Goal: Task Accomplishment & Management: Complete application form

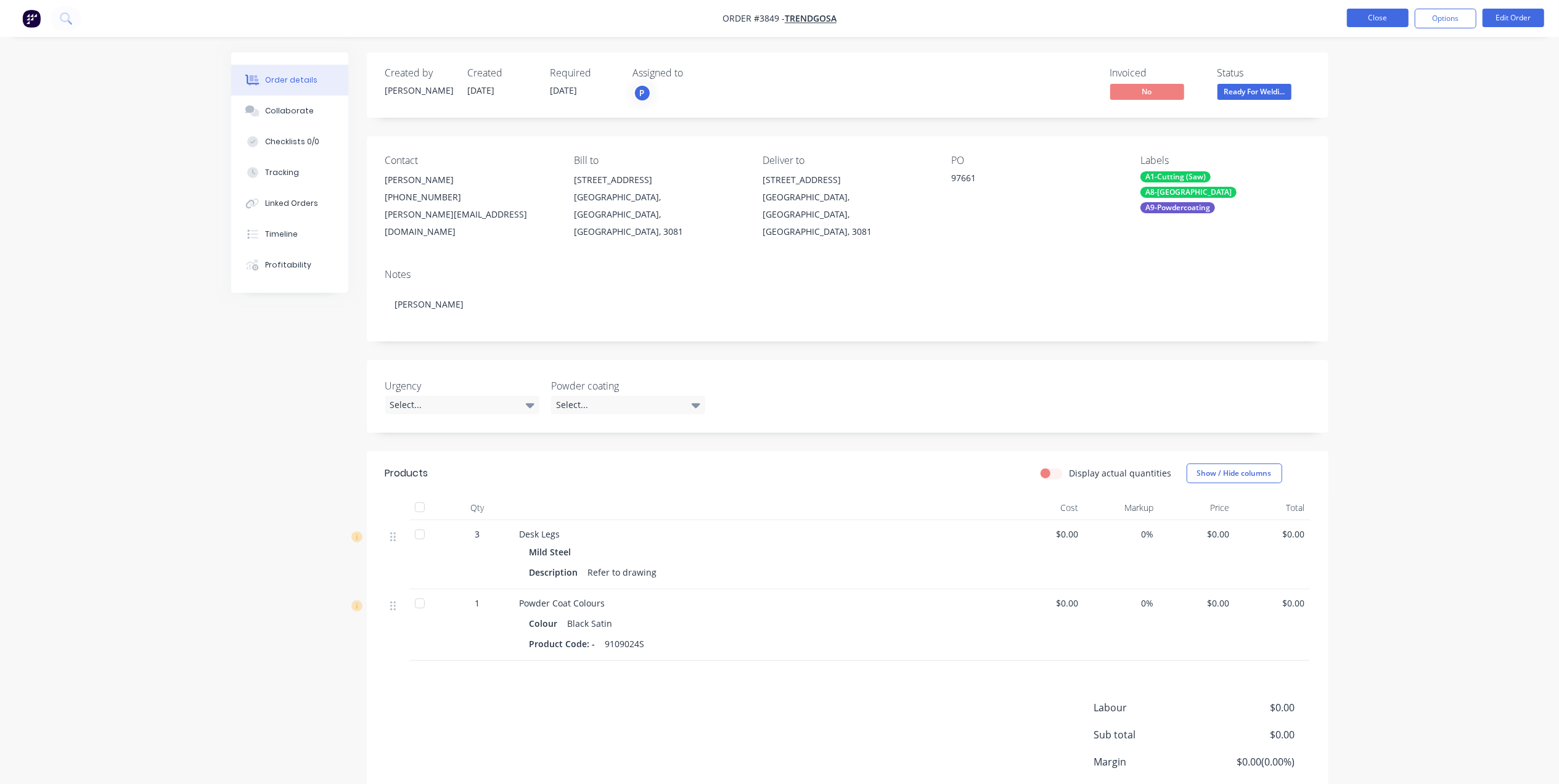
click at [1404, 18] on button "Close" at bounding box center [1377, 18] width 61 height 18
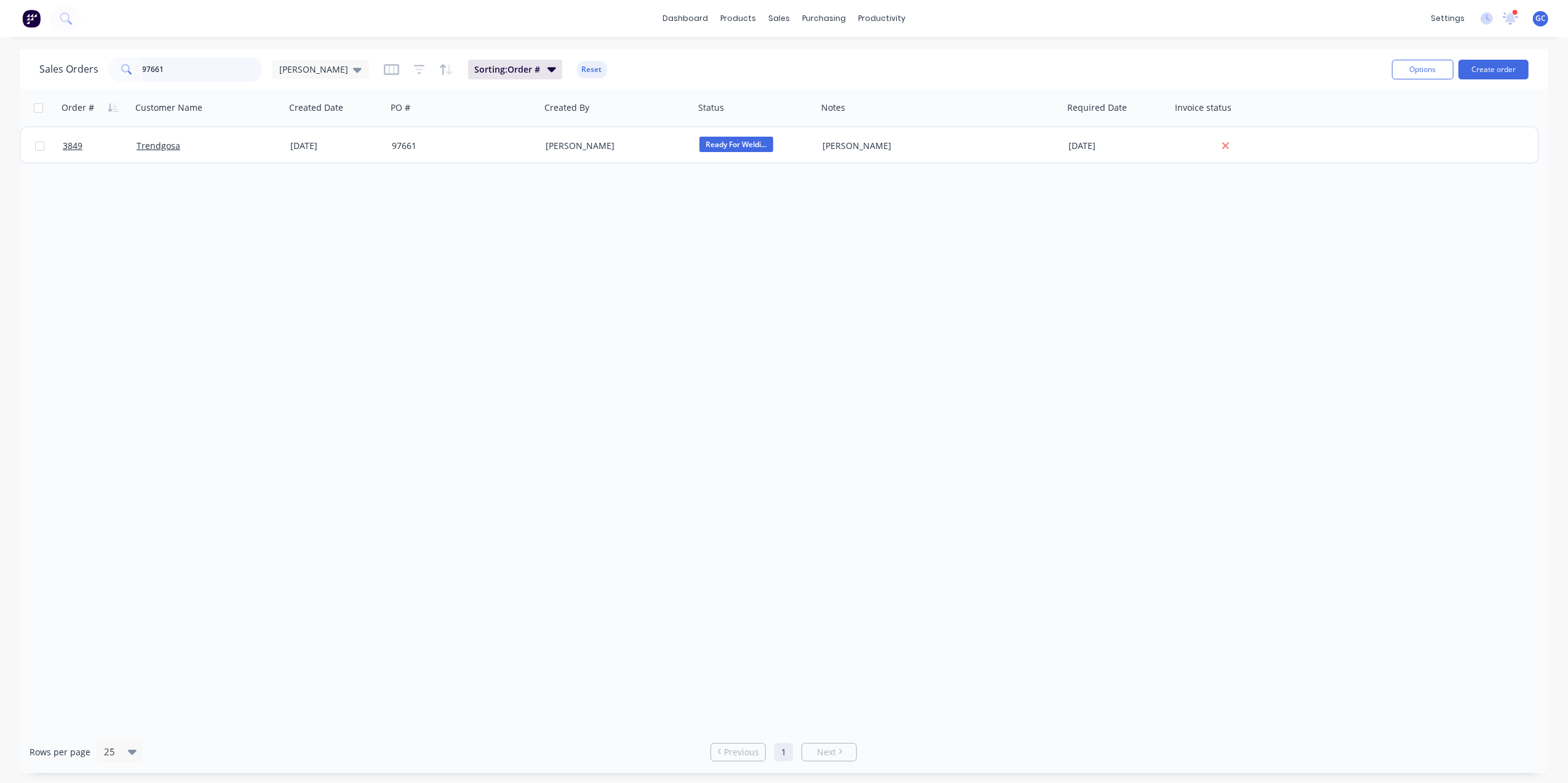
click at [209, 67] on input "97661" at bounding box center [203, 69] width 120 height 25
drag, startPoint x: 209, startPoint y: 67, endPoint x: 139, endPoint y: 67, distance: 70.0
click at [139, 67] on div "97661" at bounding box center [185, 69] width 154 height 25
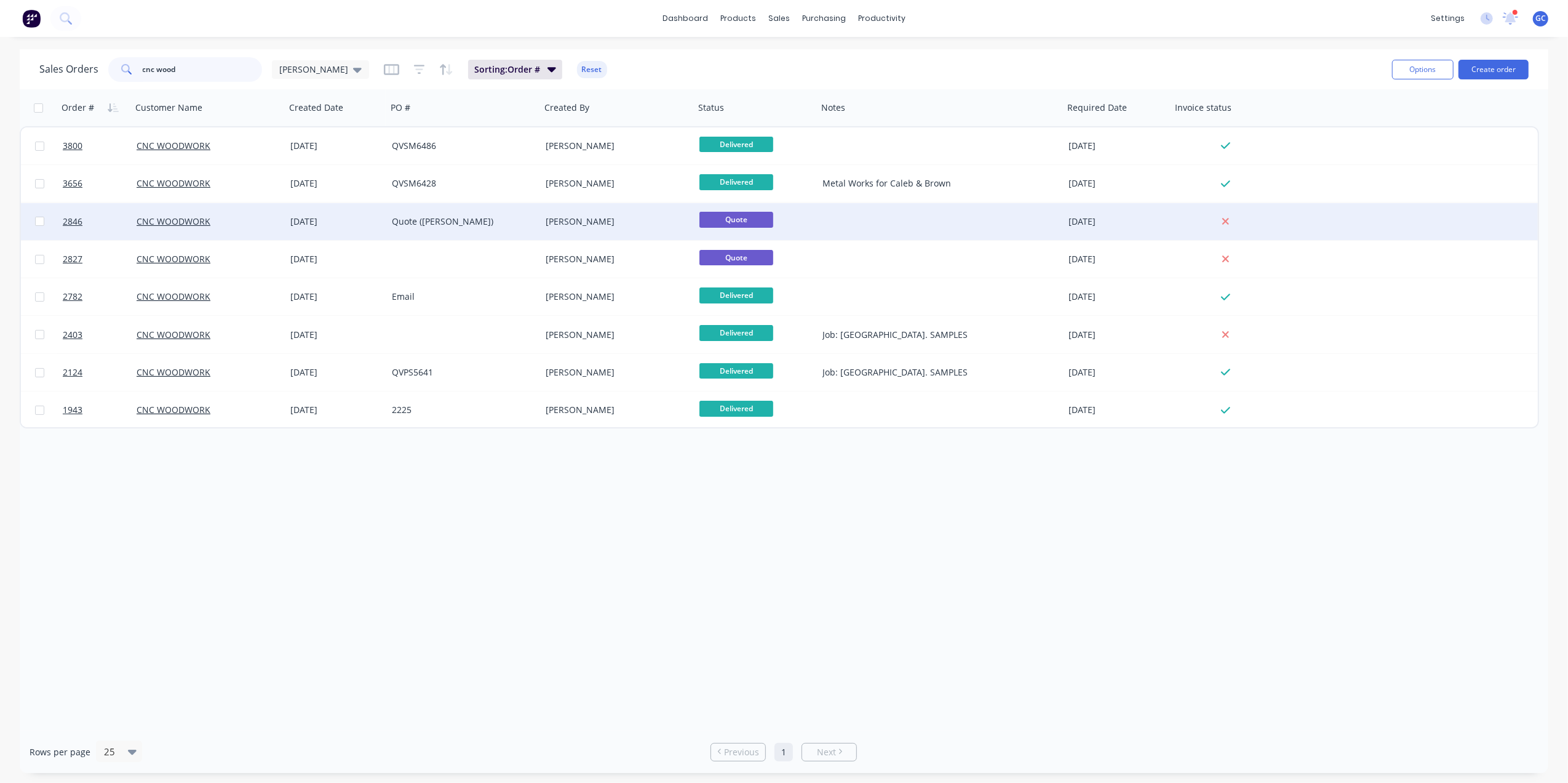
type input "cnc wood"
click at [603, 216] on div "[PERSON_NAME]" at bounding box center [614, 222] width 137 height 12
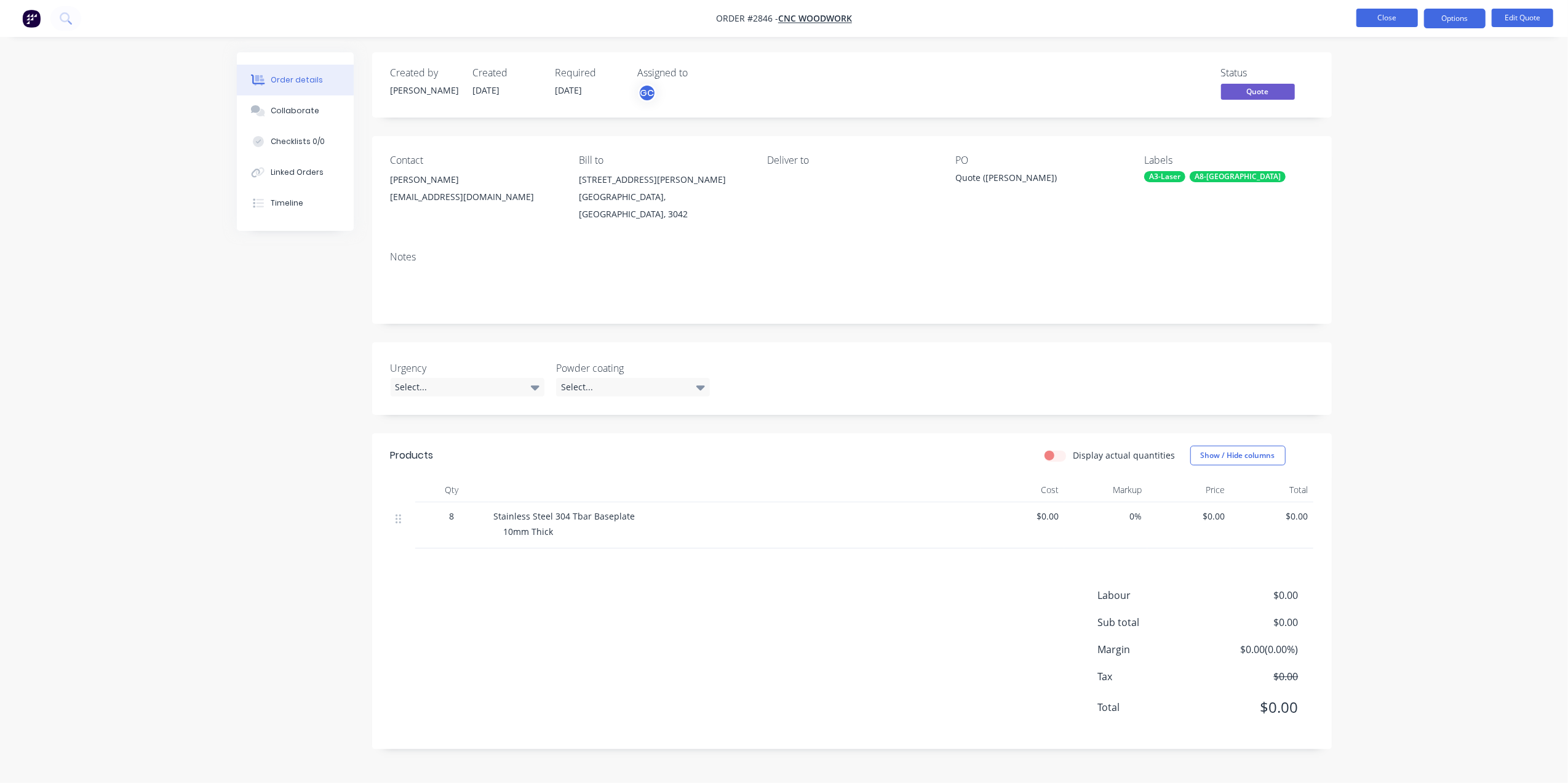
click at [1375, 11] on button "Close" at bounding box center [1387, 18] width 61 height 18
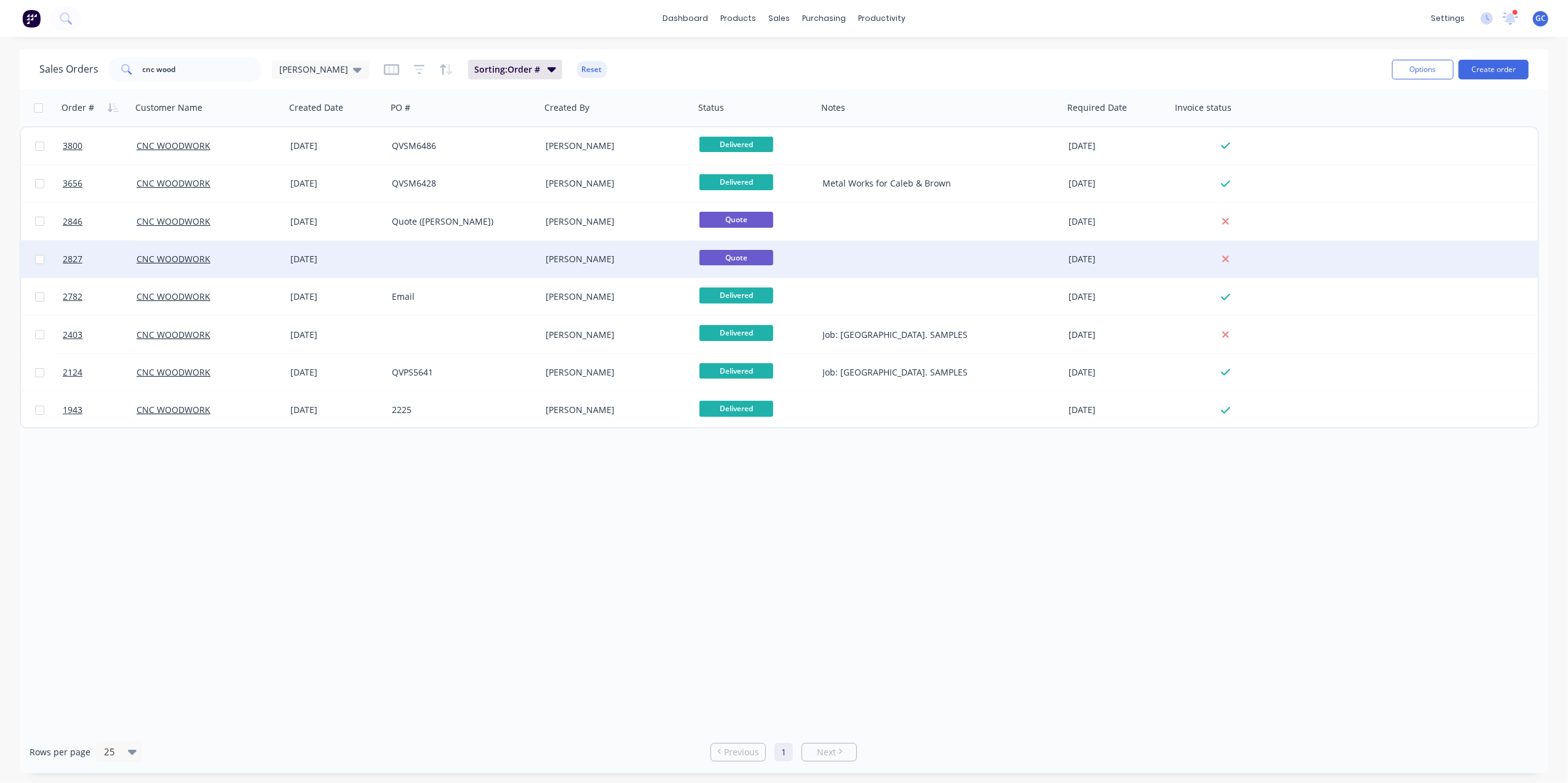
click at [645, 256] on div "[PERSON_NAME]" at bounding box center [614, 259] width 137 height 12
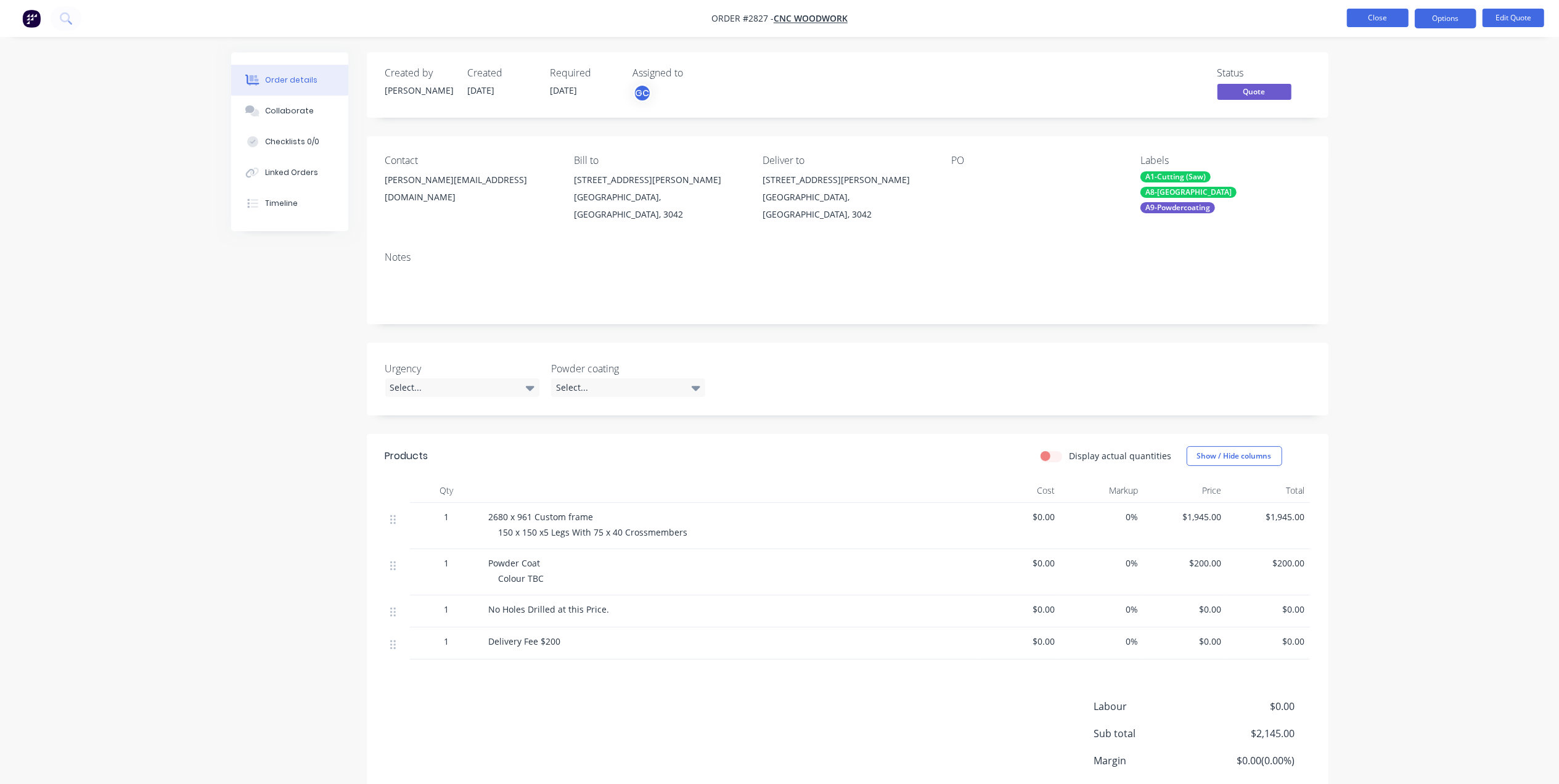
click at [1376, 9] on button "Close" at bounding box center [1377, 18] width 61 height 18
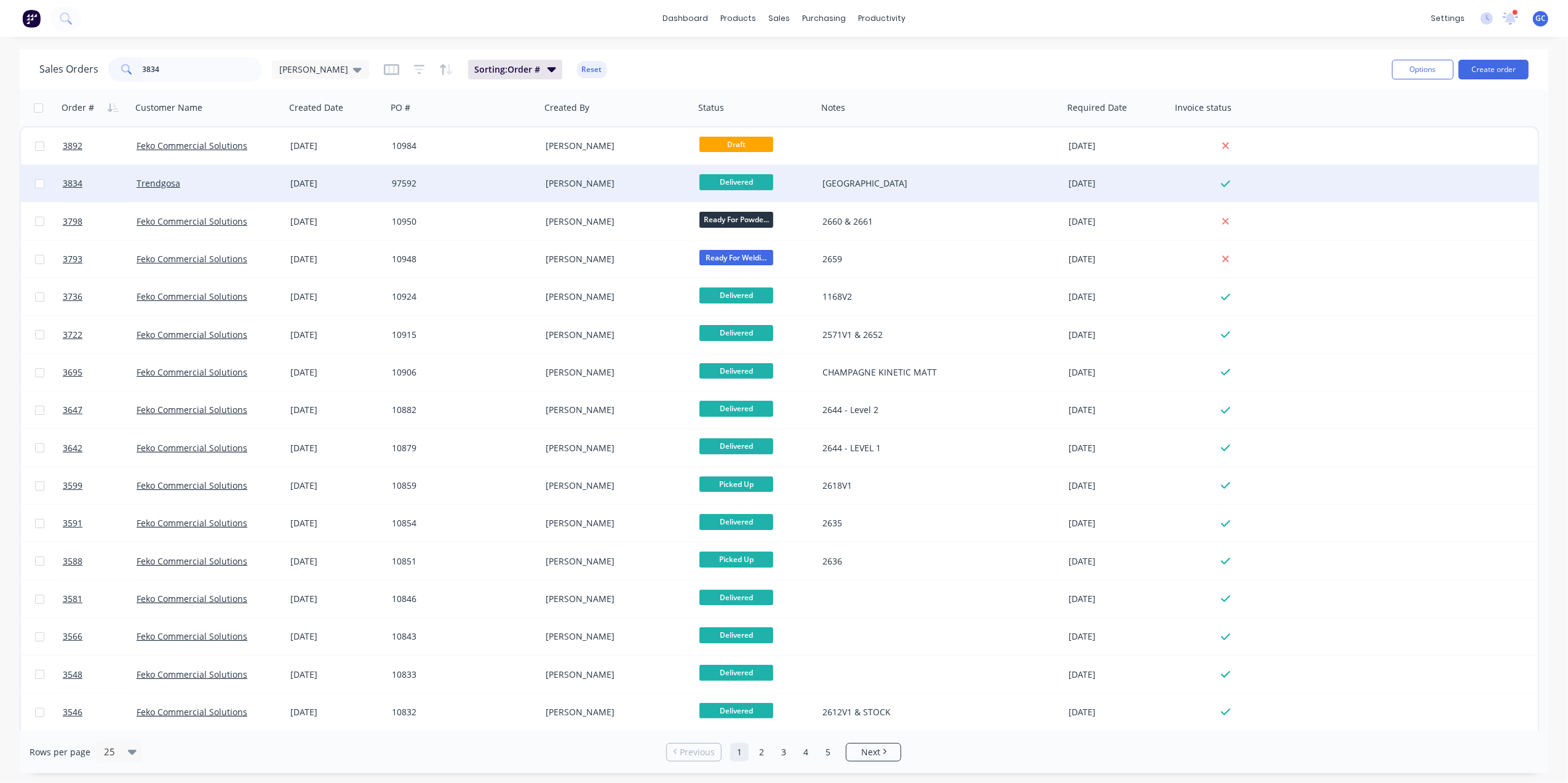
type input "3834"
click at [366, 178] on div "[DATE]" at bounding box center [336, 183] width 92 height 12
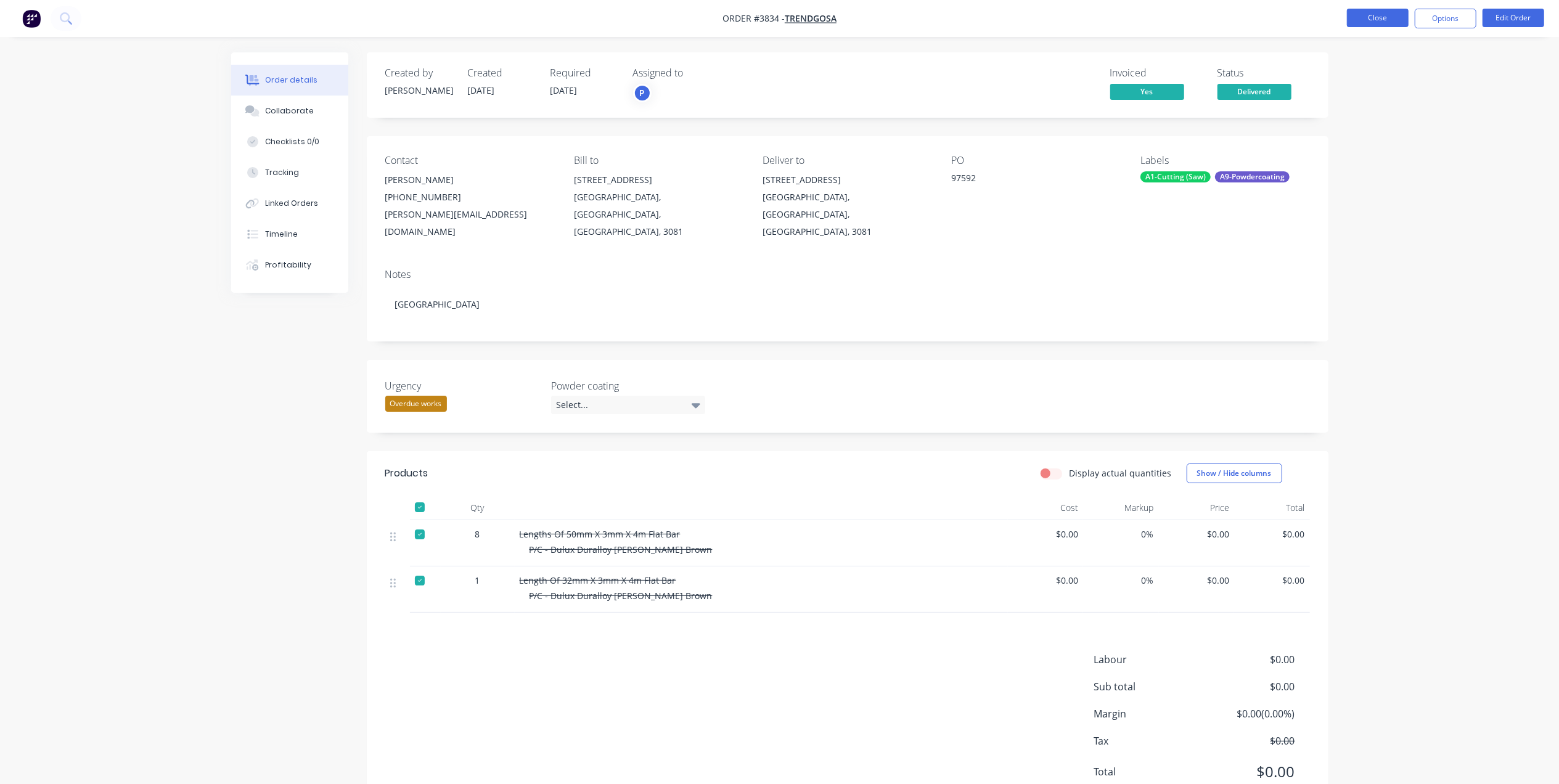
click at [1365, 13] on button "Close" at bounding box center [1377, 18] width 61 height 18
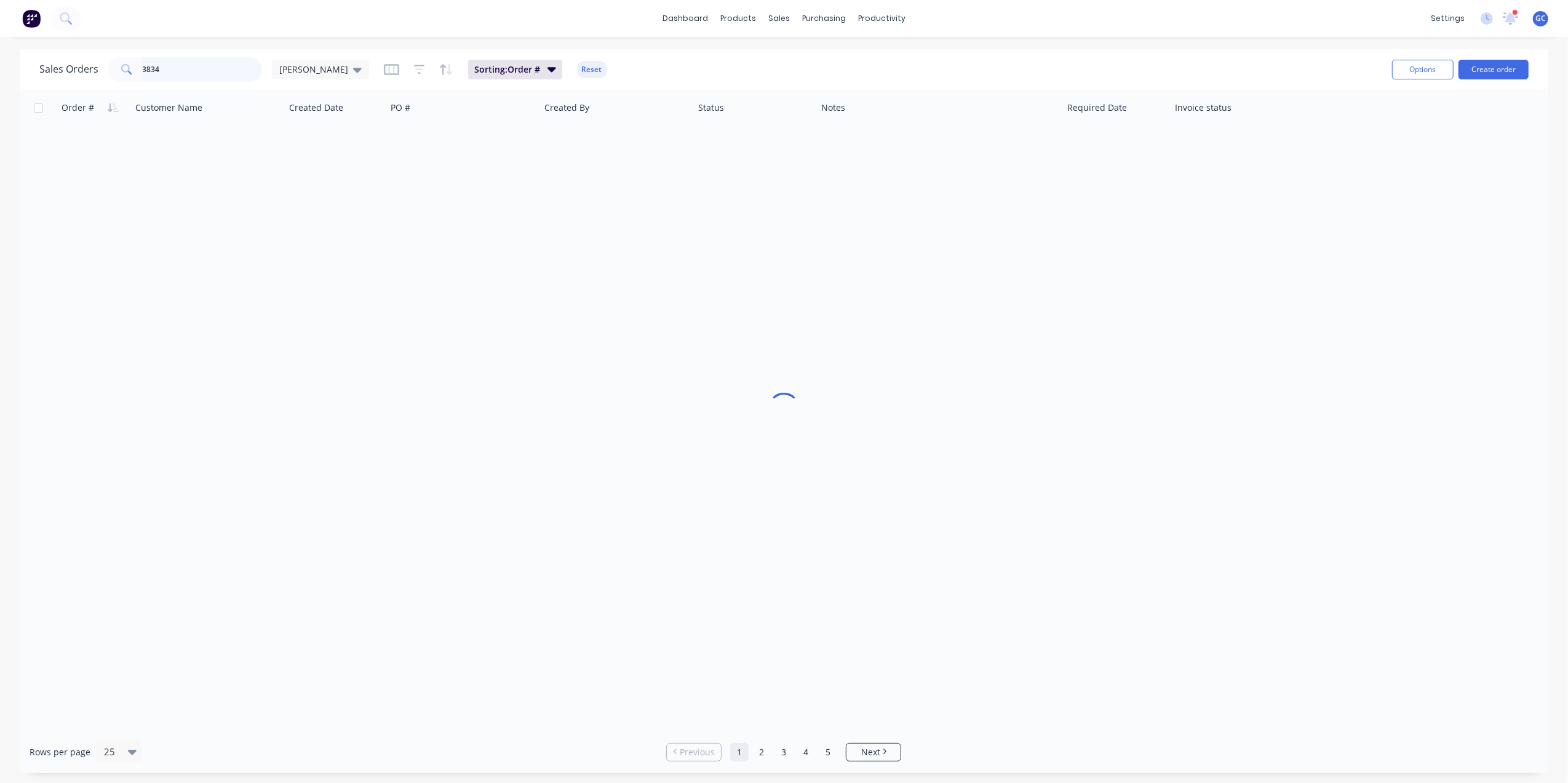
click at [239, 67] on input "3834" at bounding box center [203, 69] width 120 height 25
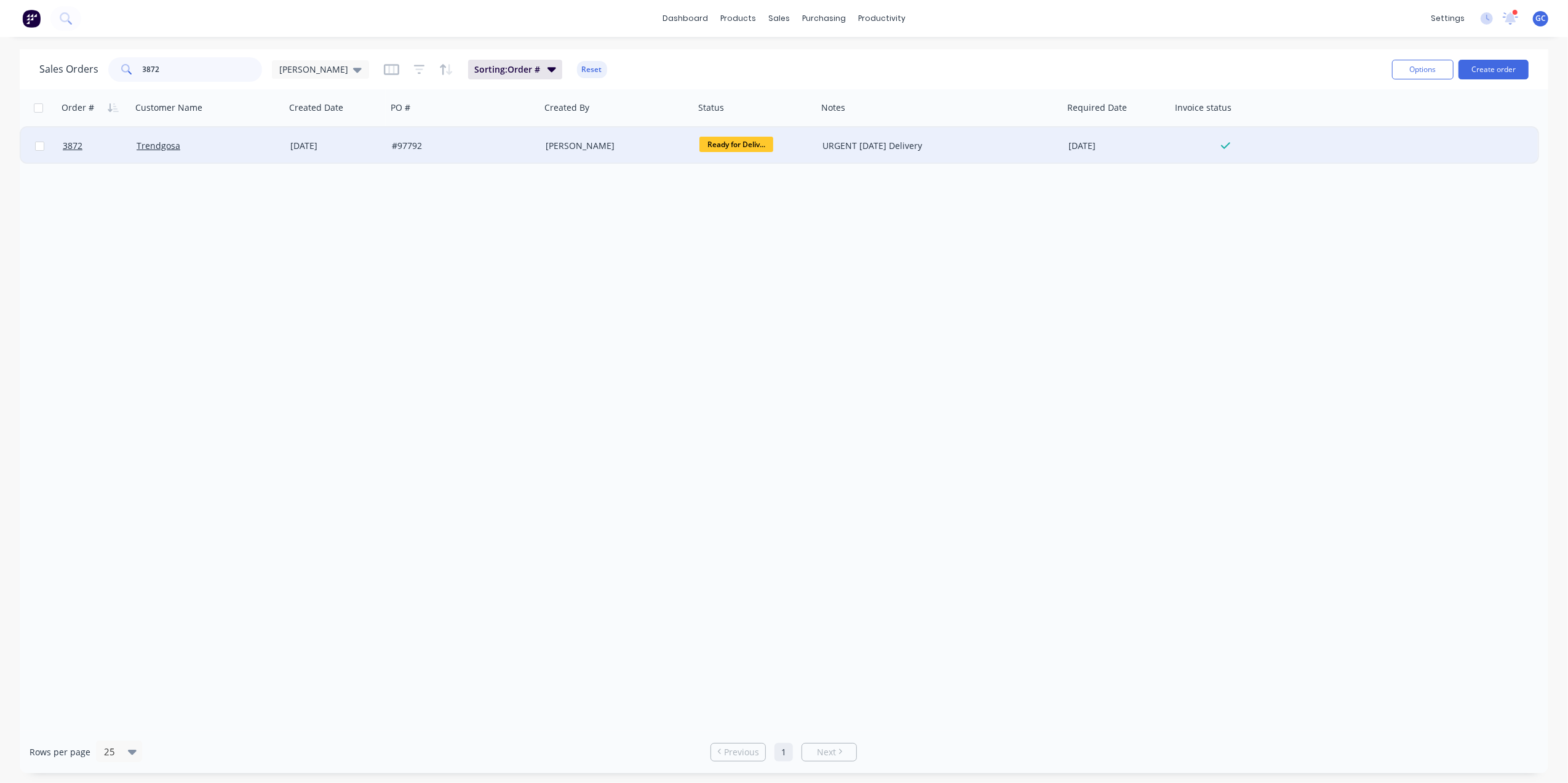
type input "3872"
click at [259, 131] on div "Trendgosa" at bounding box center [208, 146] width 154 height 37
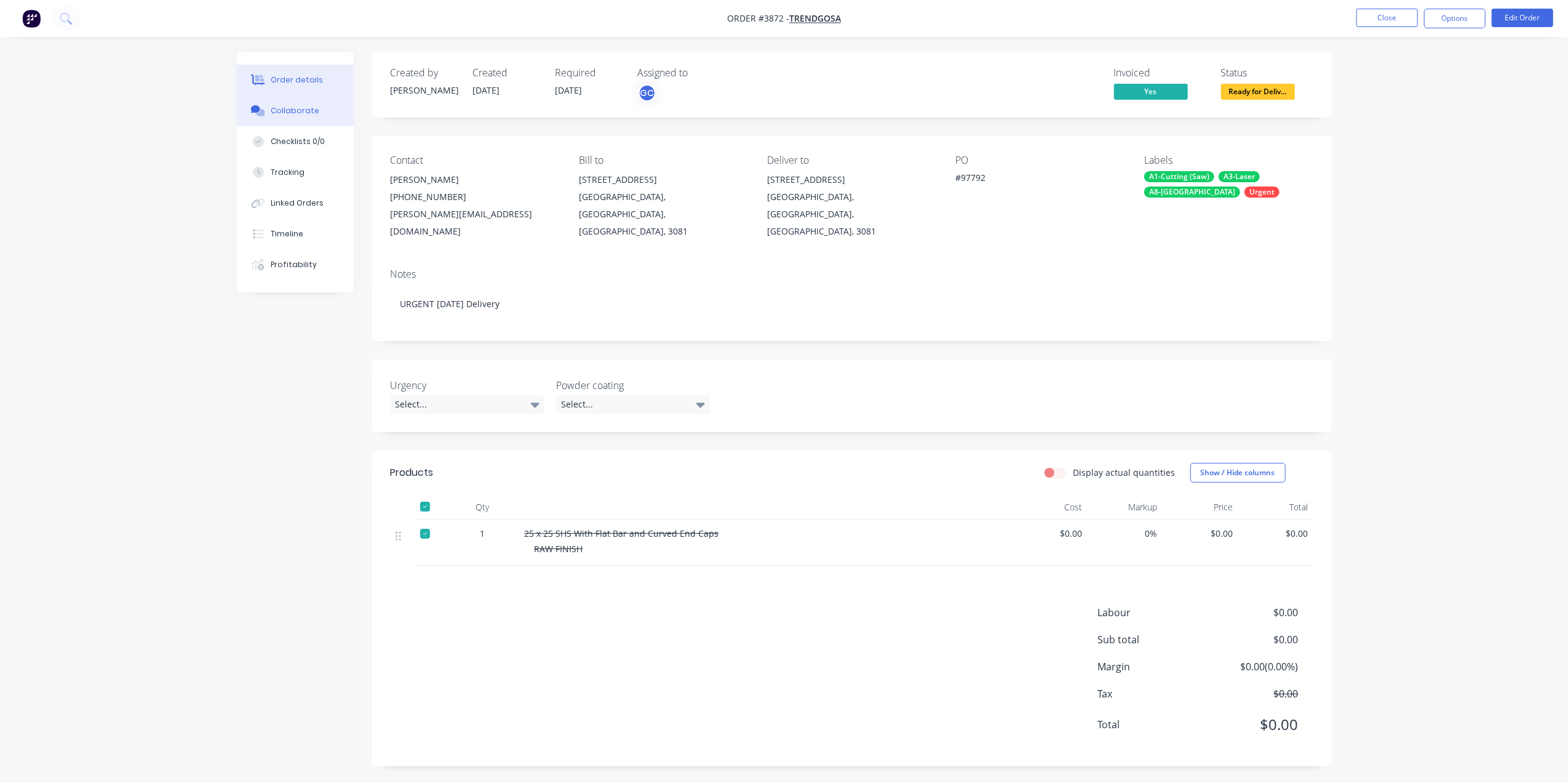
click at [293, 106] on div "Collaborate" at bounding box center [295, 111] width 48 height 11
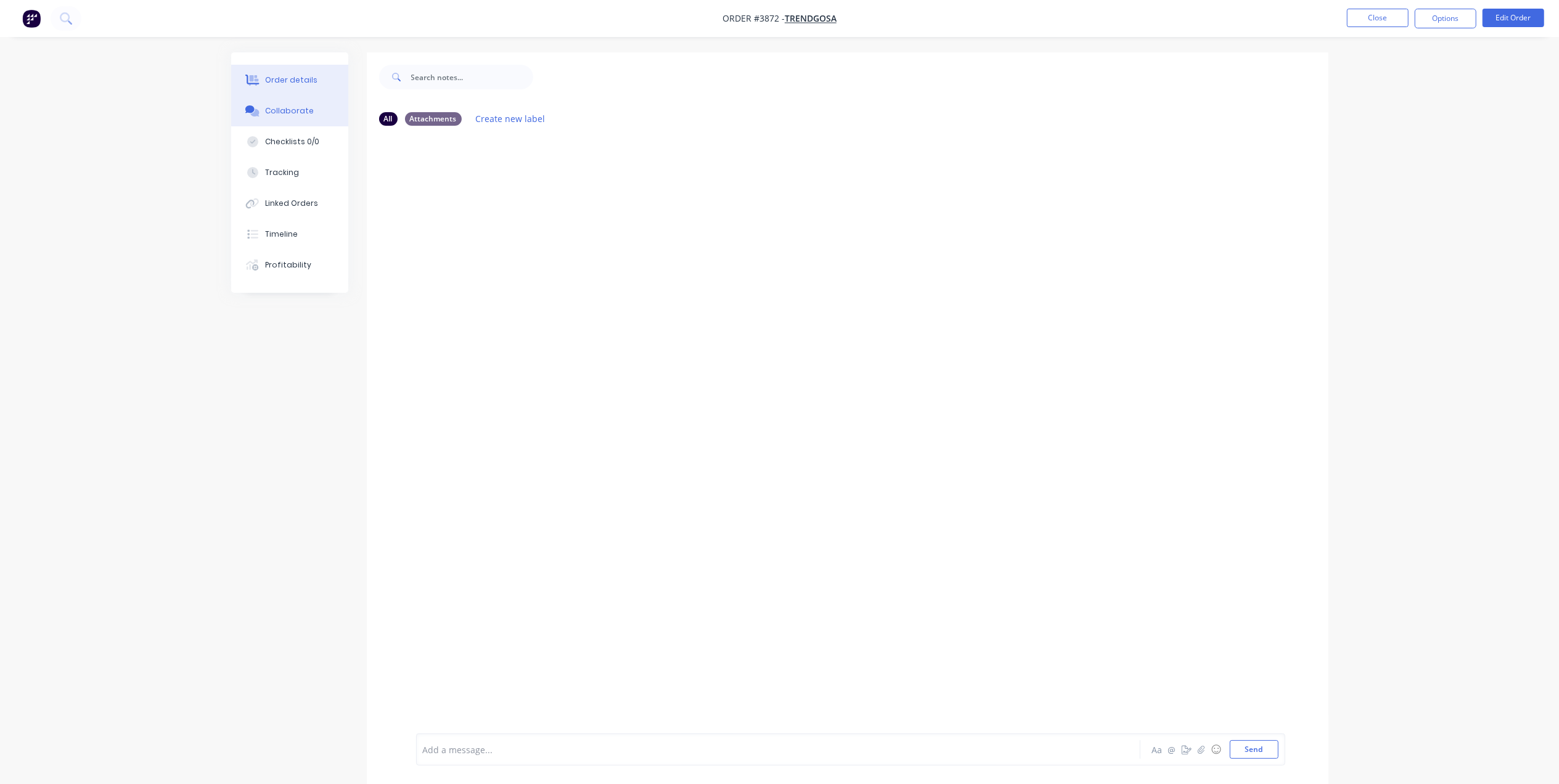
click at [290, 75] on div "Order details" at bounding box center [292, 80] width 53 height 11
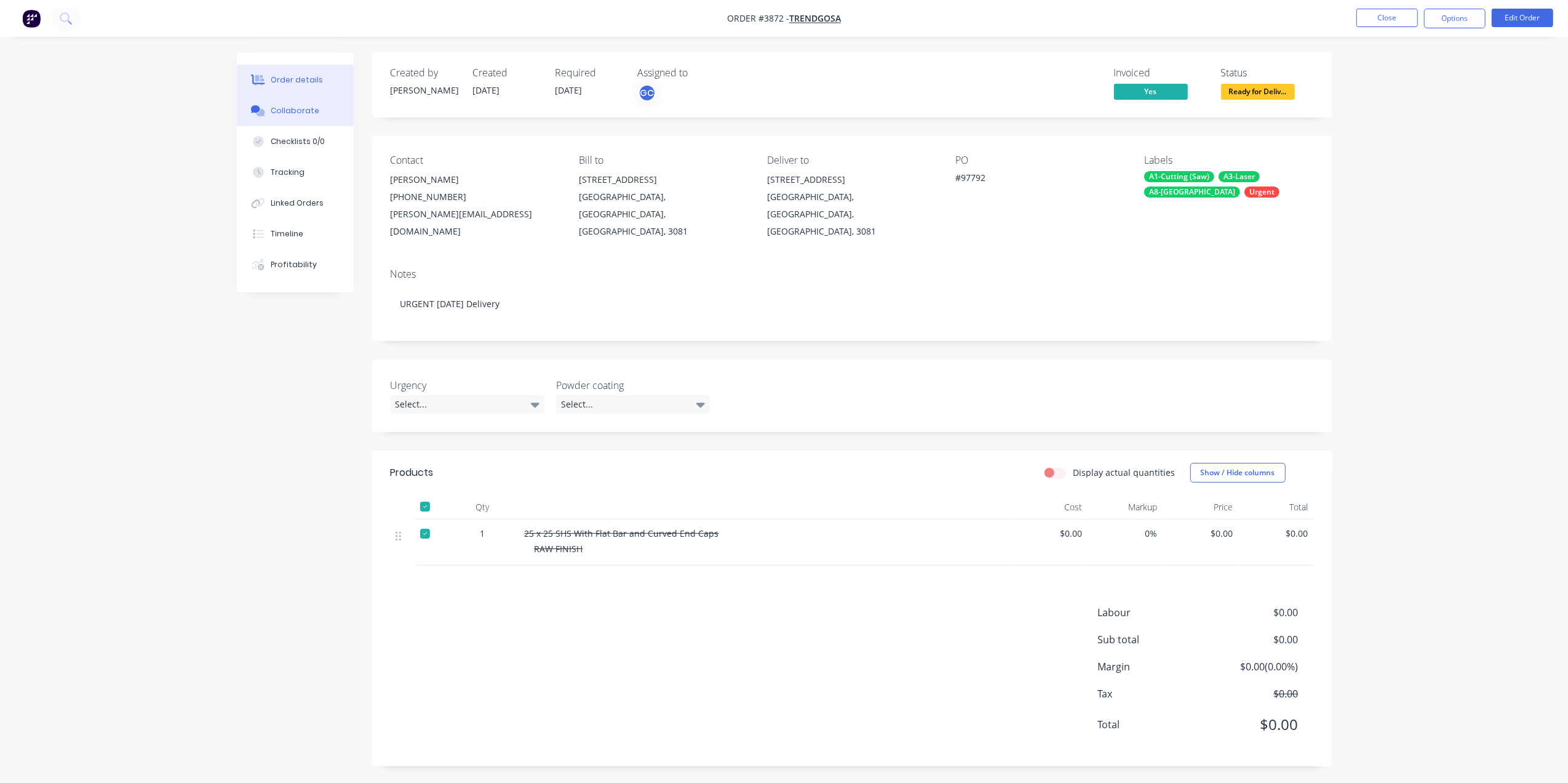
click at [288, 117] on button "Collaborate" at bounding box center [296, 111] width 117 height 31
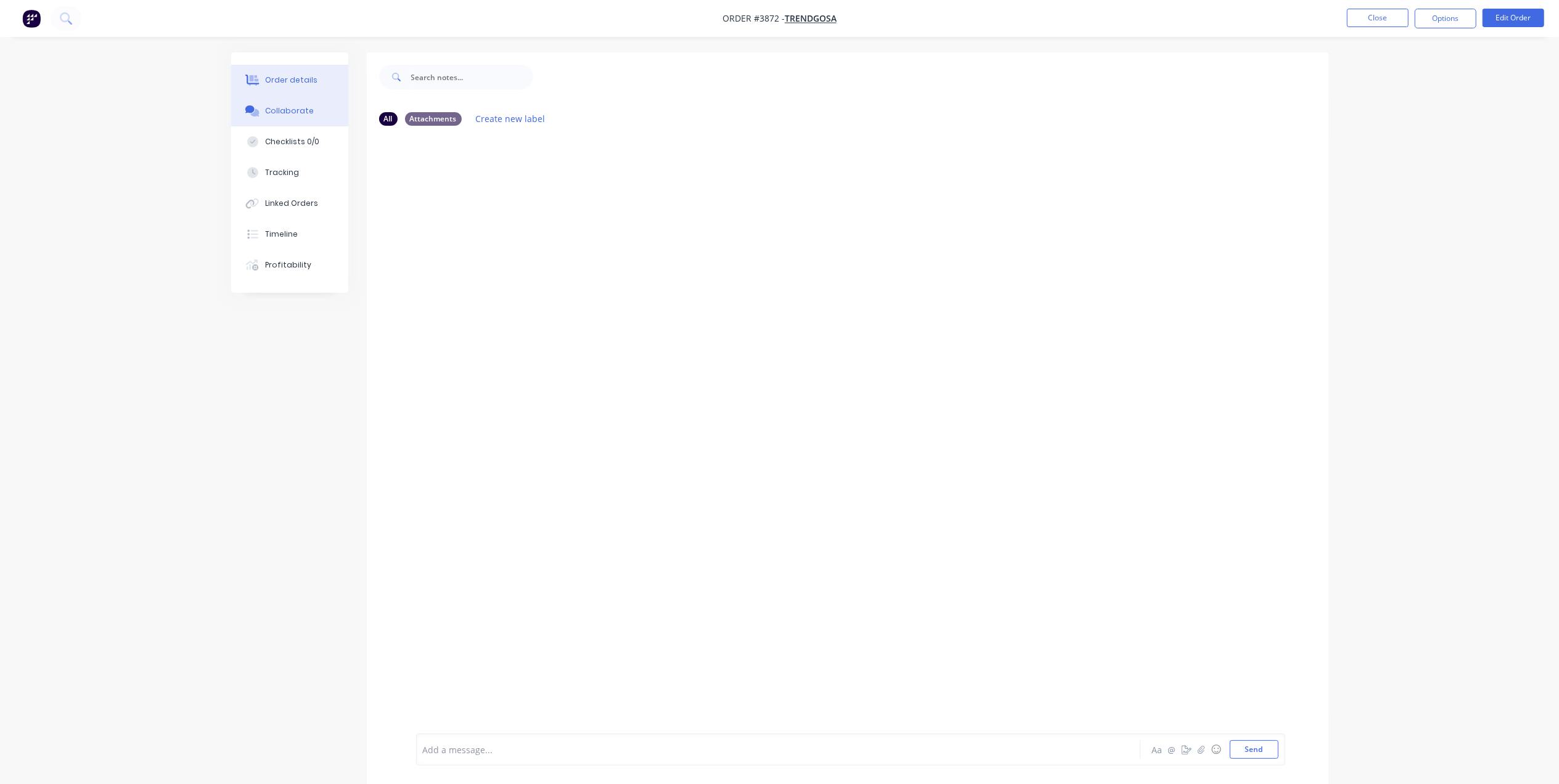
click at [306, 76] on div "Order details" at bounding box center [292, 80] width 53 height 11
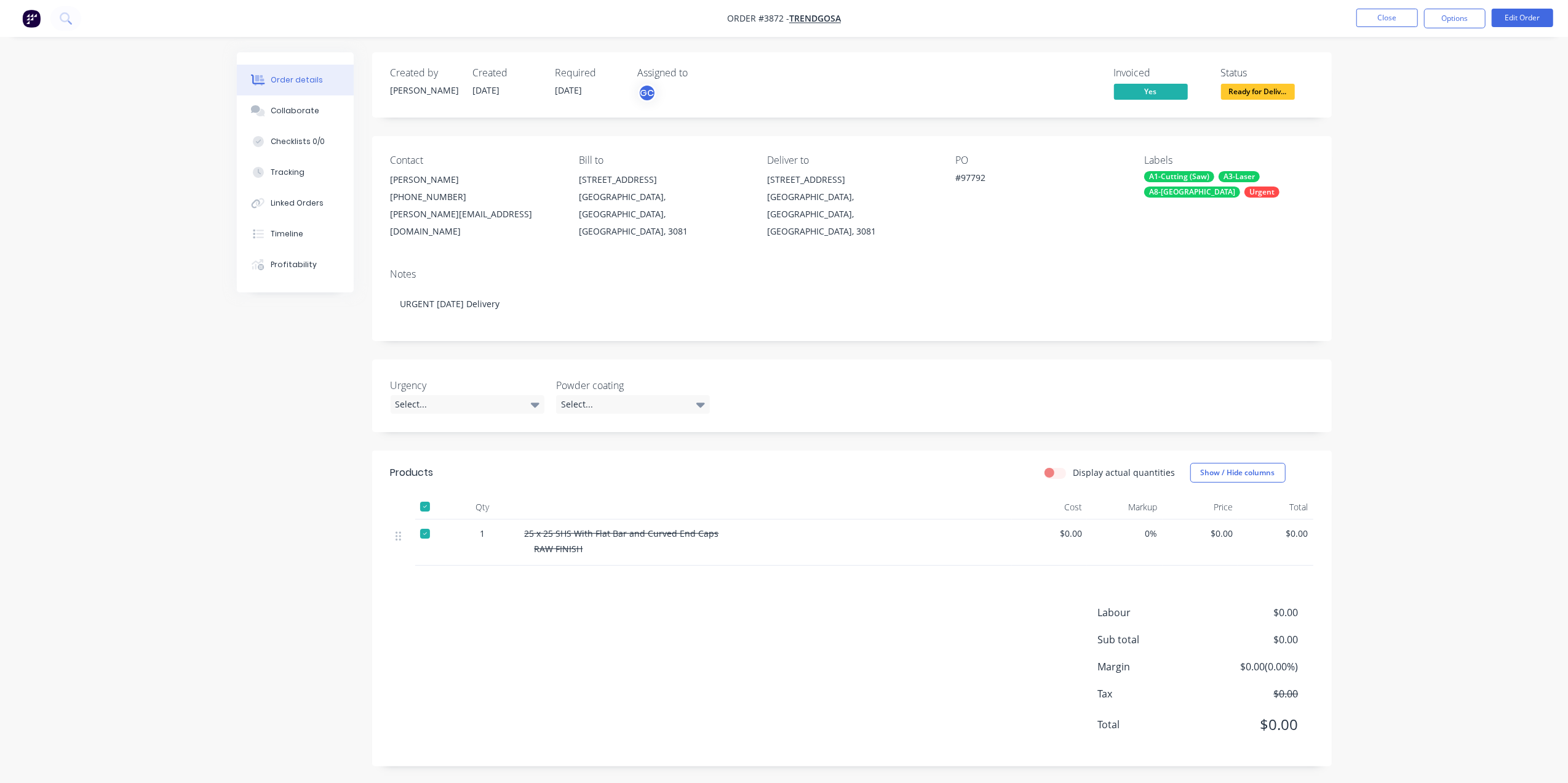
click at [835, 320] on div "Notes URGENT Tuesday Delivery" at bounding box center [852, 300] width 960 height 82
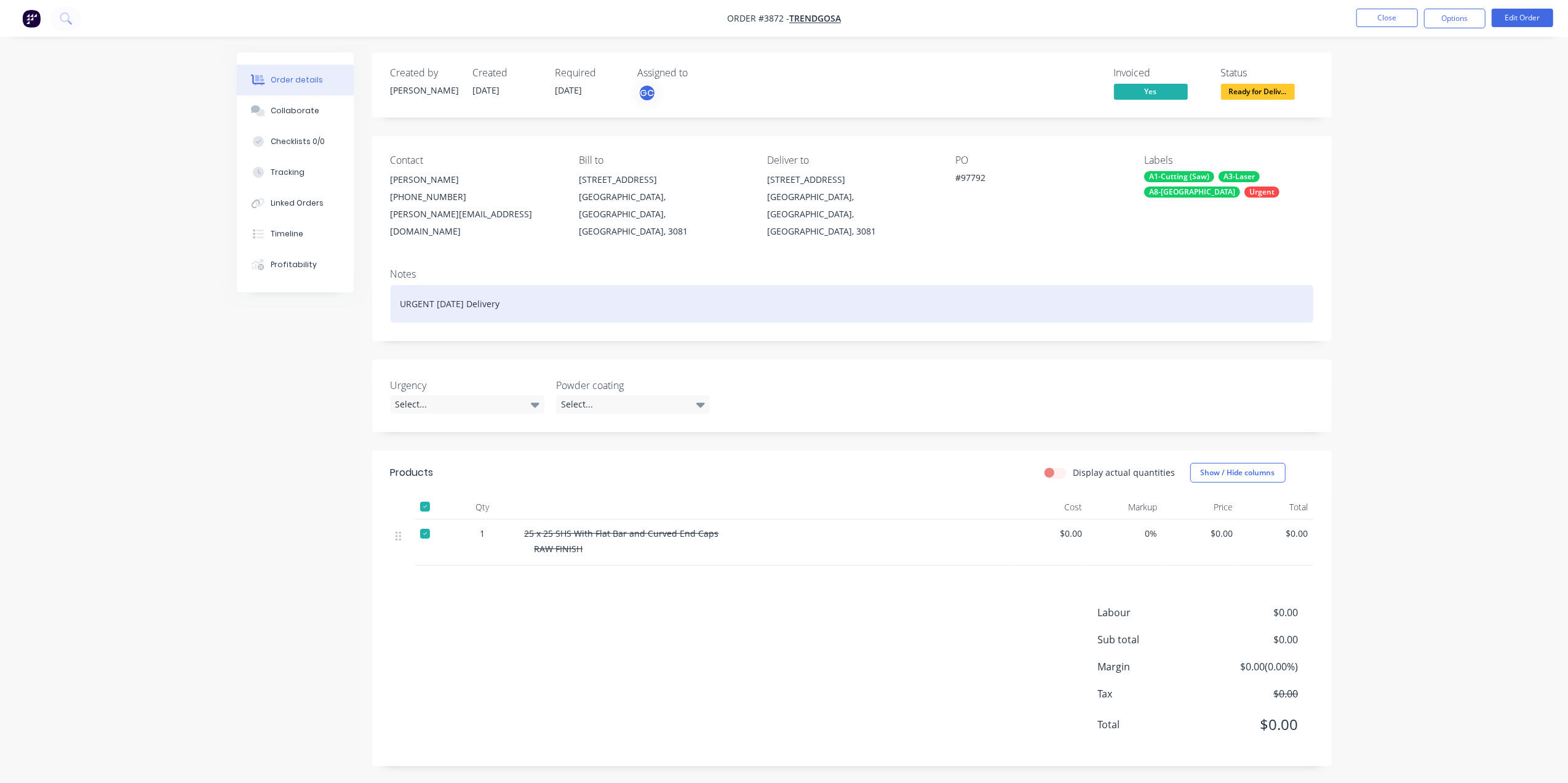
click at [859, 285] on div "URGENT [DATE] Delivery" at bounding box center [852, 304] width 923 height 38
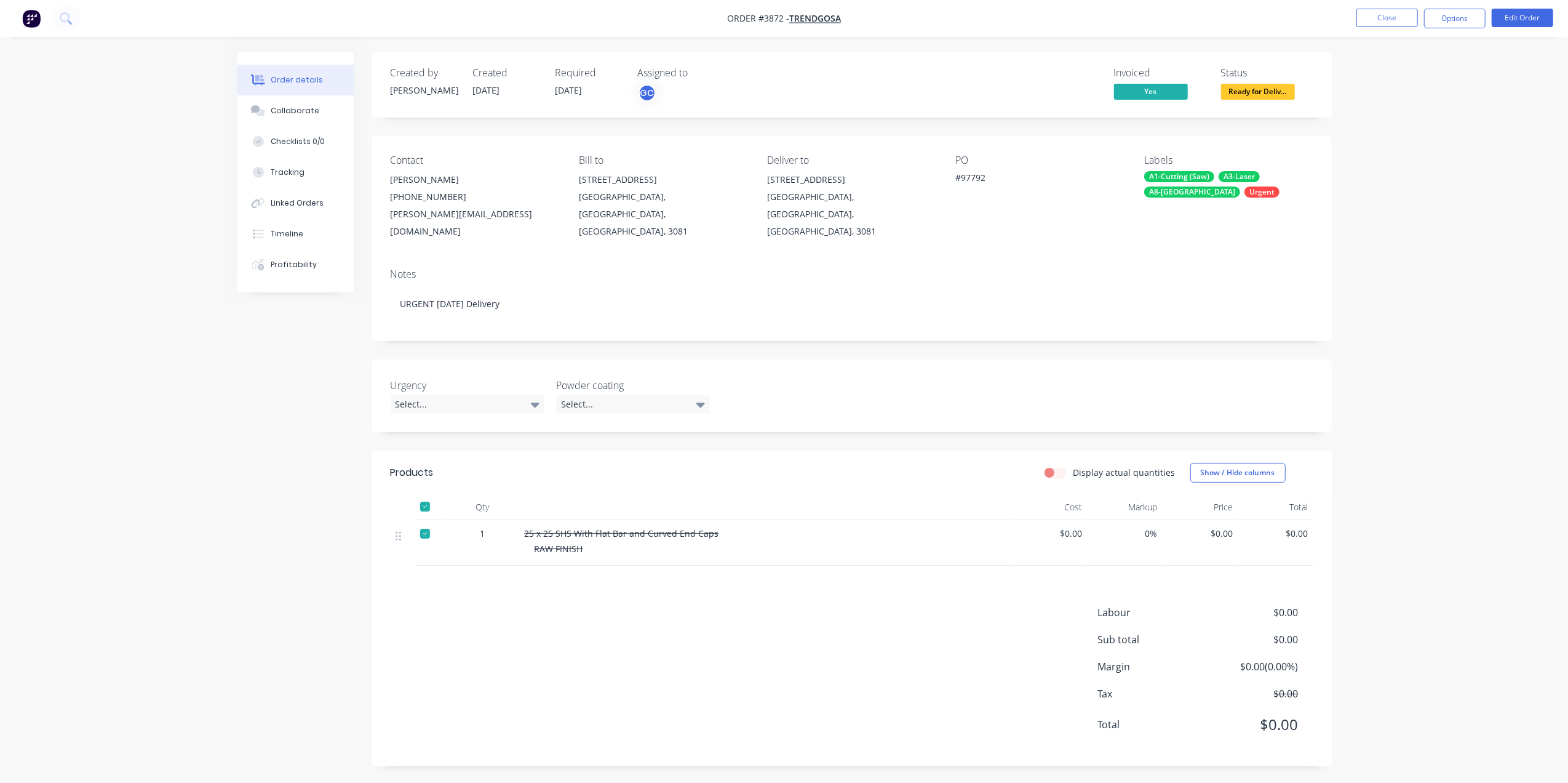
click at [1396, 30] on nav "Order #3872 - Trendgosa Close Options Edit Order" at bounding box center [784, 18] width 1568 height 37
click at [1394, 25] on button "Close" at bounding box center [1387, 18] width 61 height 18
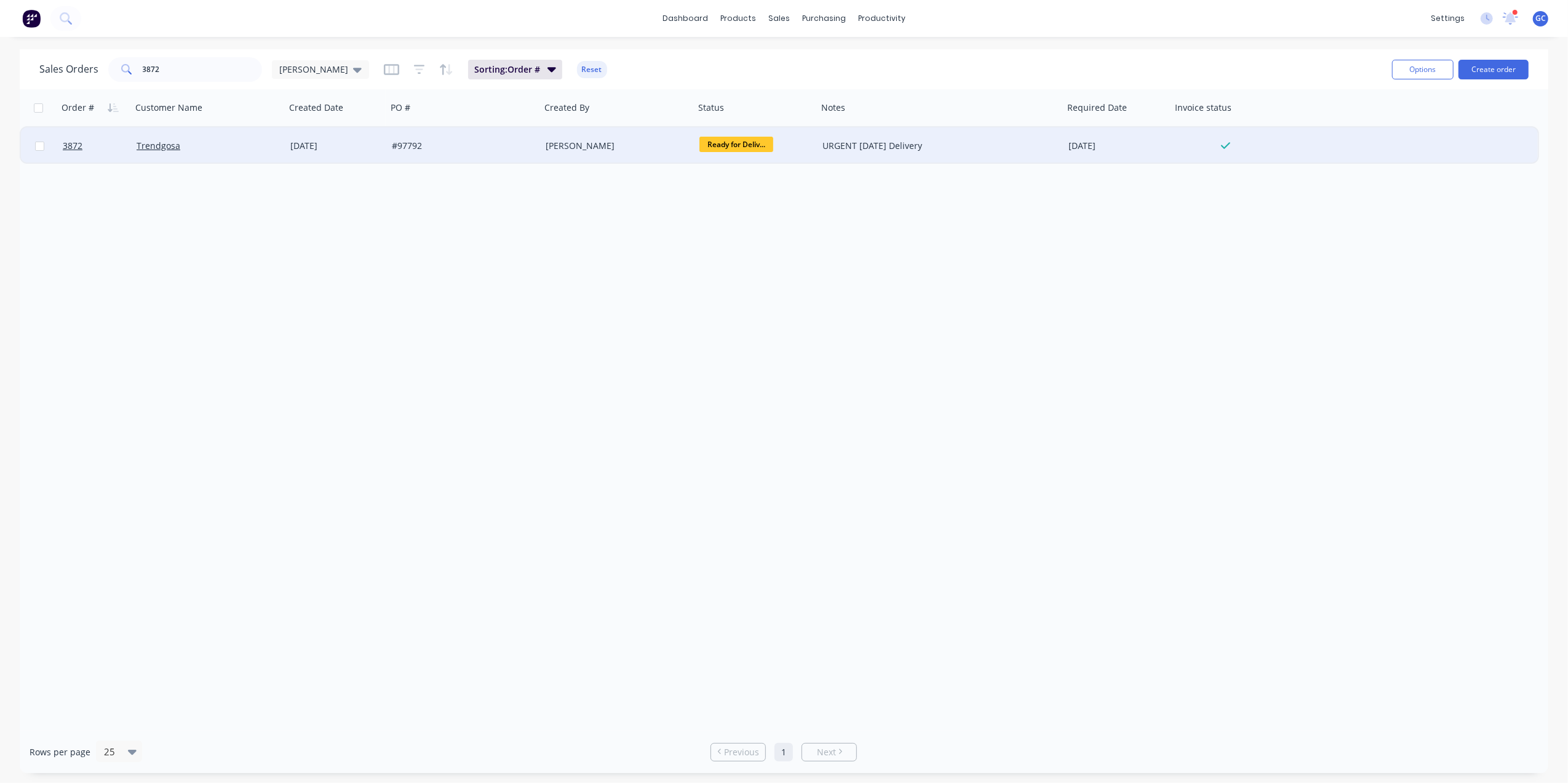
click at [732, 139] on span "Ready for Deliv..." at bounding box center [737, 144] width 74 height 15
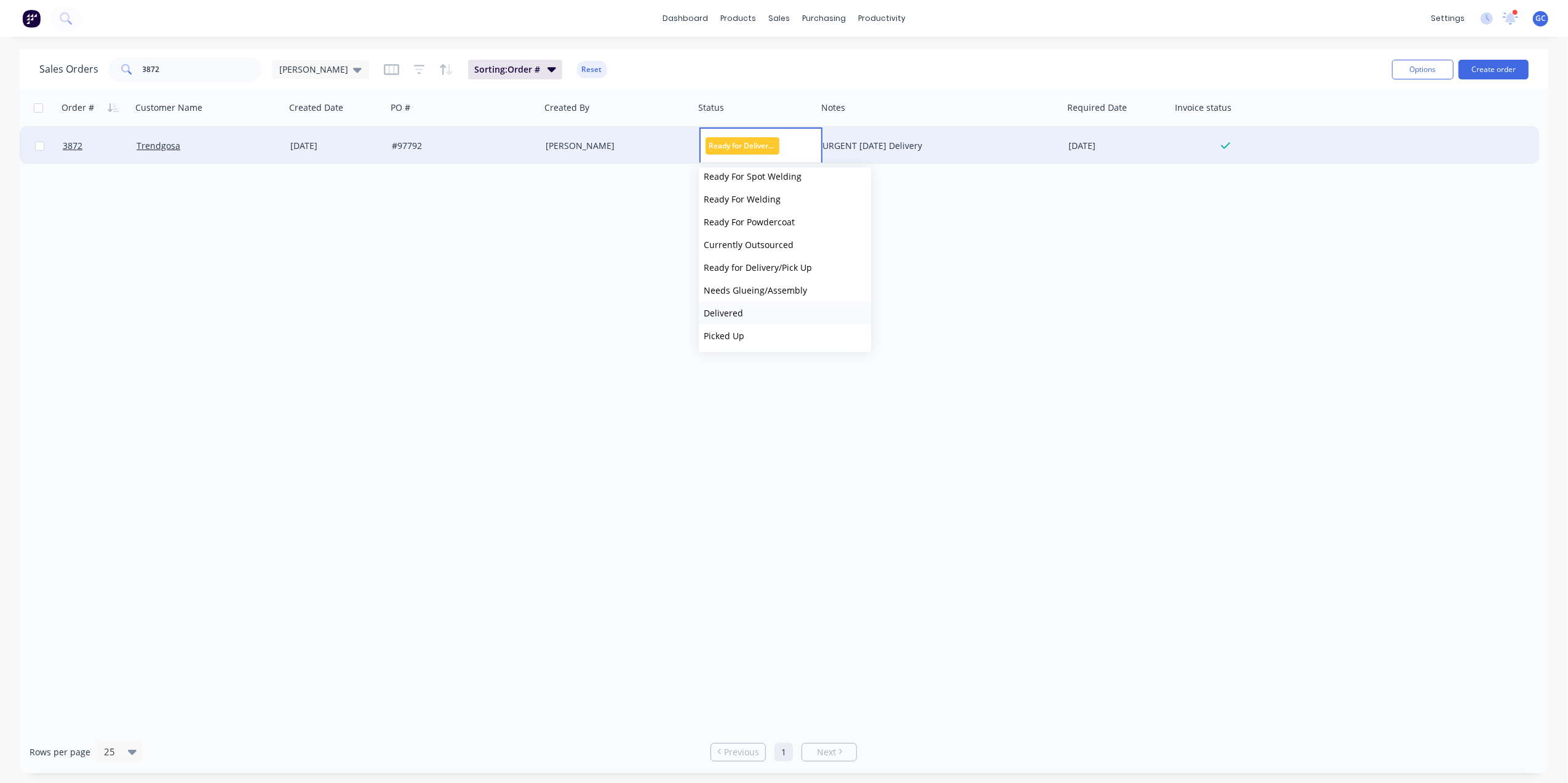
click at [756, 303] on button "Delivered" at bounding box center [785, 313] width 172 height 23
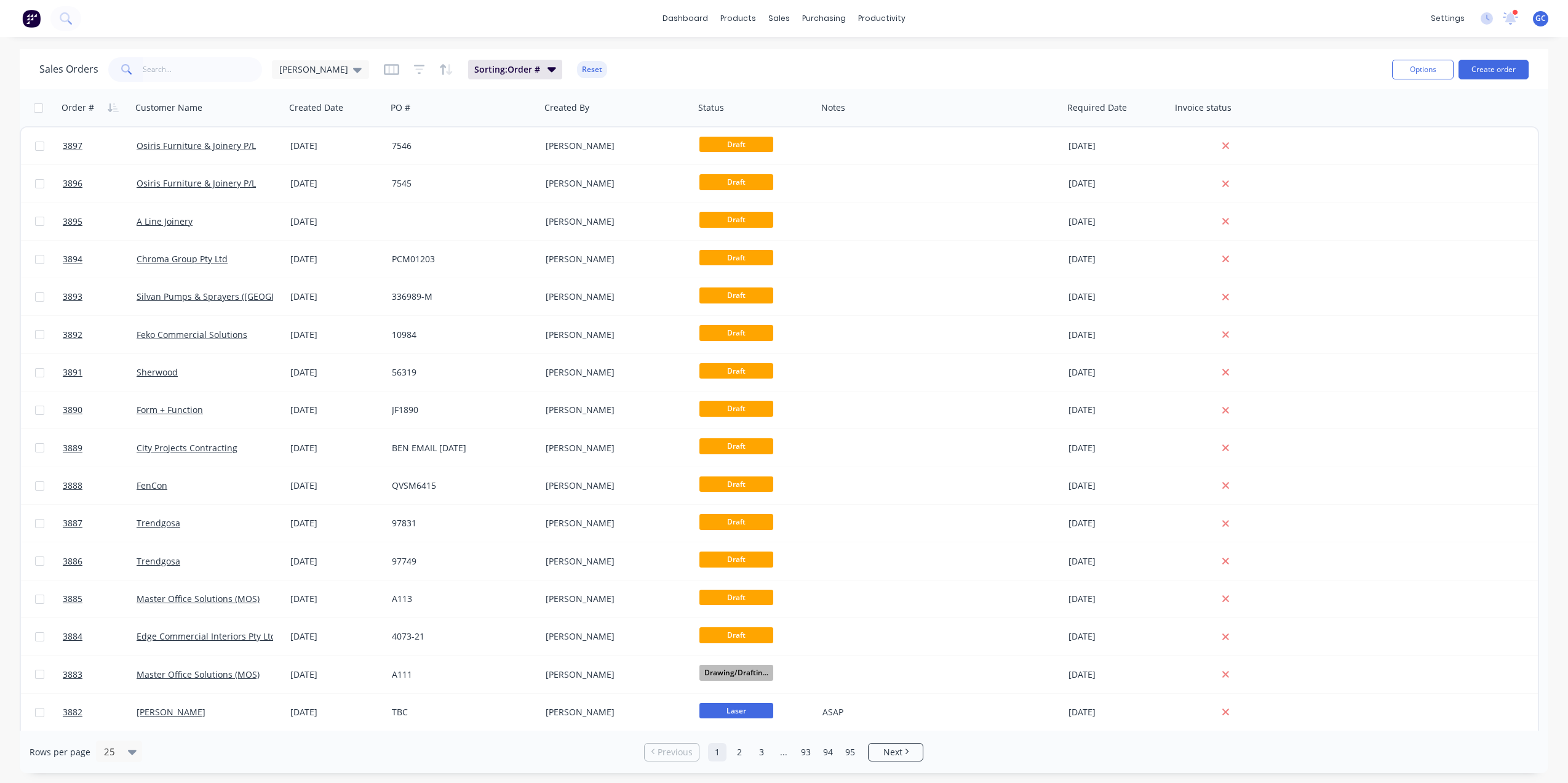
click at [210, 62] on input "text" at bounding box center [203, 69] width 120 height 25
click at [384, 70] on icon "button" at bounding box center [391, 69] width 15 height 12
click at [353, 67] on icon at bounding box center [357, 69] width 9 height 5
click at [306, 203] on button "Gino (Default)" at bounding box center [346, 198] width 140 height 14
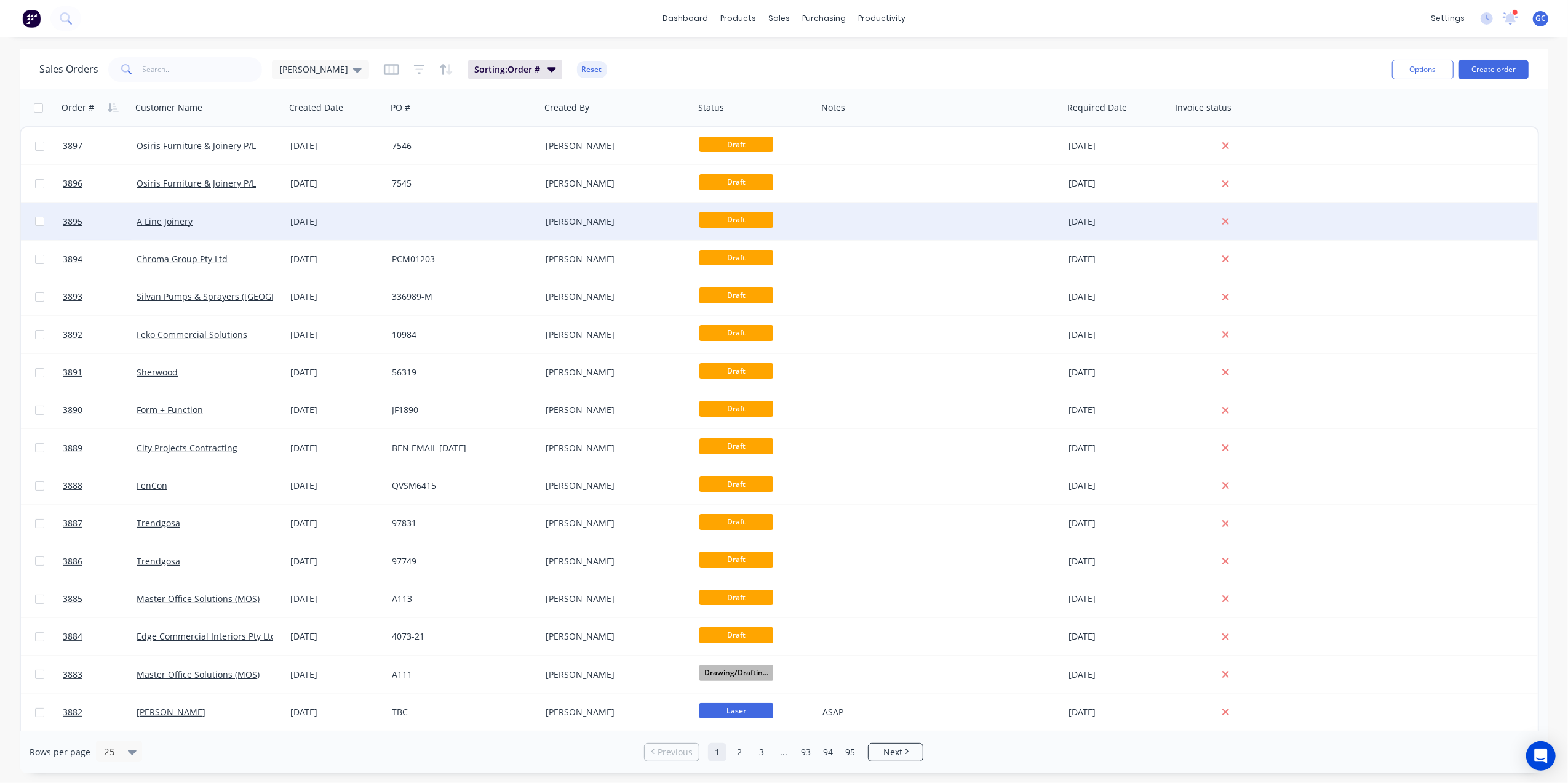
click at [550, 212] on div "Cathy Sparkes" at bounding box center [618, 221] width 154 height 37
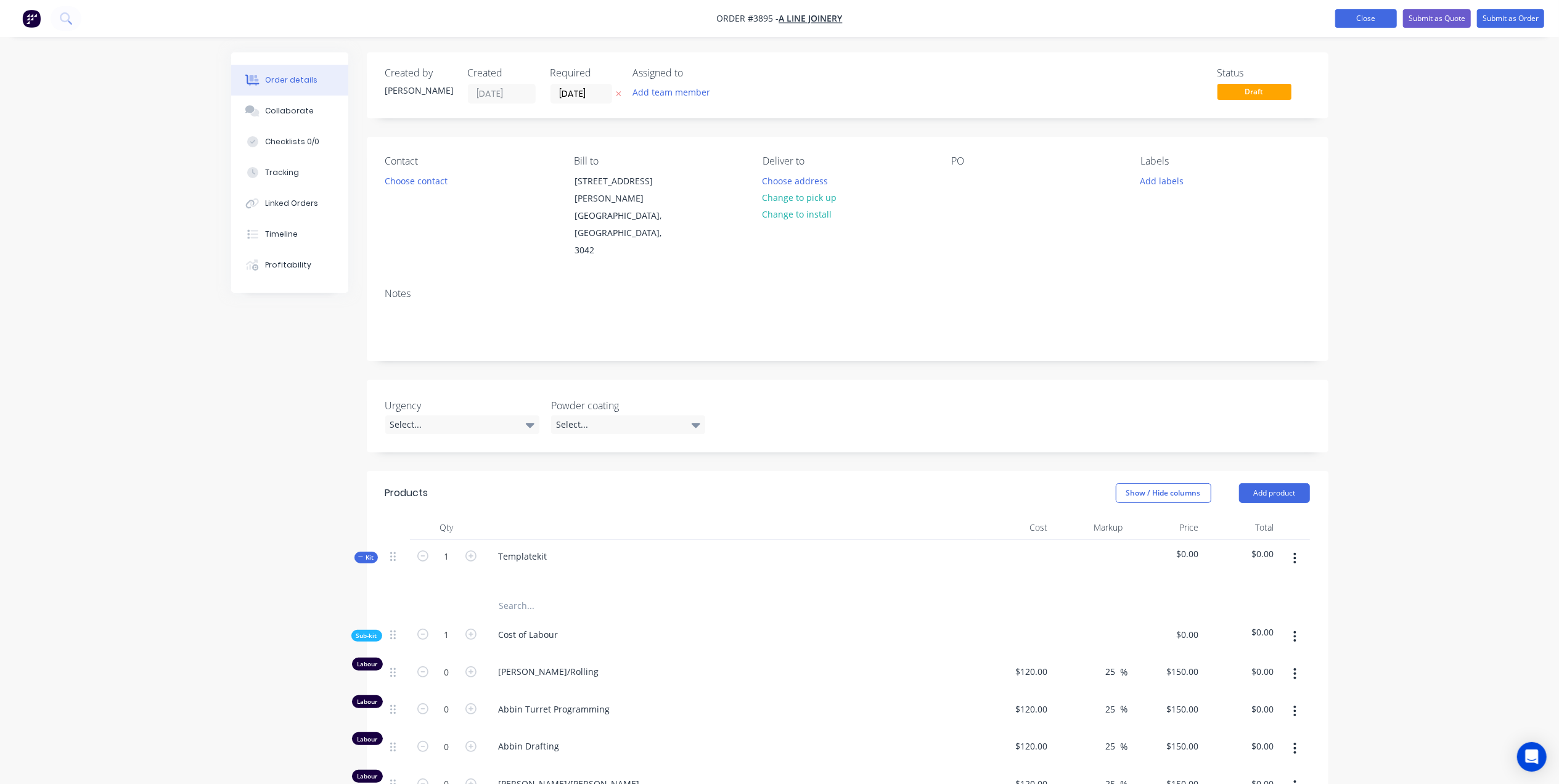
click at [1374, 10] on button "Close" at bounding box center [1365, 18] width 61 height 18
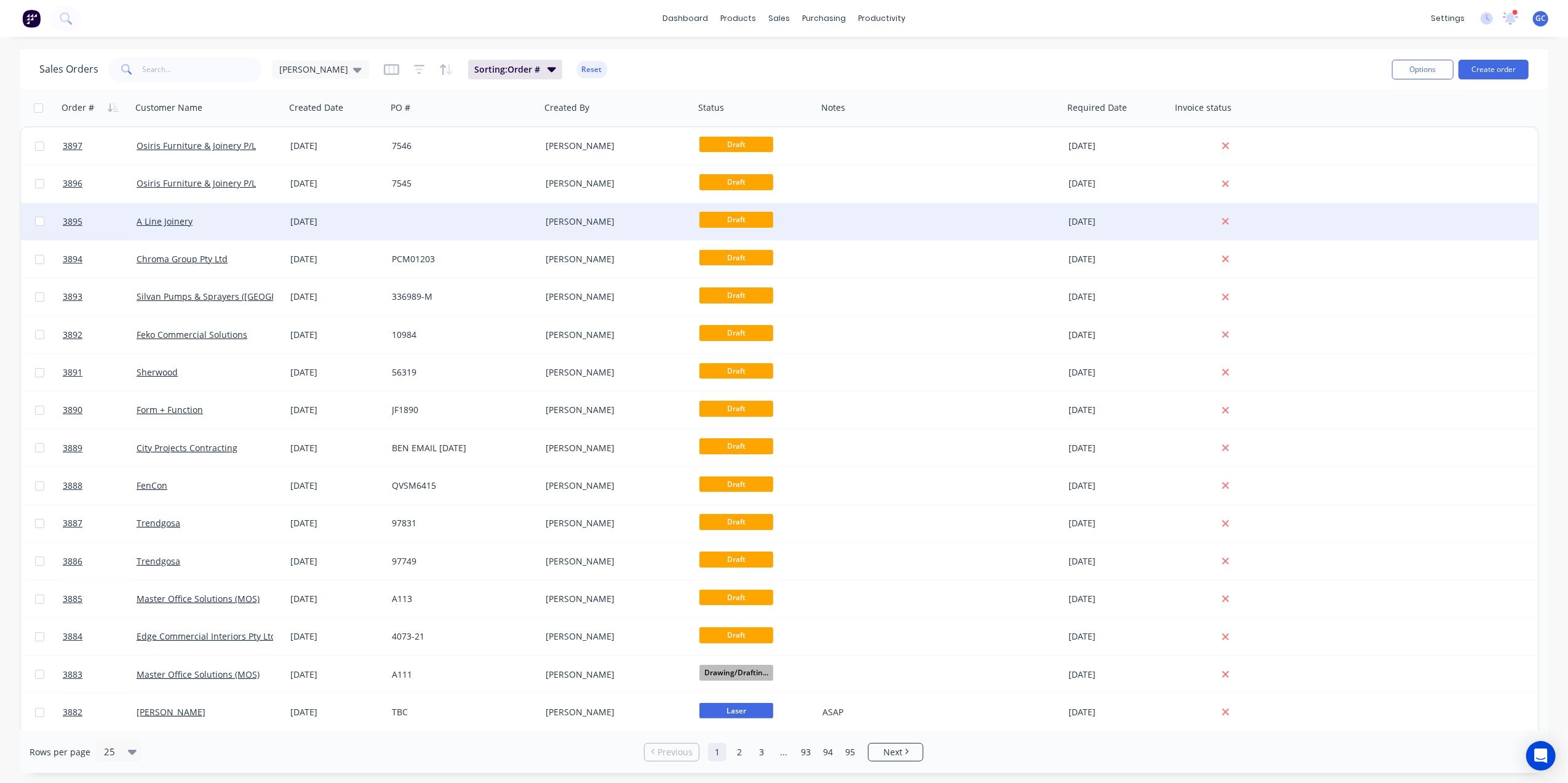
click at [490, 210] on div at bounding box center [464, 221] width 154 height 37
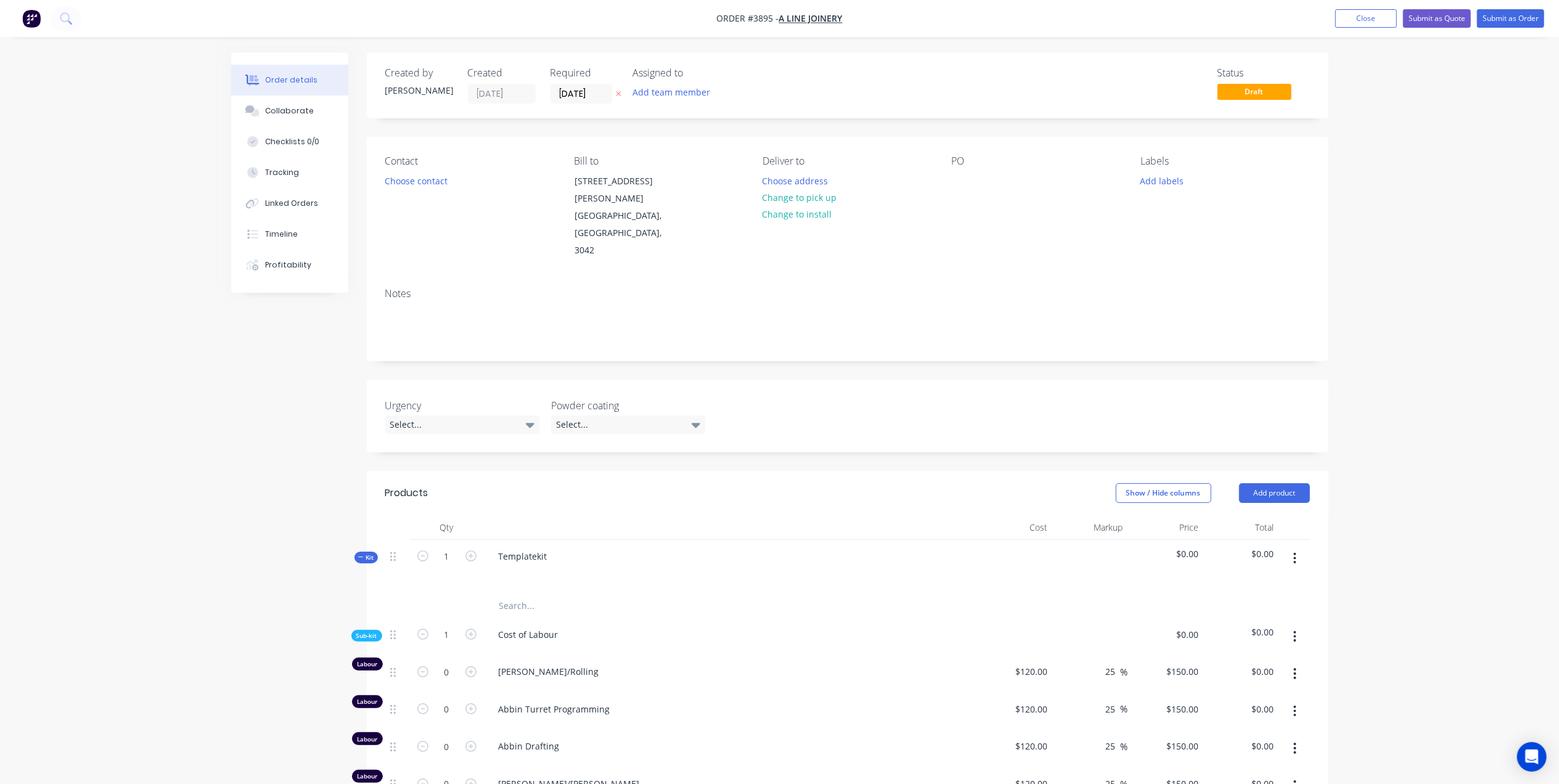
click at [1245, 89] on span "Draft" at bounding box center [1255, 91] width 74 height 16
click at [1336, 16] on button "Close" at bounding box center [1365, 18] width 61 height 18
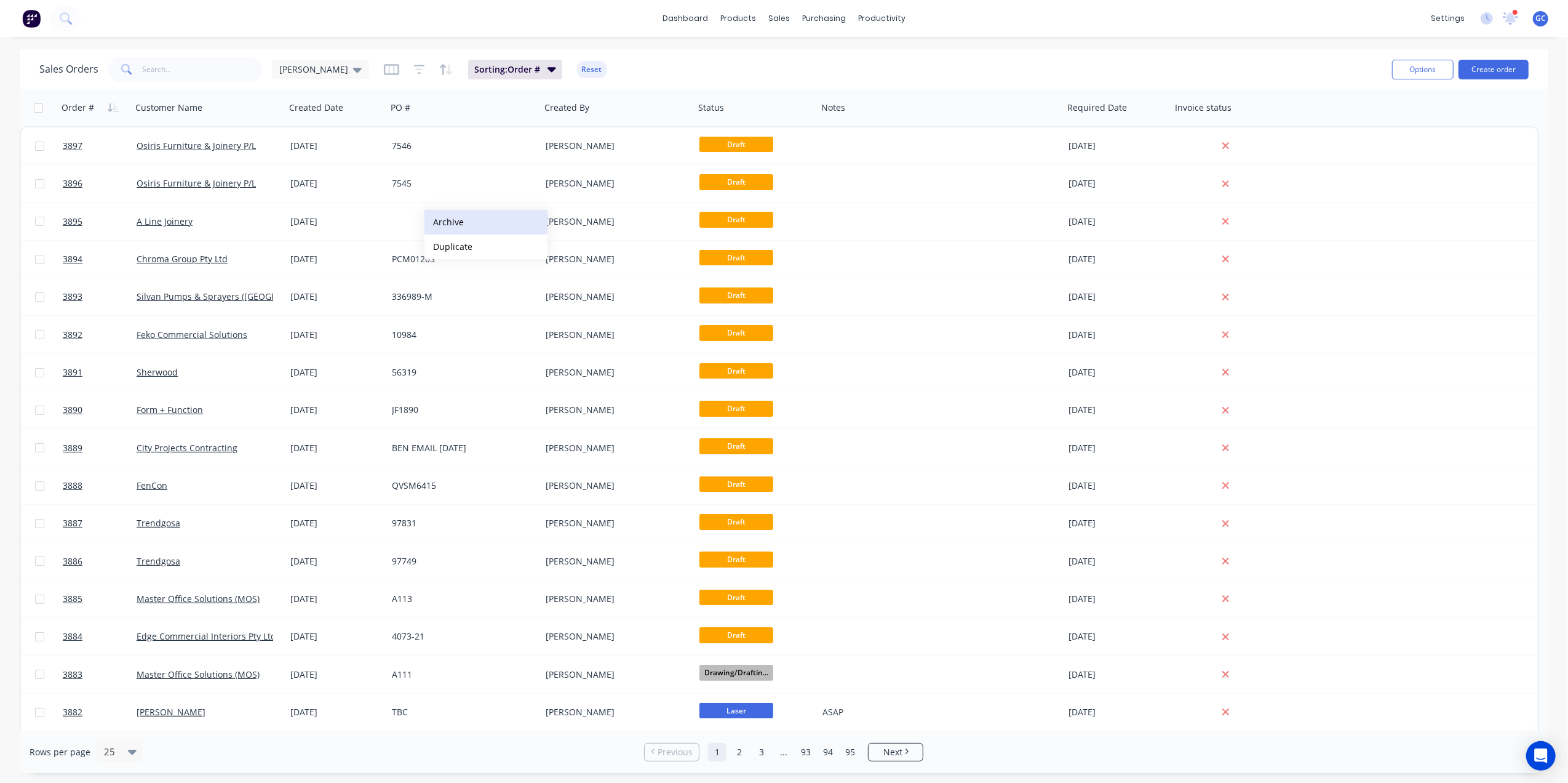
click at [459, 217] on button "Archive" at bounding box center [486, 222] width 123 height 25
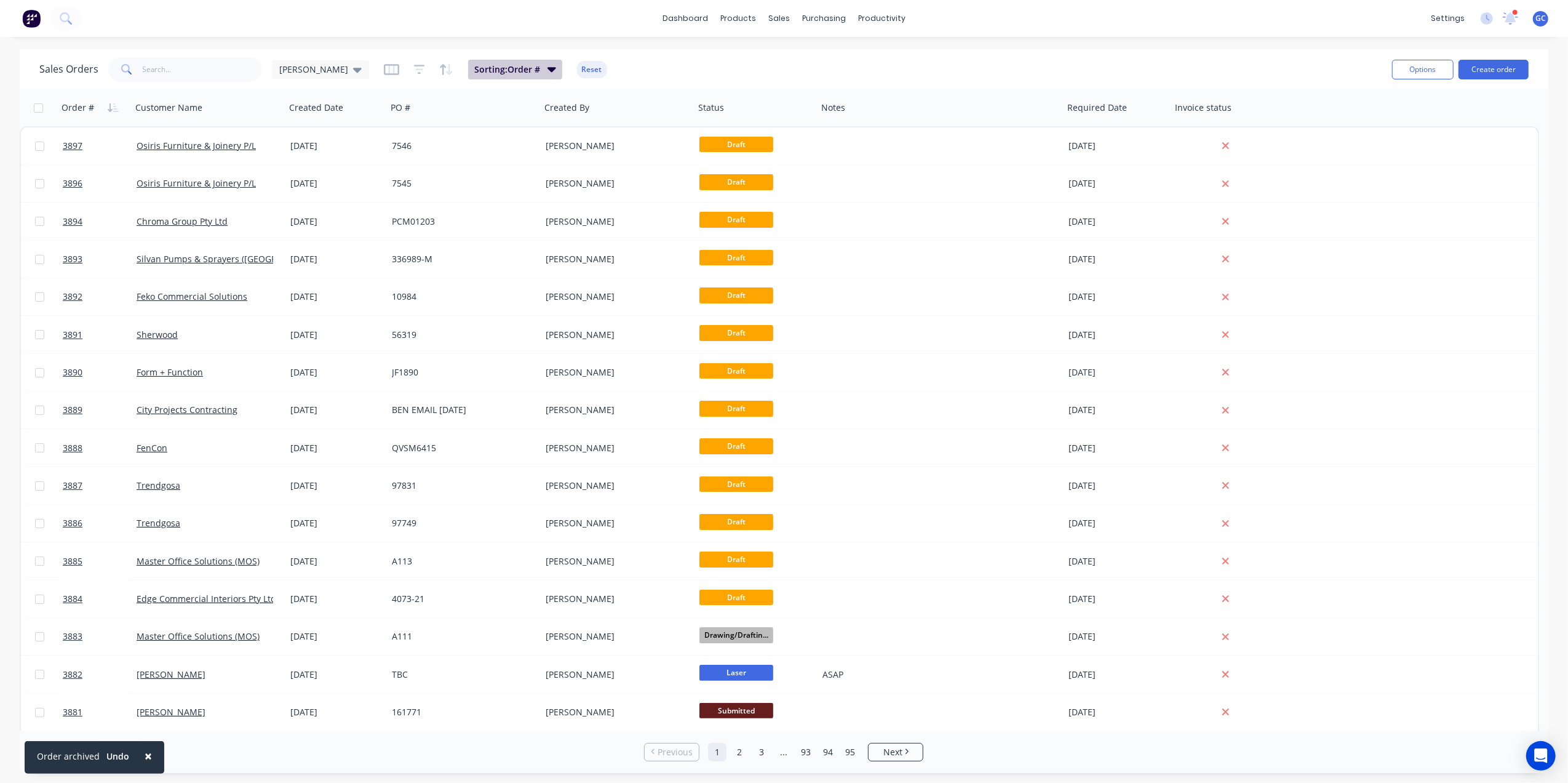
click at [474, 63] on span "Sorting: Order #" at bounding box center [507, 69] width 66 height 12
click at [577, 69] on button "Reset" at bounding box center [592, 69] width 30 height 18
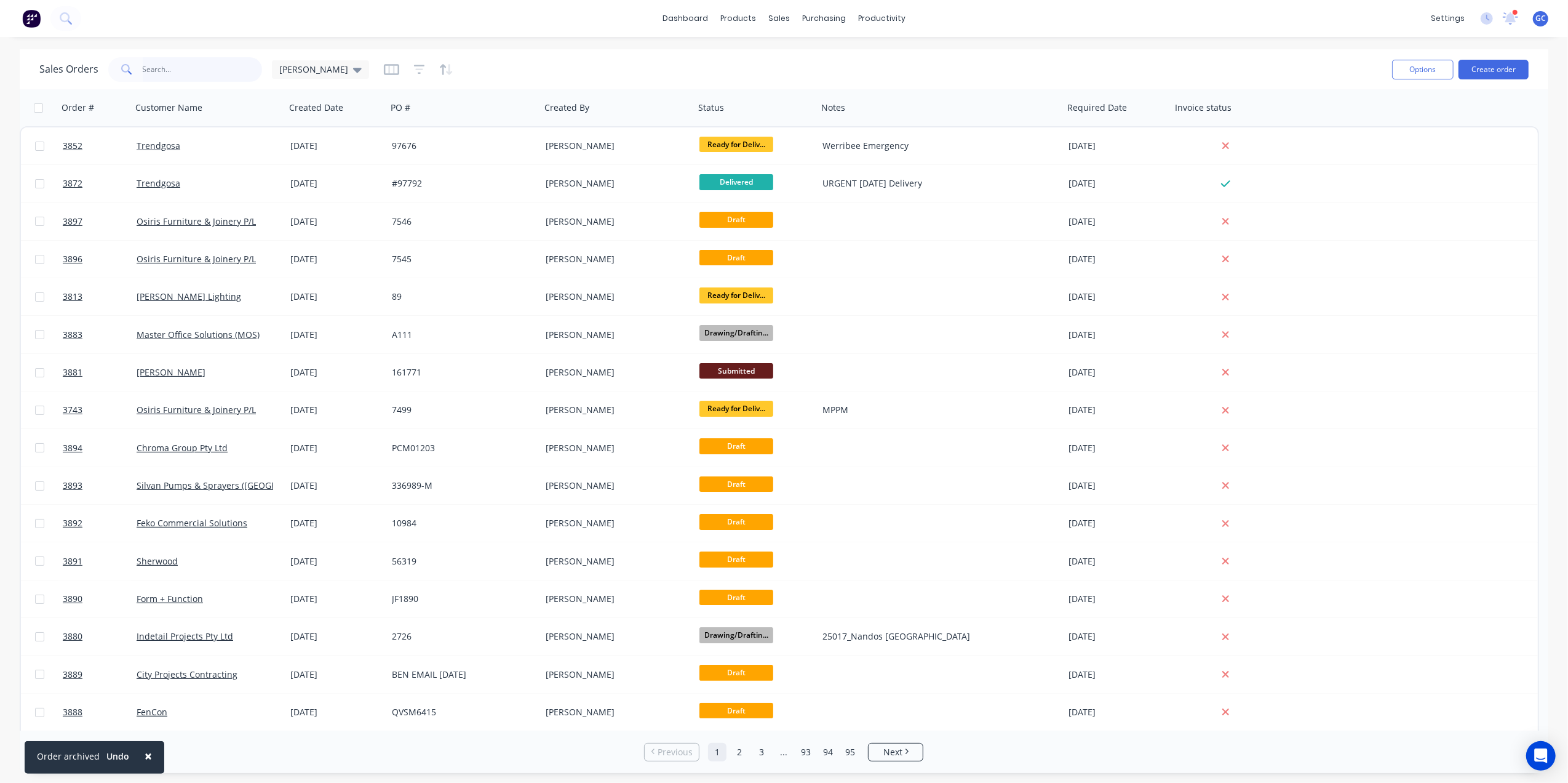
click at [203, 72] on input "text" at bounding box center [203, 69] width 120 height 25
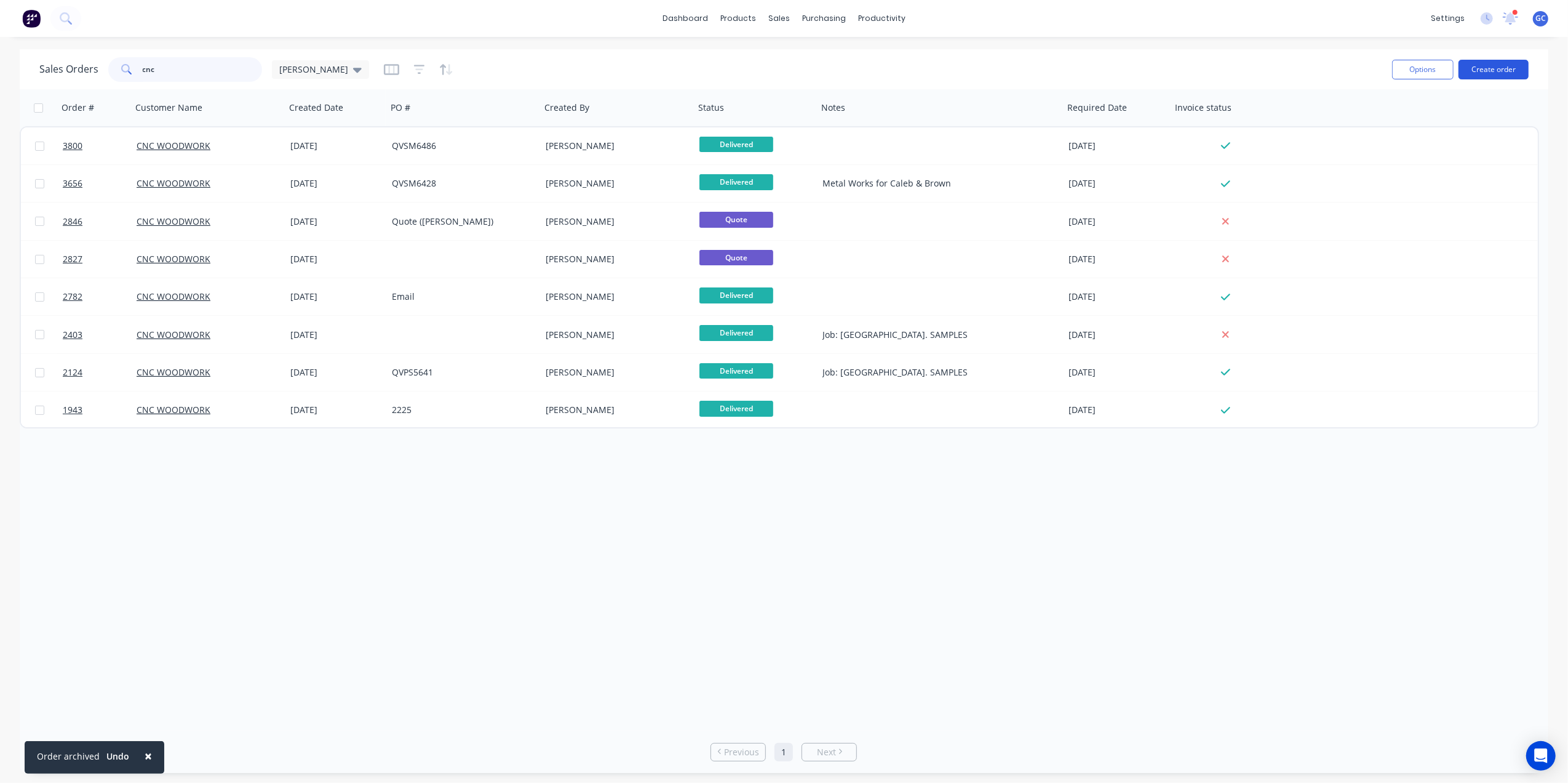
type input "cnc"
click at [1503, 75] on button "Create order" at bounding box center [1494, 69] width 70 height 20
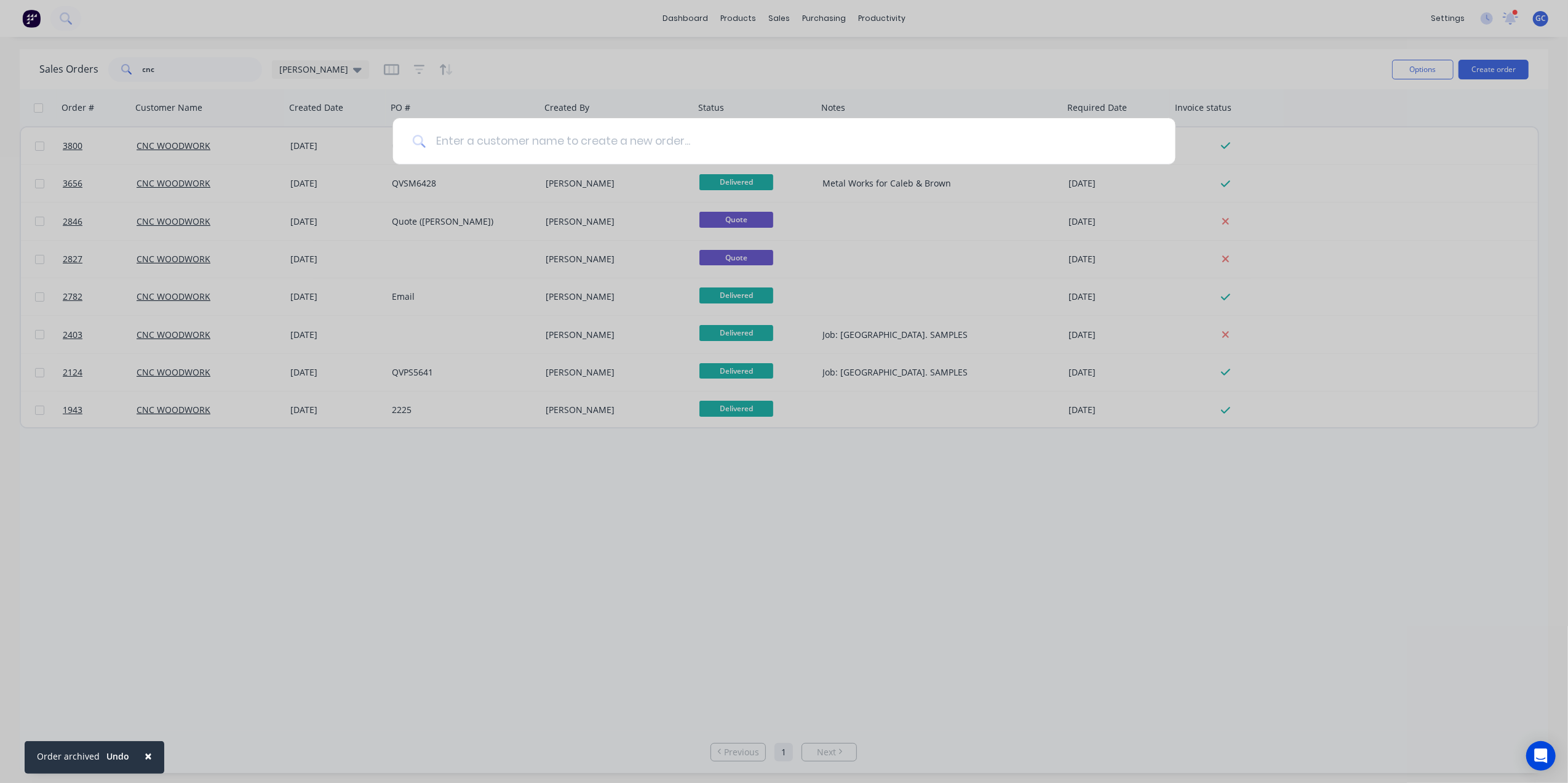
click at [736, 140] on input at bounding box center [791, 141] width 730 height 46
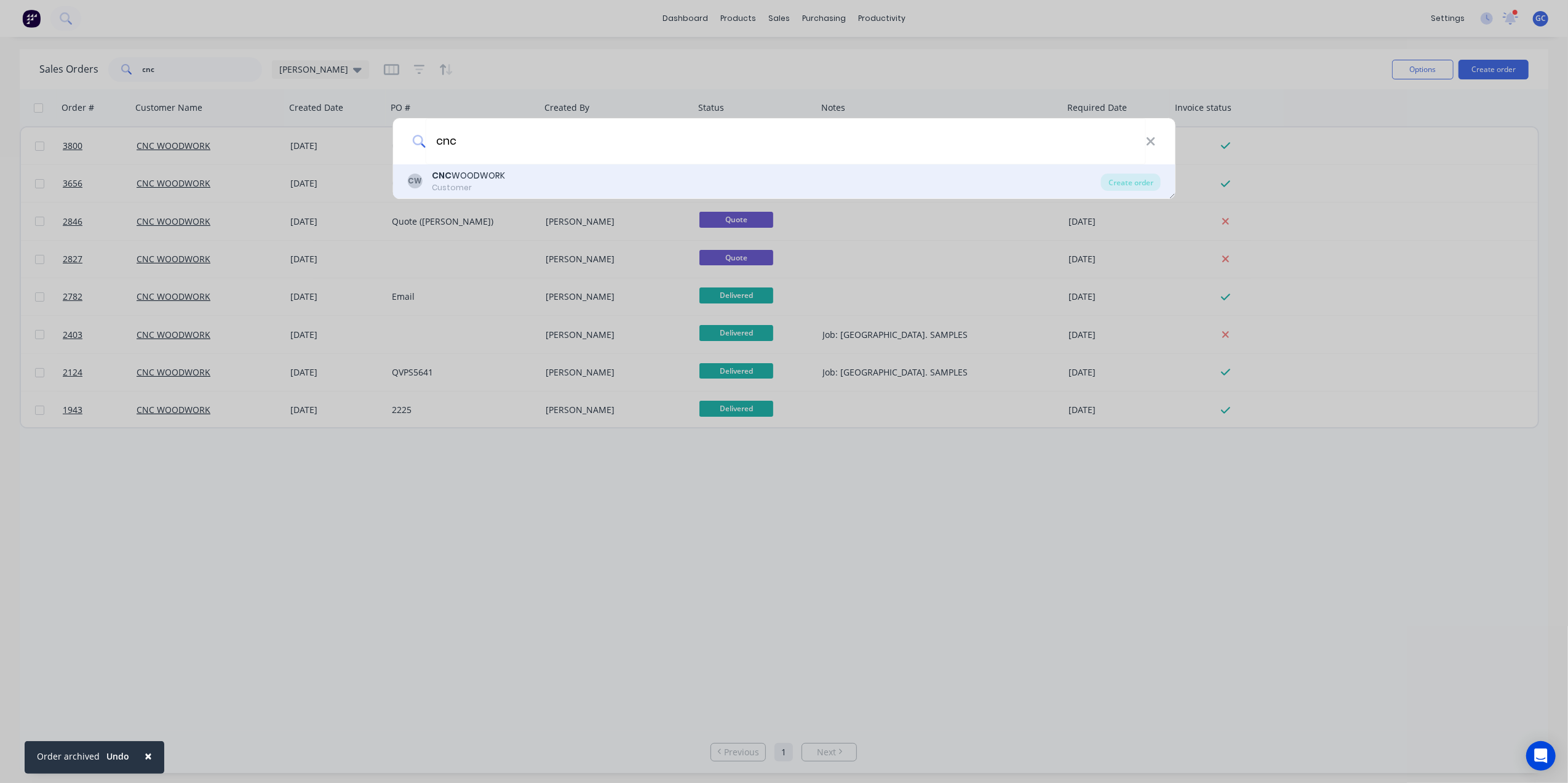
type input "cnc"
click at [635, 189] on div "CW CNC WOODWORK Customer" at bounding box center [754, 181] width 694 height 24
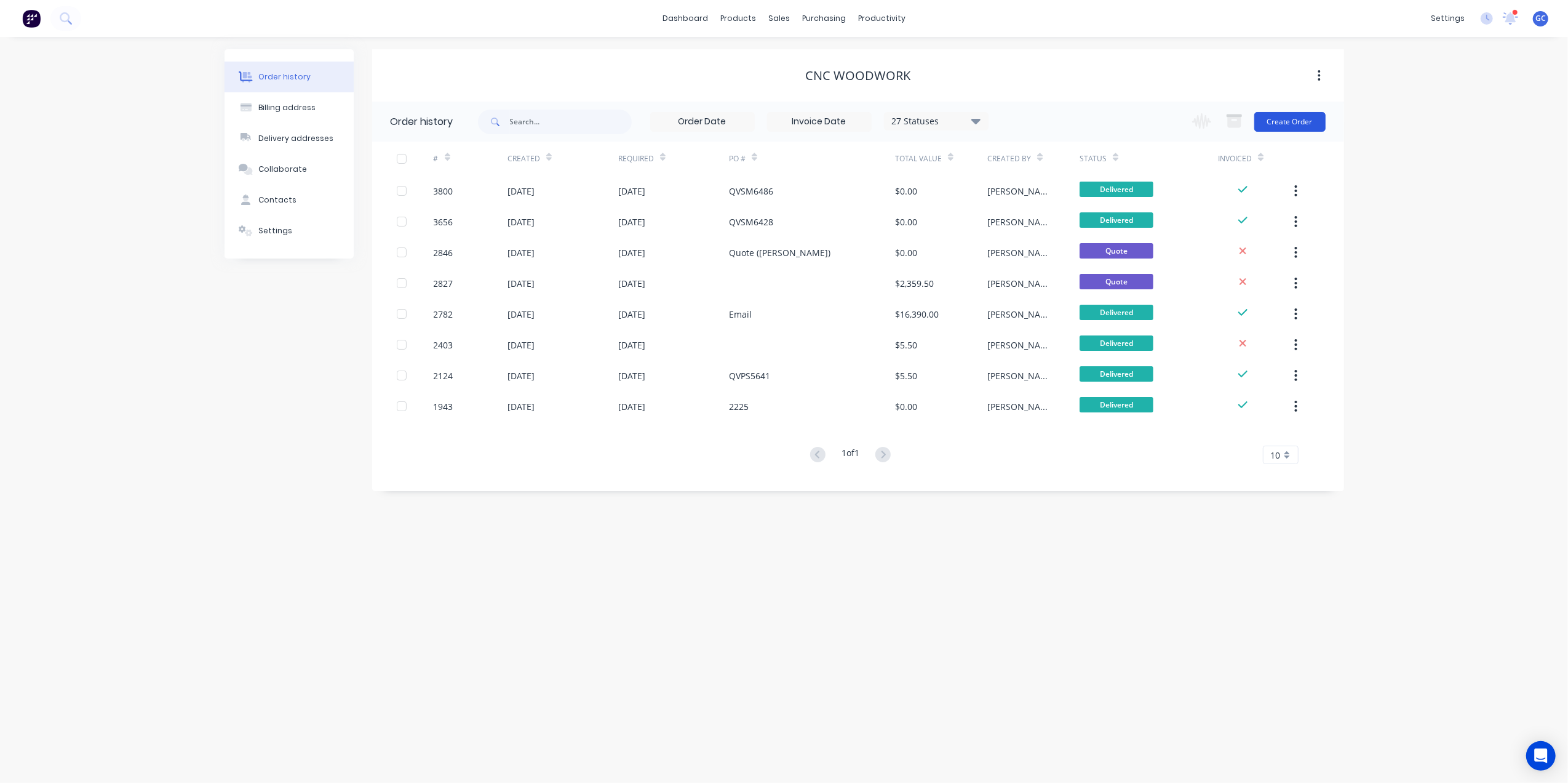
click at [1295, 119] on button "Create Order" at bounding box center [1290, 121] width 71 height 20
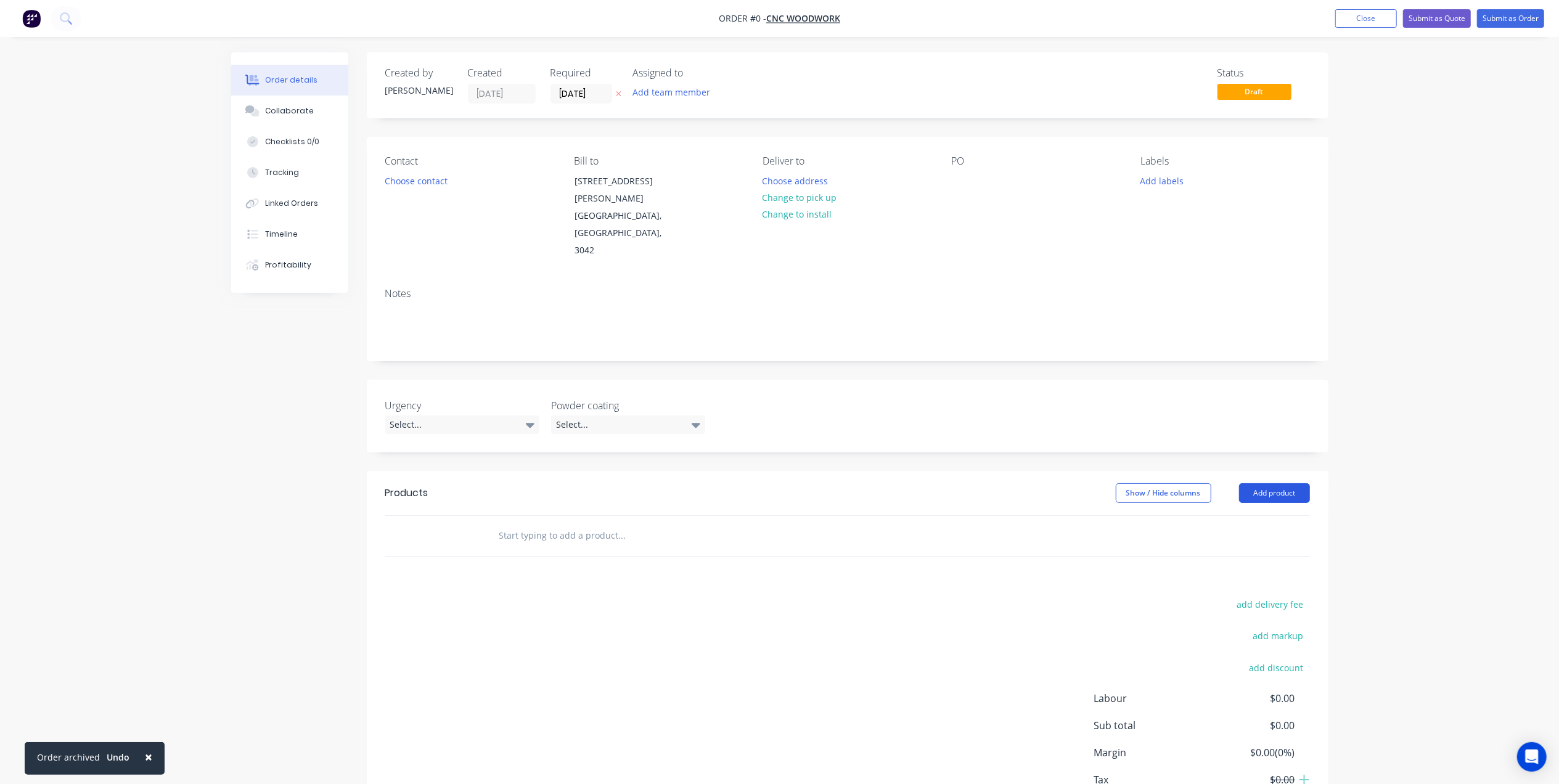
click at [1287, 483] on button "Add product" at bounding box center [1274, 493] width 71 height 20
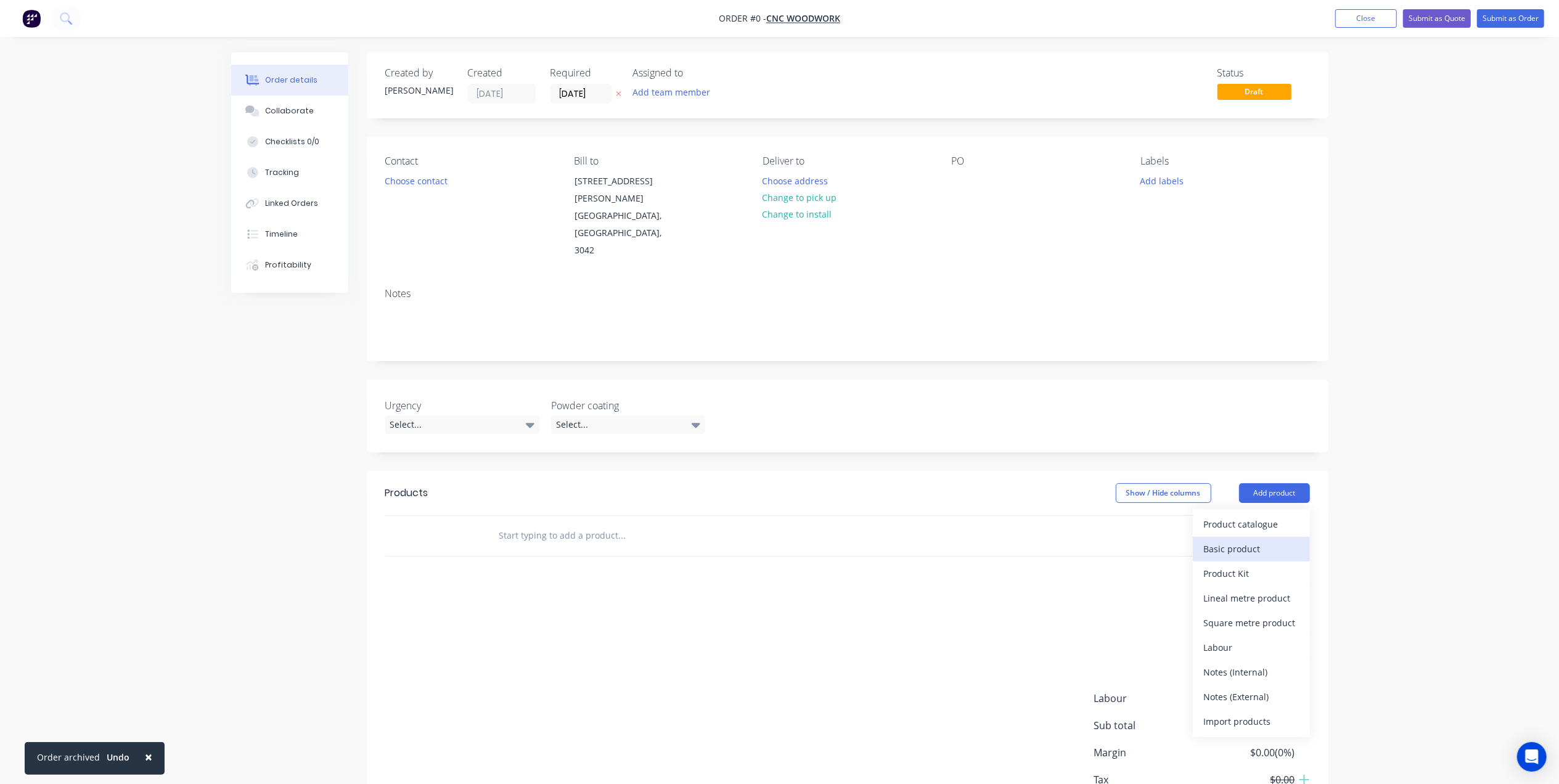
click at [1243, 540] on div "Basic product" at bounding box center [1251, 549] width 95 height 18
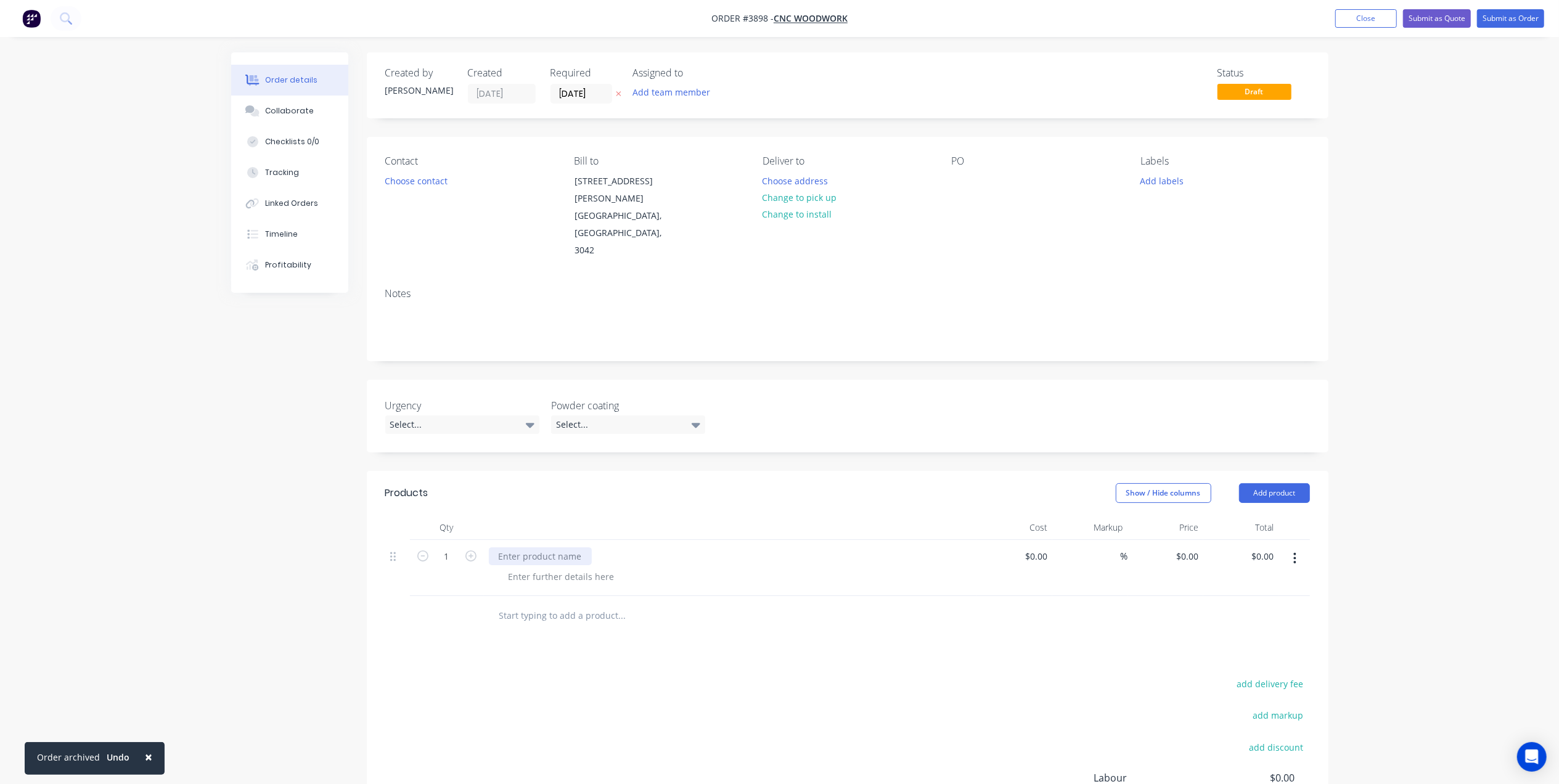
click at [552, 547] on div at bounding box center [540, 556] width 103 height 18
click at [570, 567] on div at bounding box center [562, 576] width 126 height 18
click at [537, 567] on div at bounding box center [562, 576] width 126 height 18
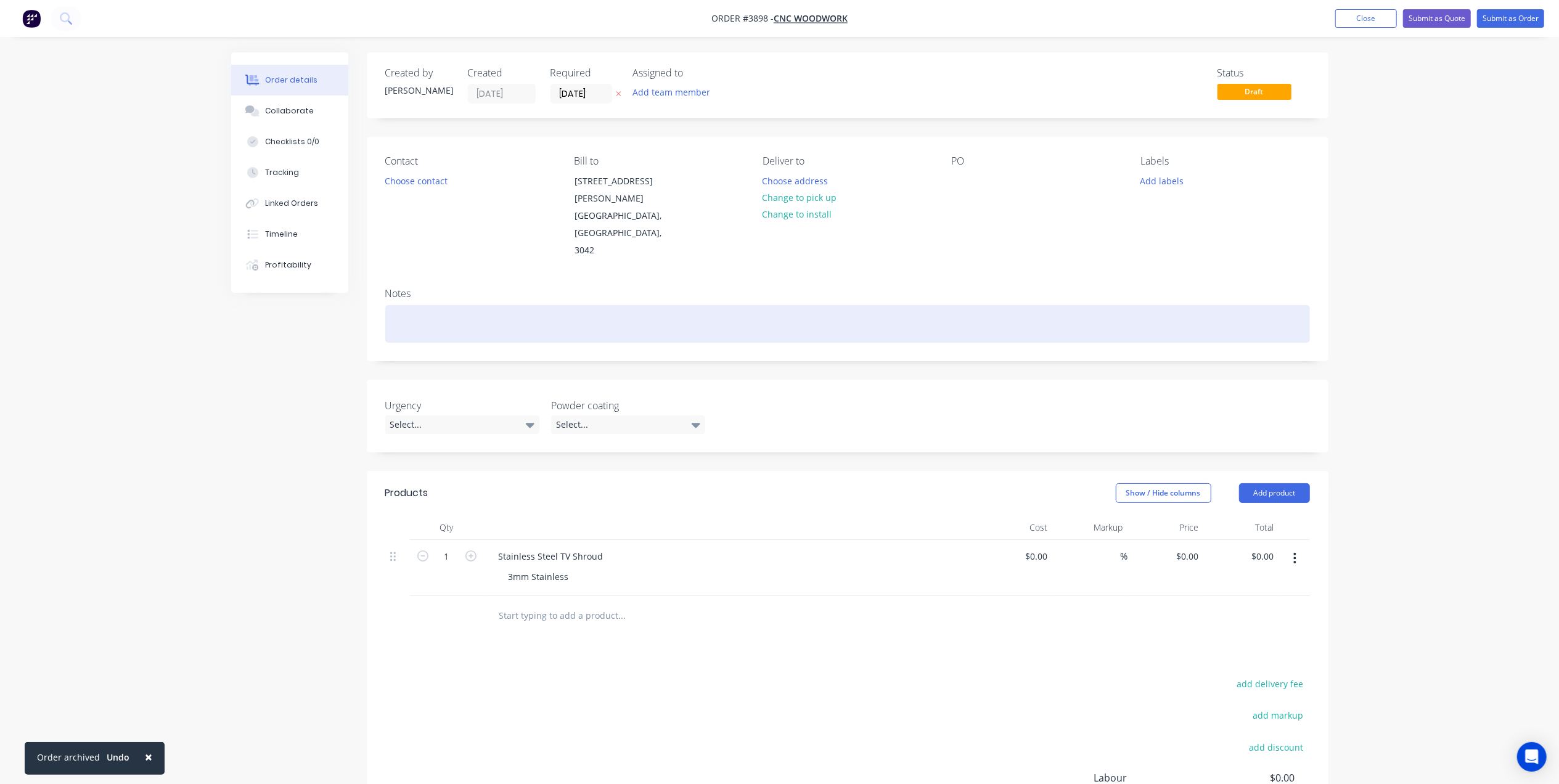
click at [431, 305] on div at bounding box center [848, 324] width 925 height 38
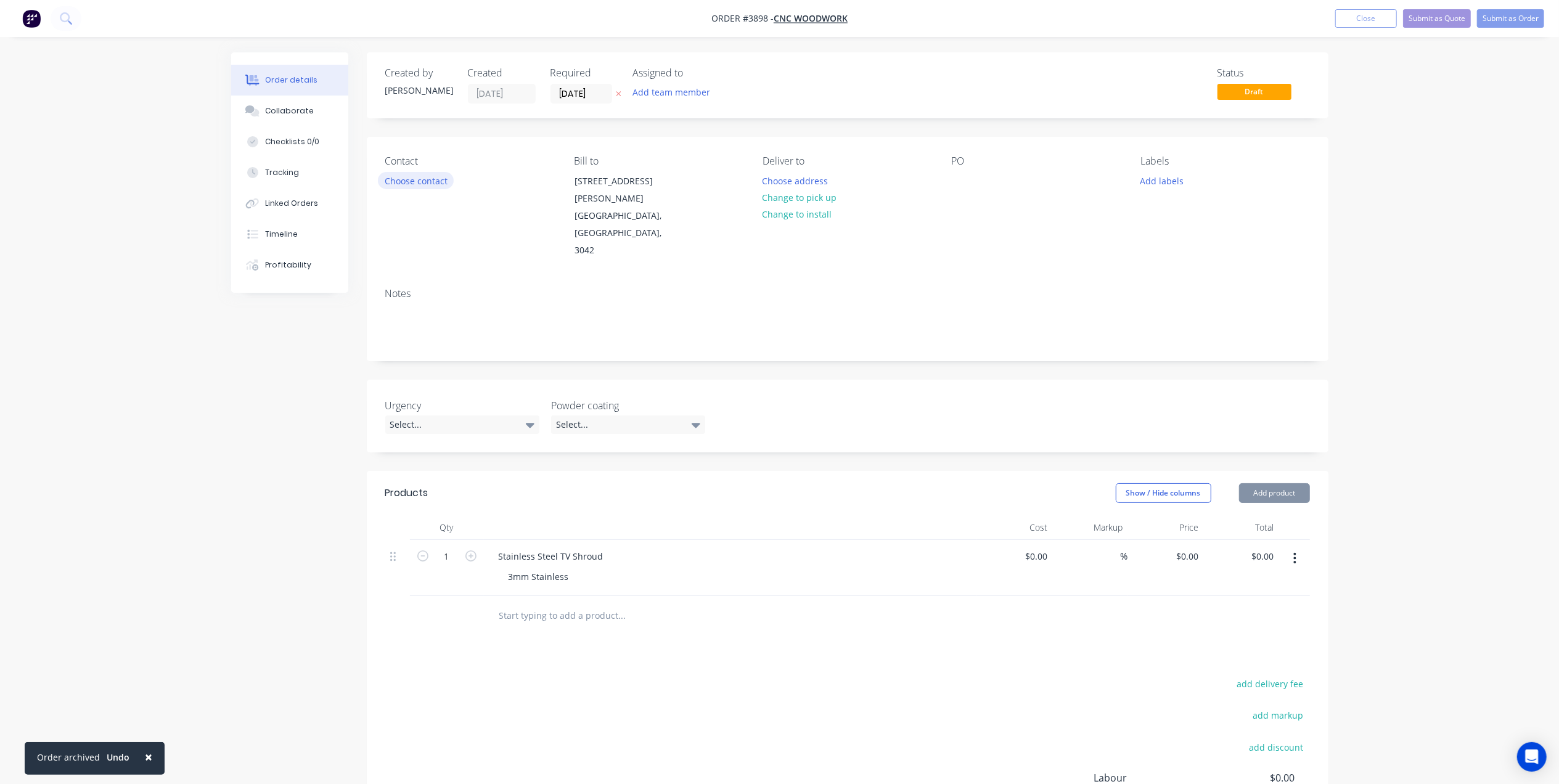
click at [442, 174] on button "Choose contact" at bounding box center [416, 180] width 76 height 17
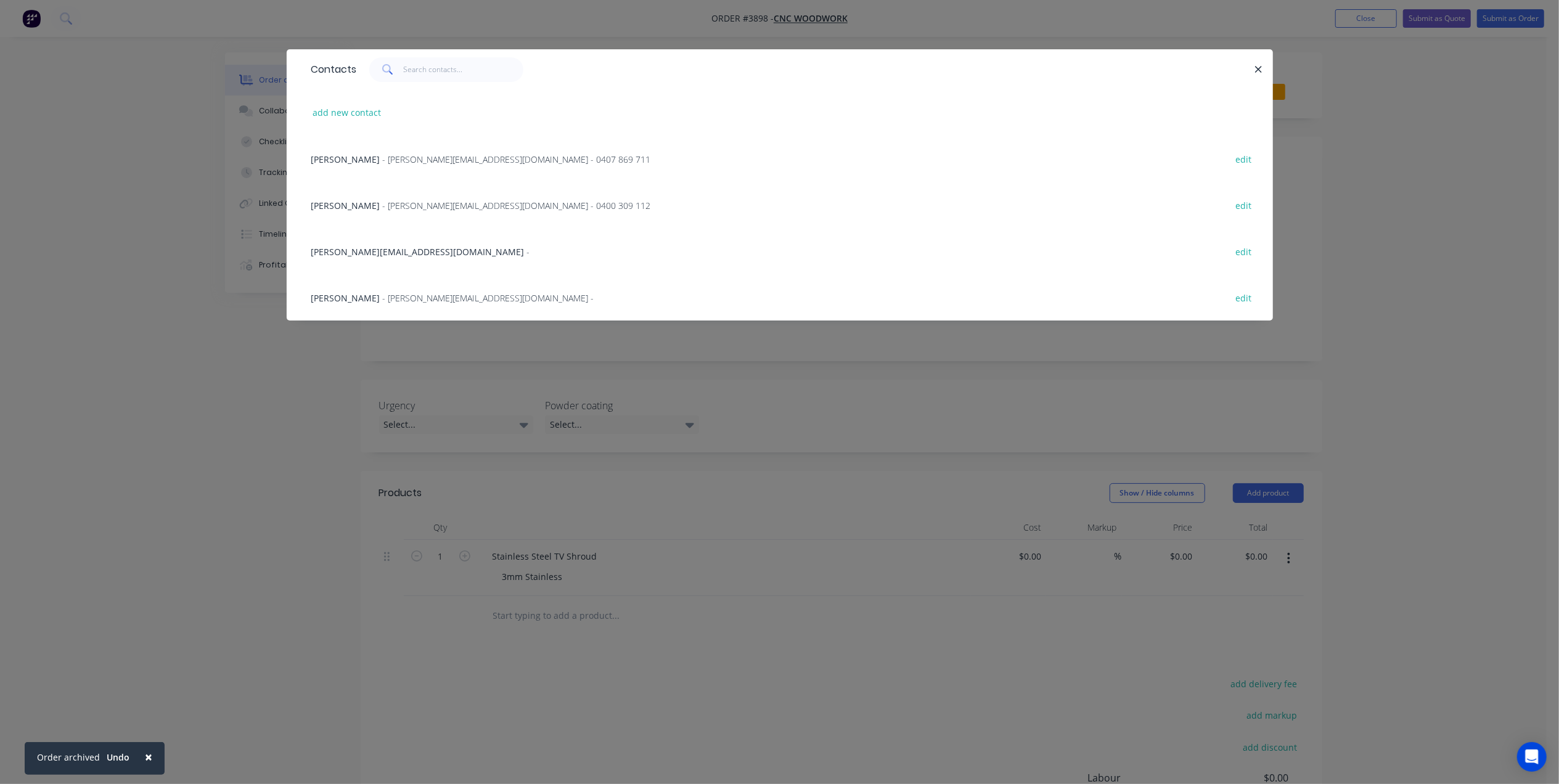
click at [371, 255] on span "mike@cncwoodworks.com.au" at bounding box center [418, 251] width 213 height 11
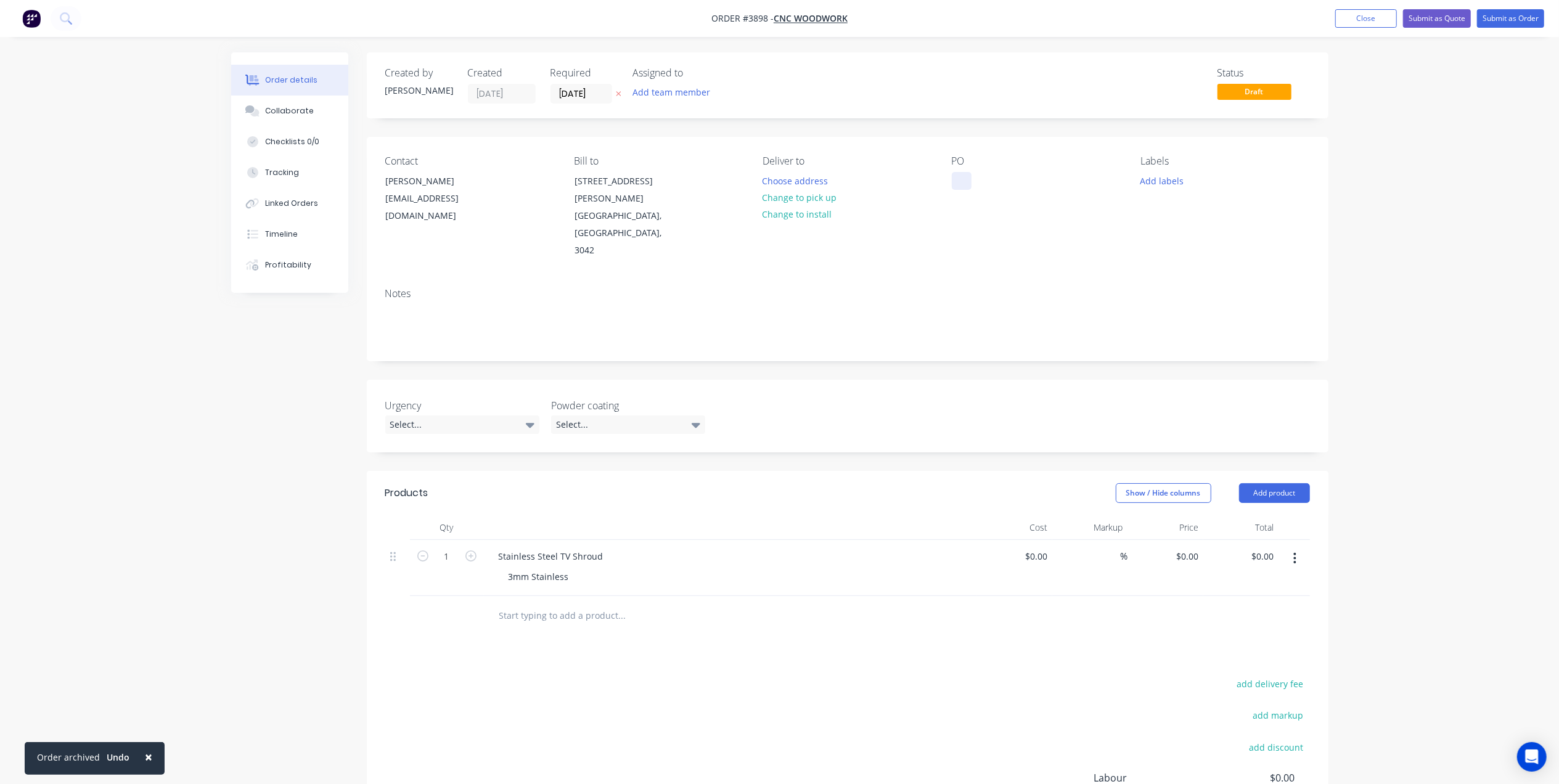
click at [960, 183] on div at bounding box center [961, 181] width 20 height 18
click at [1209, 176] on div "Add labels" at bounding box center [1225, 180] width 169 height 17
click at [1179, 182] on button "Add labels" at bounding box center [1162, 180] width 57 height 17
click at [1174, 171] on div "Labels Add labels" at bounding box center [1225, 207] width 169 height 104
click at [1172, 179] on button "Add labels" at bounding box center [1162, 180] width 57 height 17
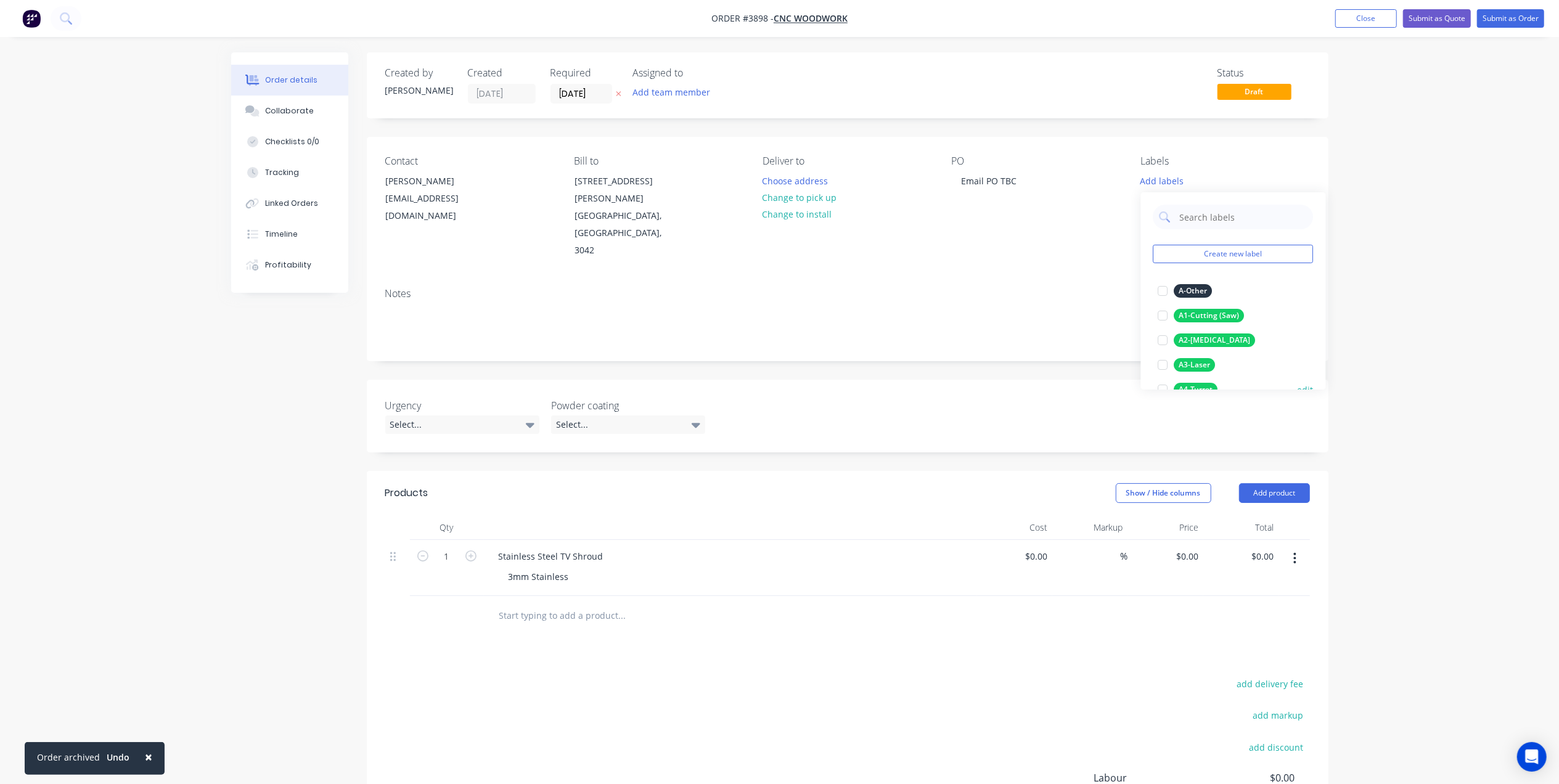
scroll to position [82, 0]
click at [1209, 277] on div "A3-Laser" at bounding box center [1195, 283] width 41 height 13
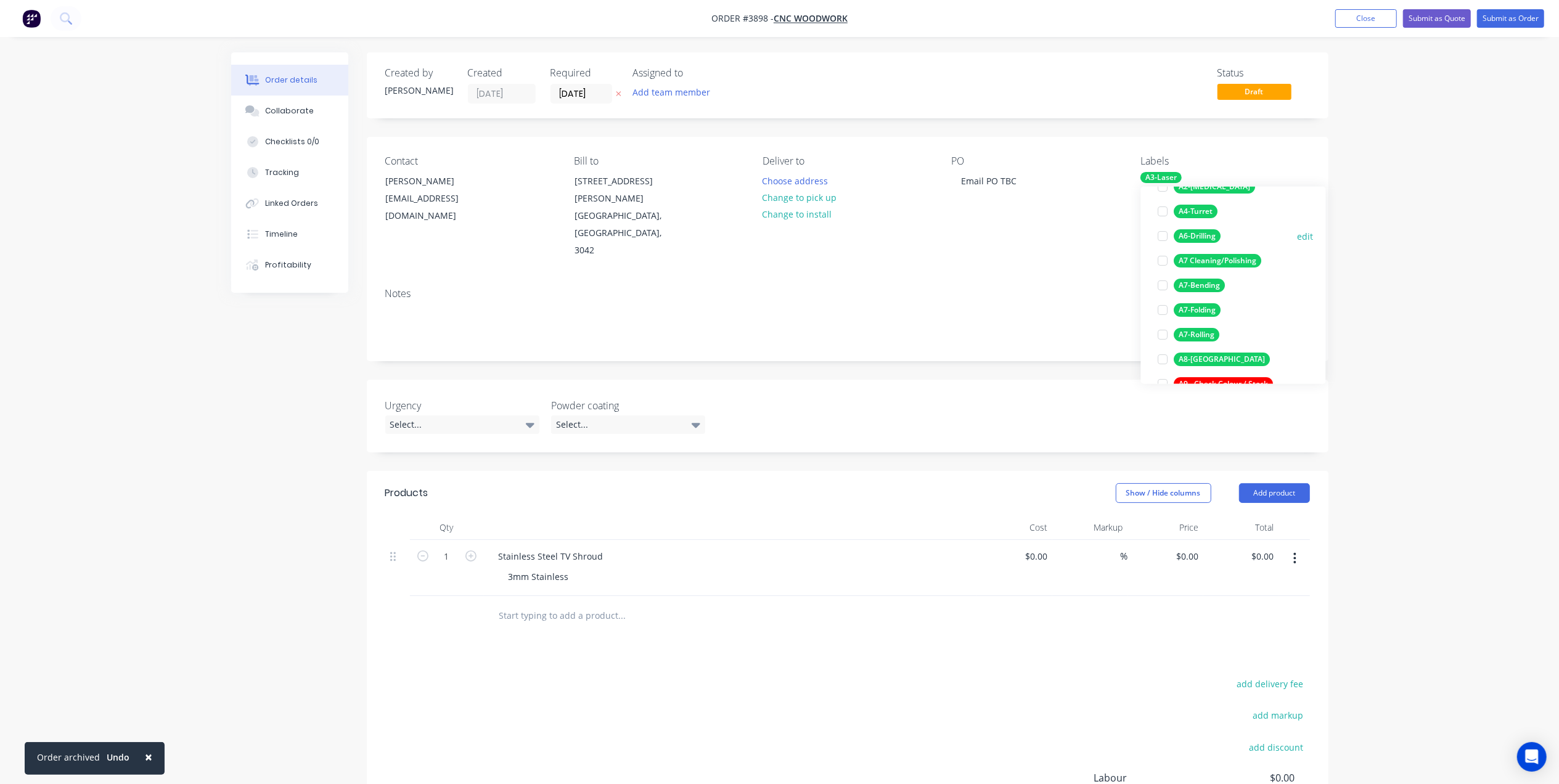
click at [1211, 235] on div "A6-Drilling" at bounding box center [1197, 236] width 47 height 13
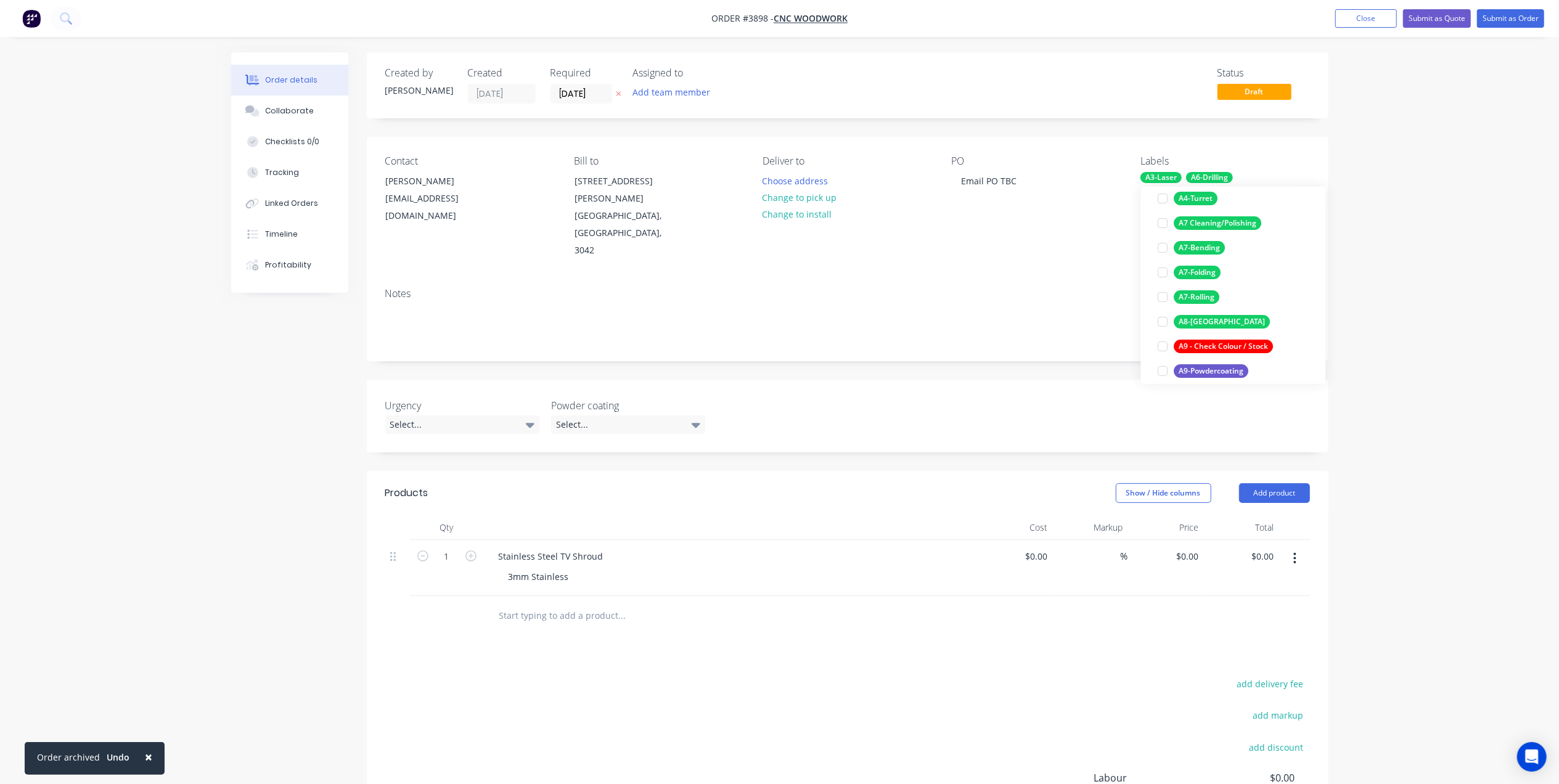
scroll to position [238, 0]
click at [1214, 217] on div "A7-Bending" at bounding box center [1200, 220] width 51 height 13
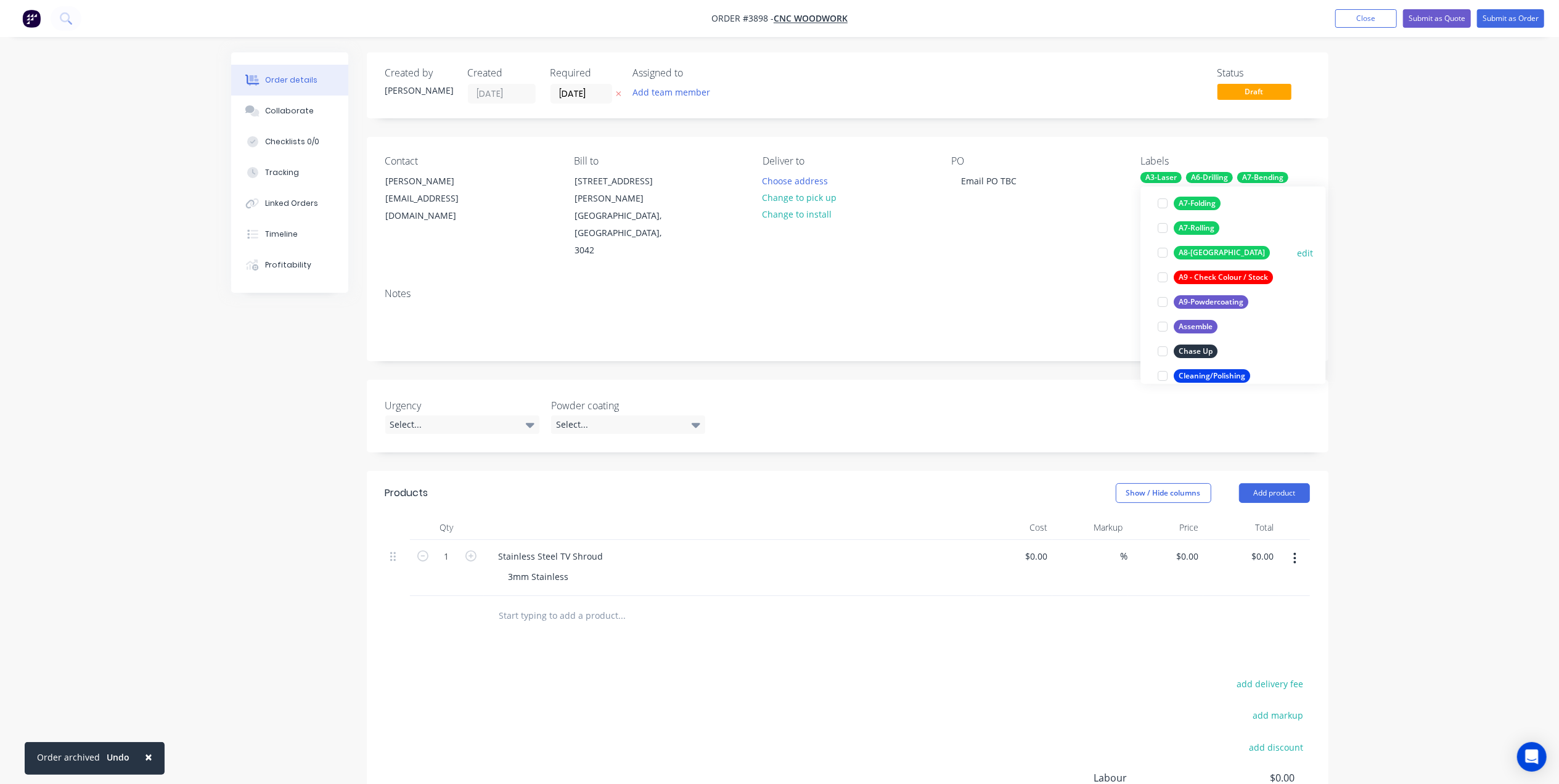
click at [1215, 253] on div "A8-Welding" at bounding box center [1222, 252] width 96 height 13
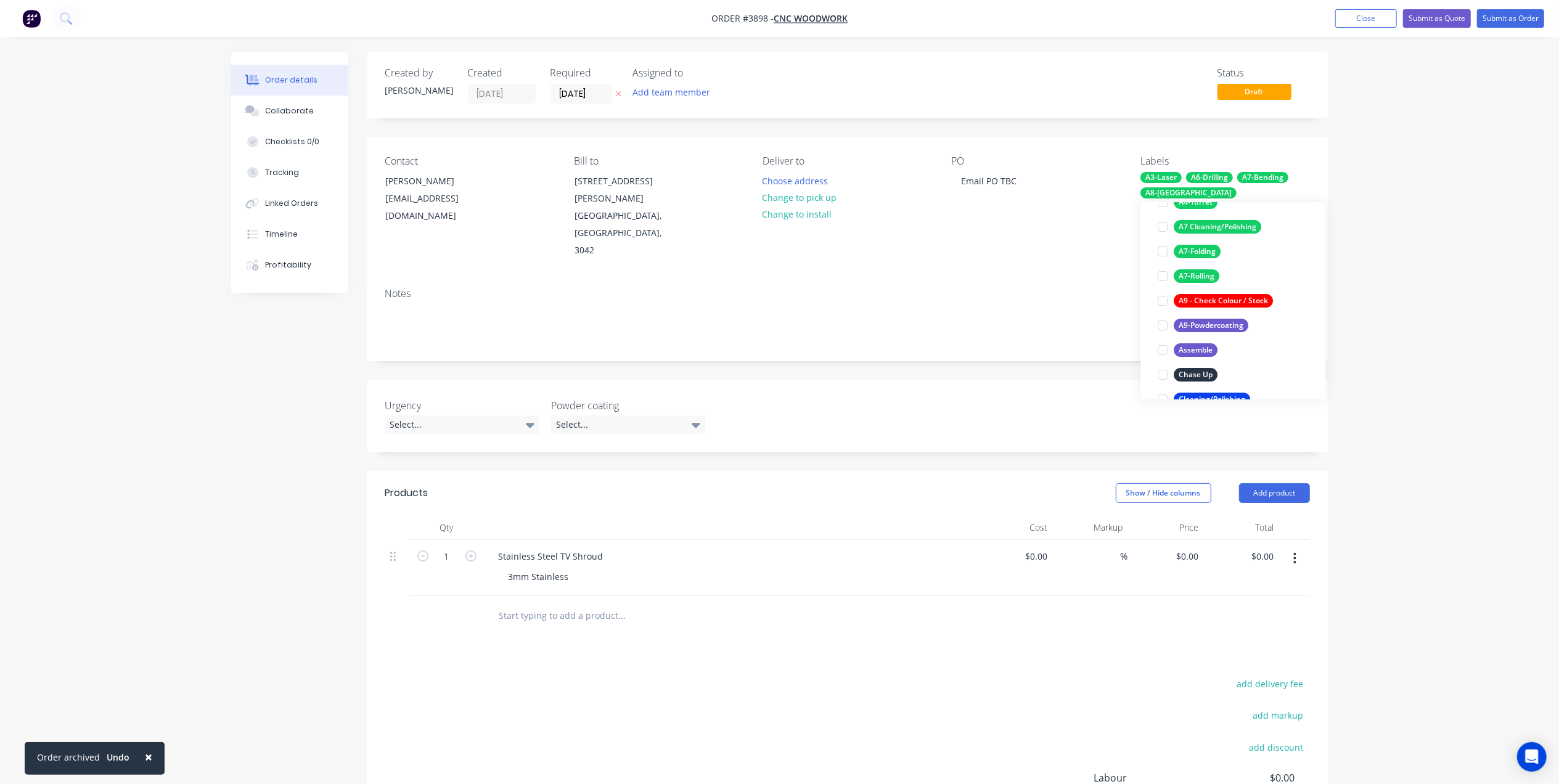
scroll to position [353, 0]
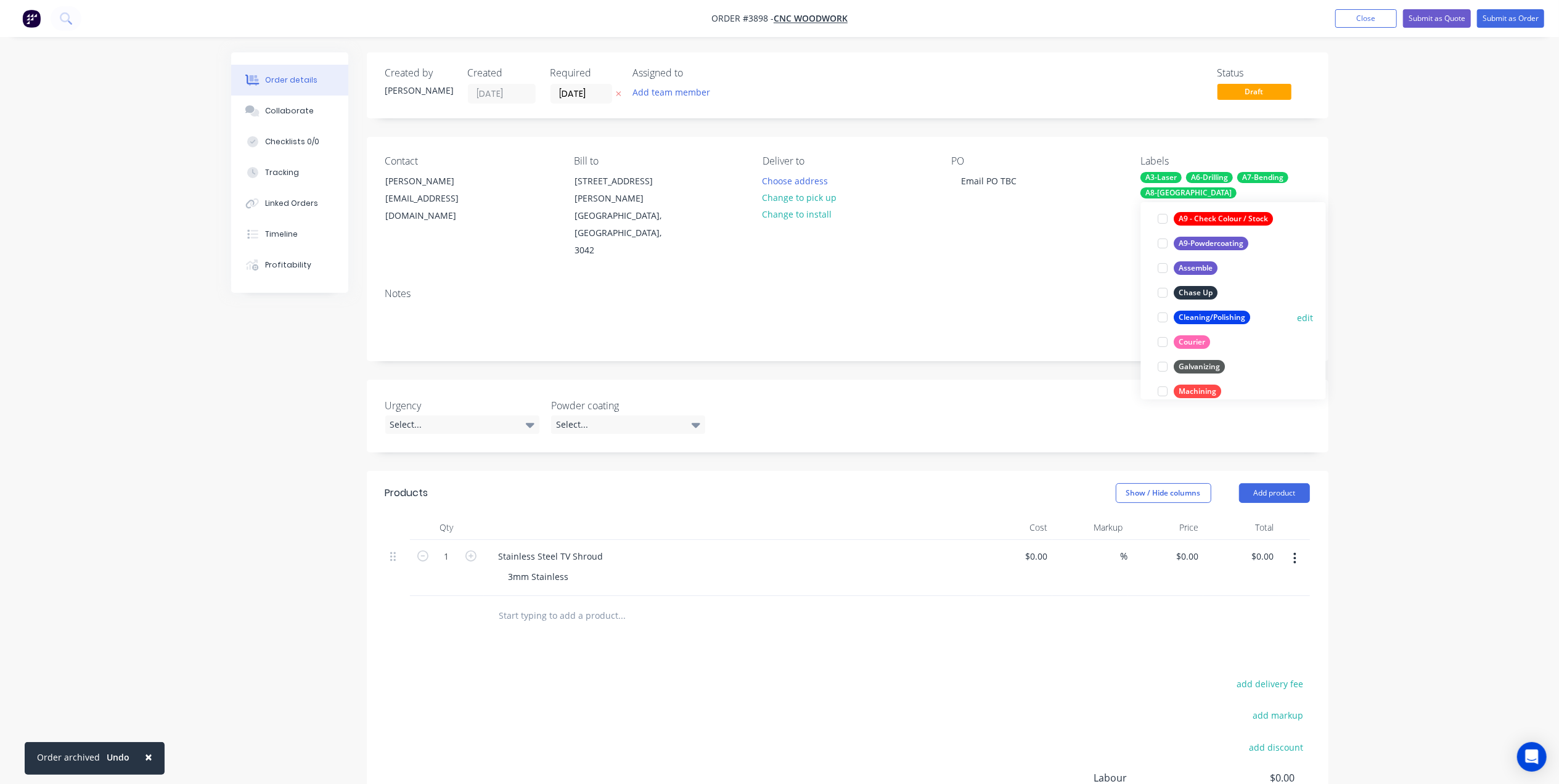
click at [1227, 316] on div "Cleaning/Polishing" at bounding box center [1212, 317] width 76 height 13
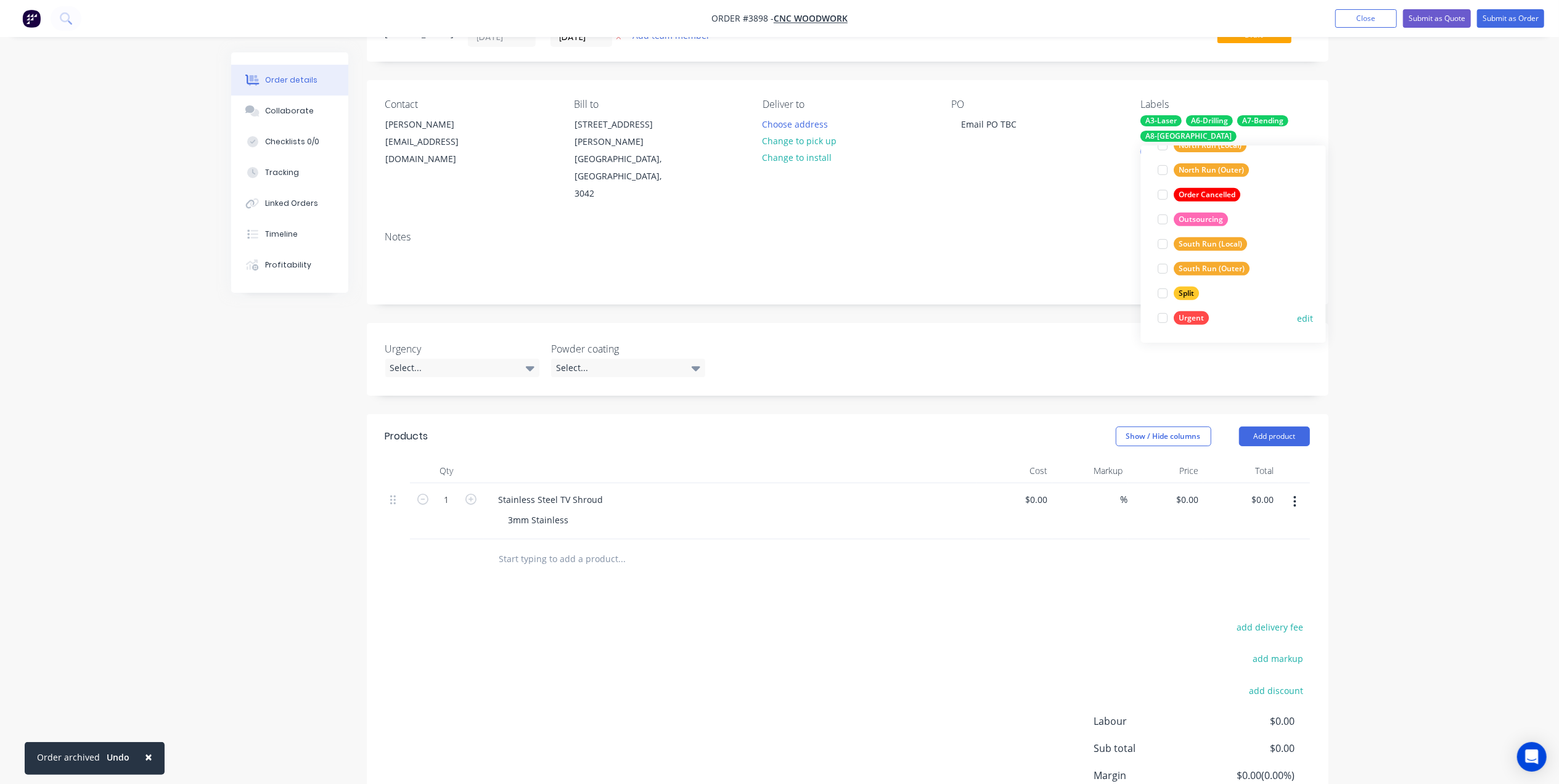
scroll to position [82, 0]
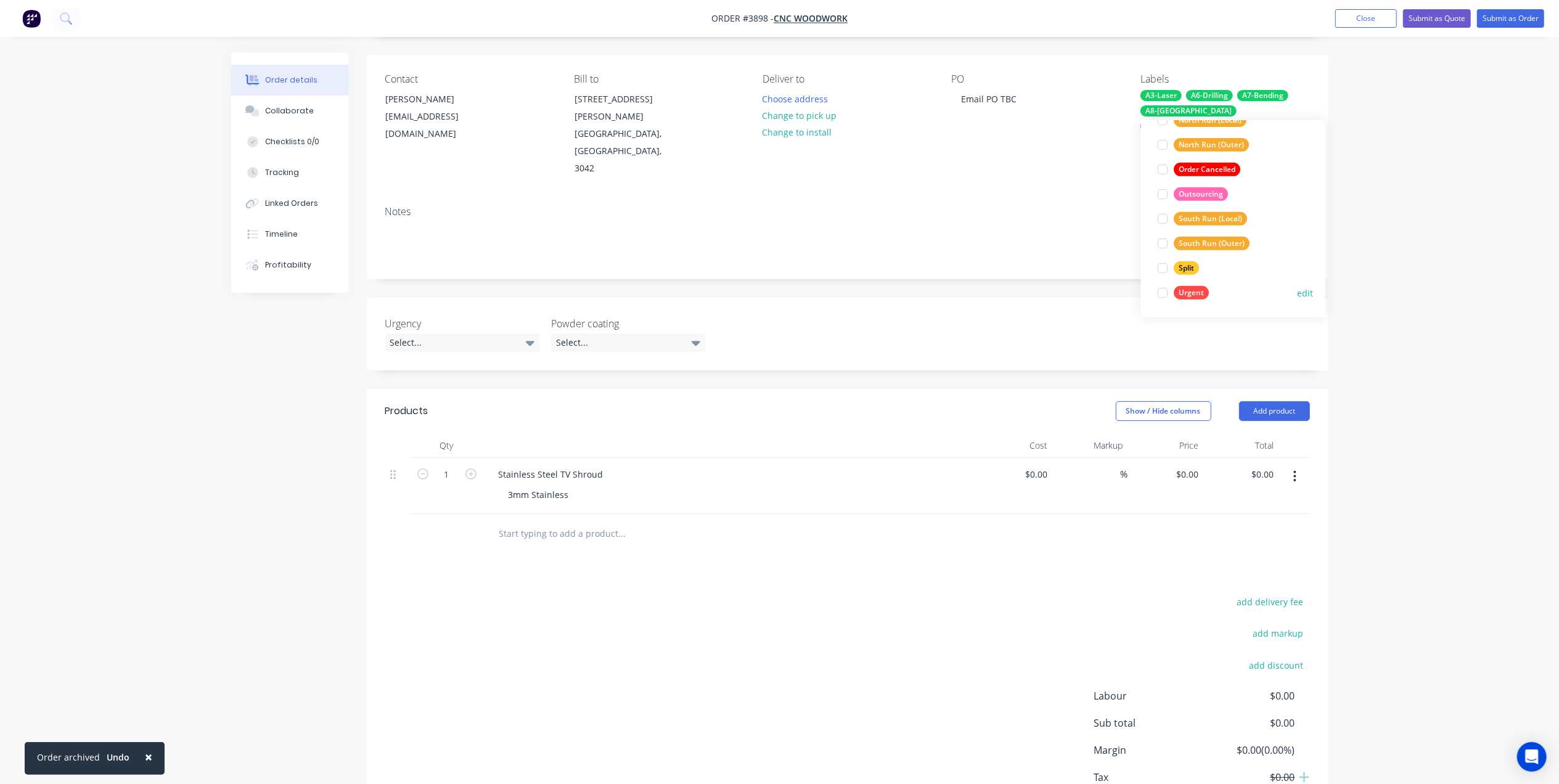
click at [1194, 292] on div "Urgent" at bounding box center [1192, 293] width 35 height 13
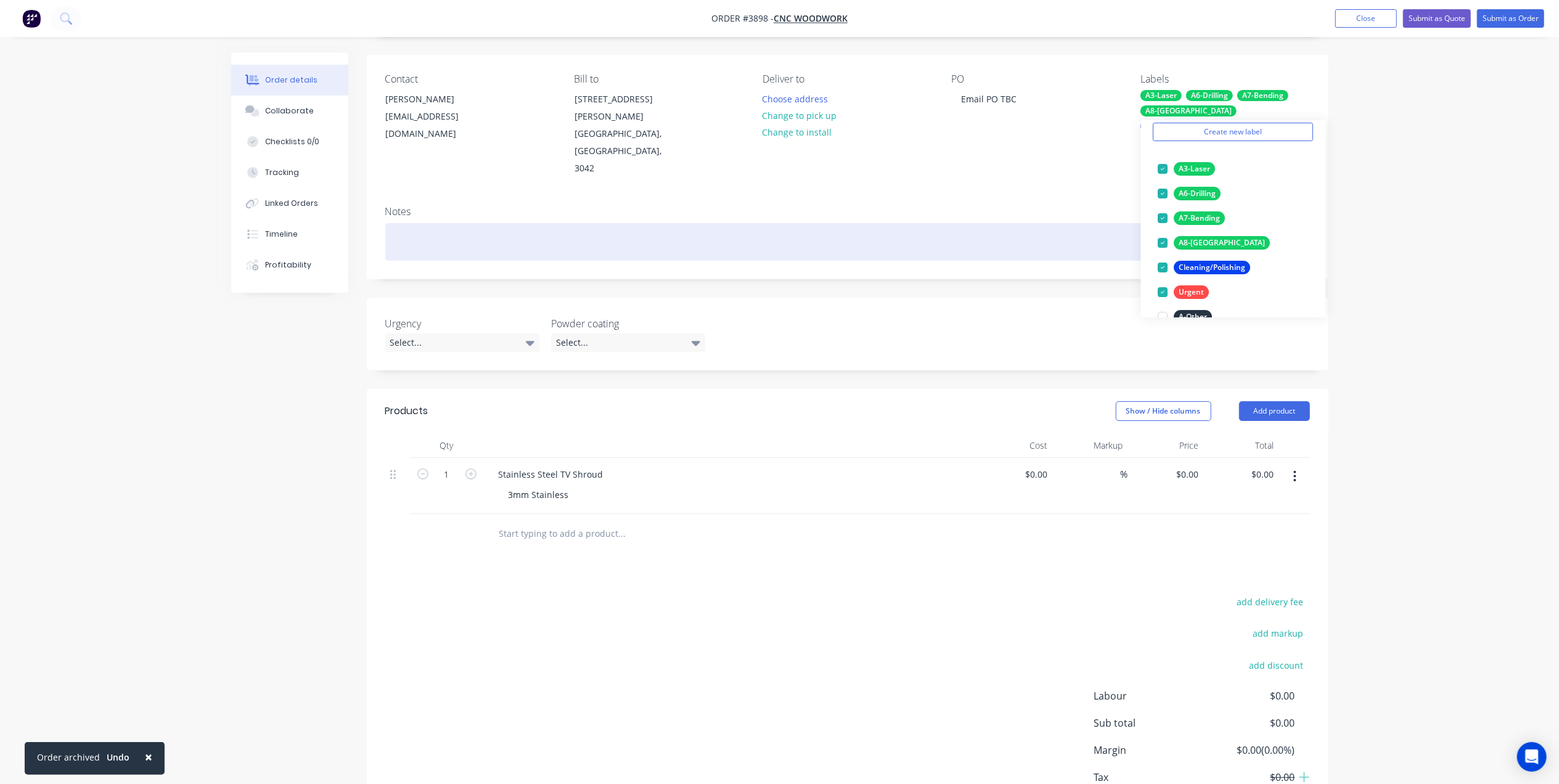
click at [989, 223] on div at bounding box center [848, 242] width 925 height 38
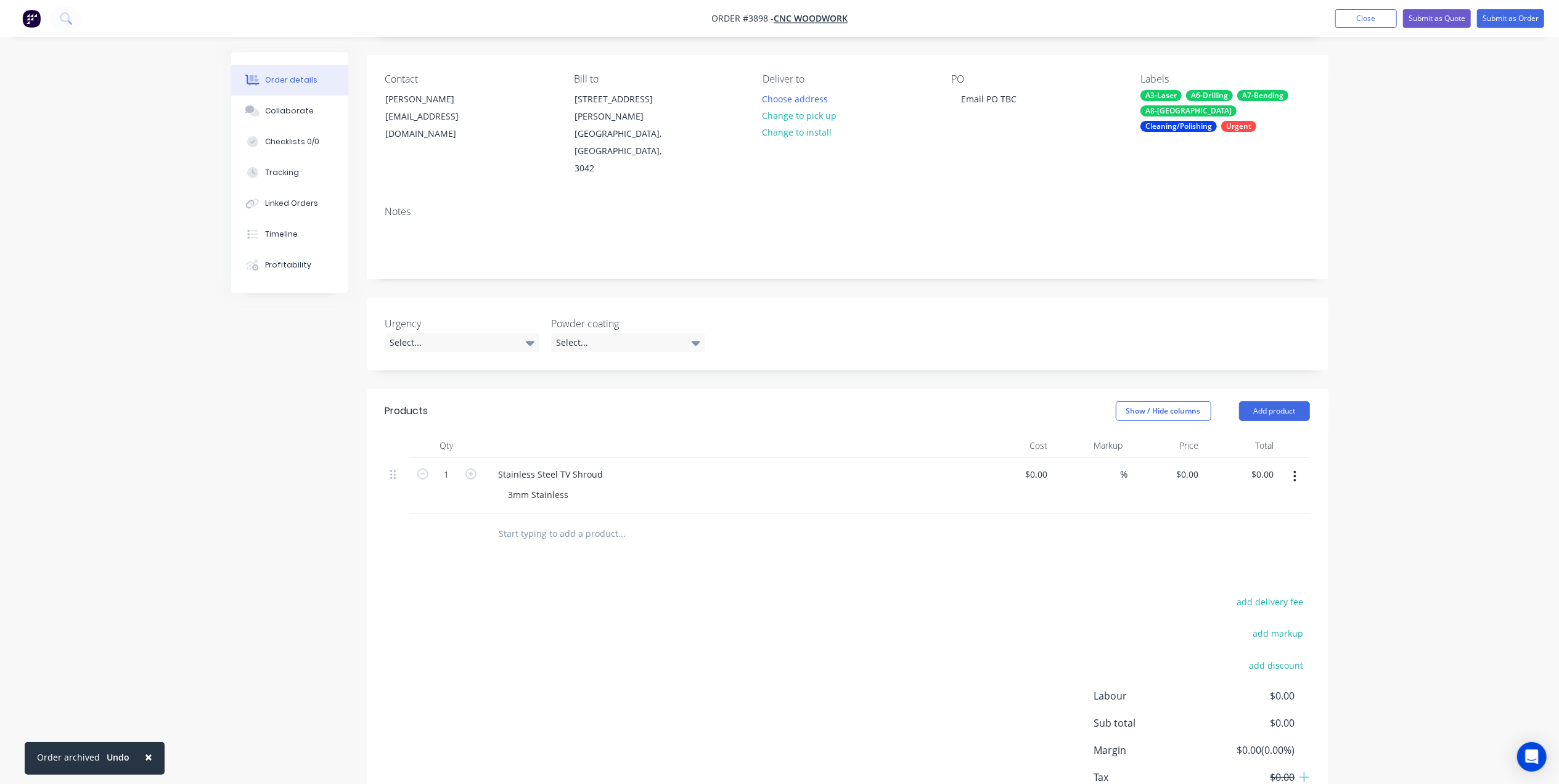
click at [900, 298] on div "Urgency Select... Powder coating Select..." at bounding box center [847, 334] width 962 height 73
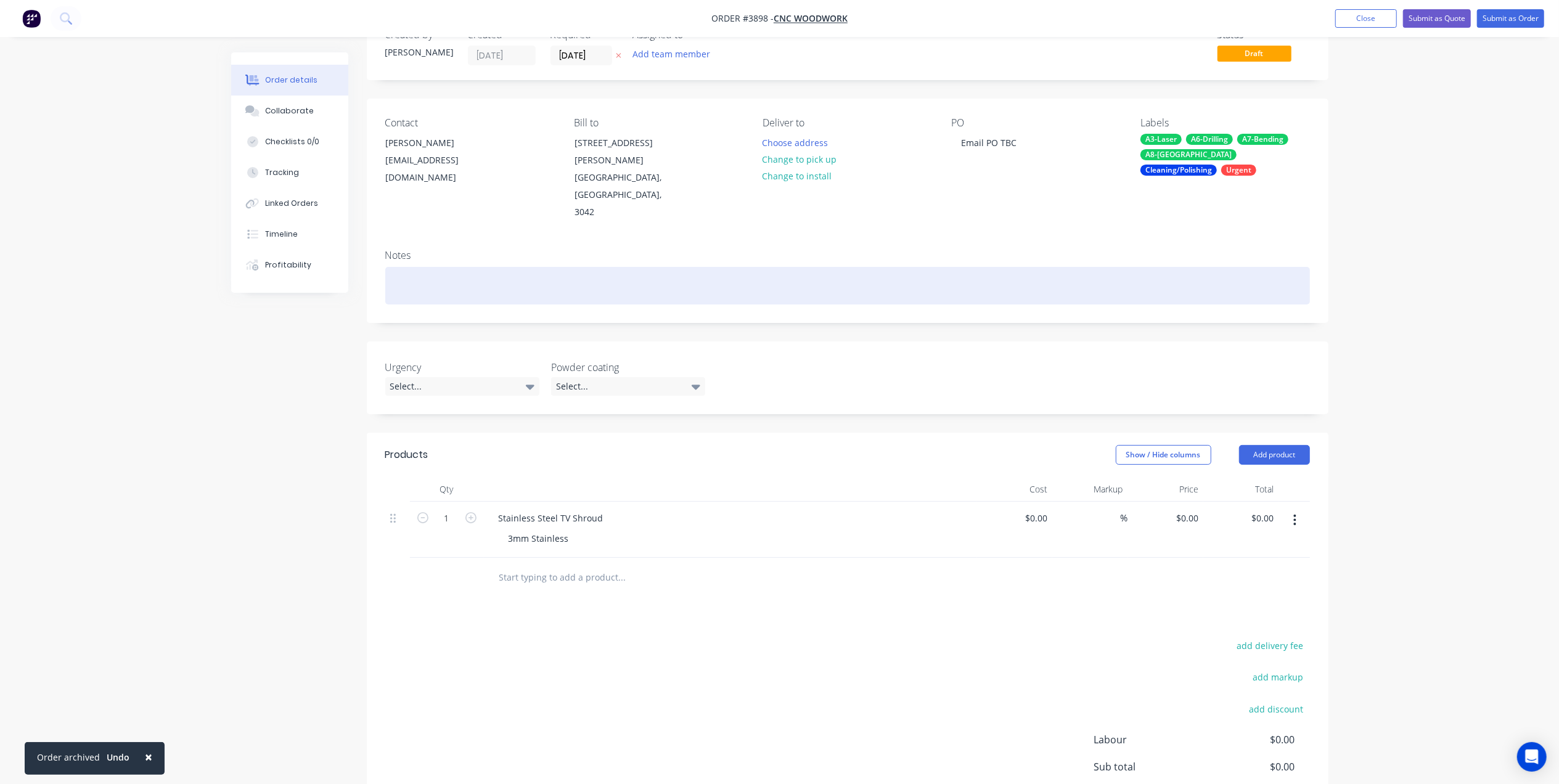
scroll to position [0, 0]
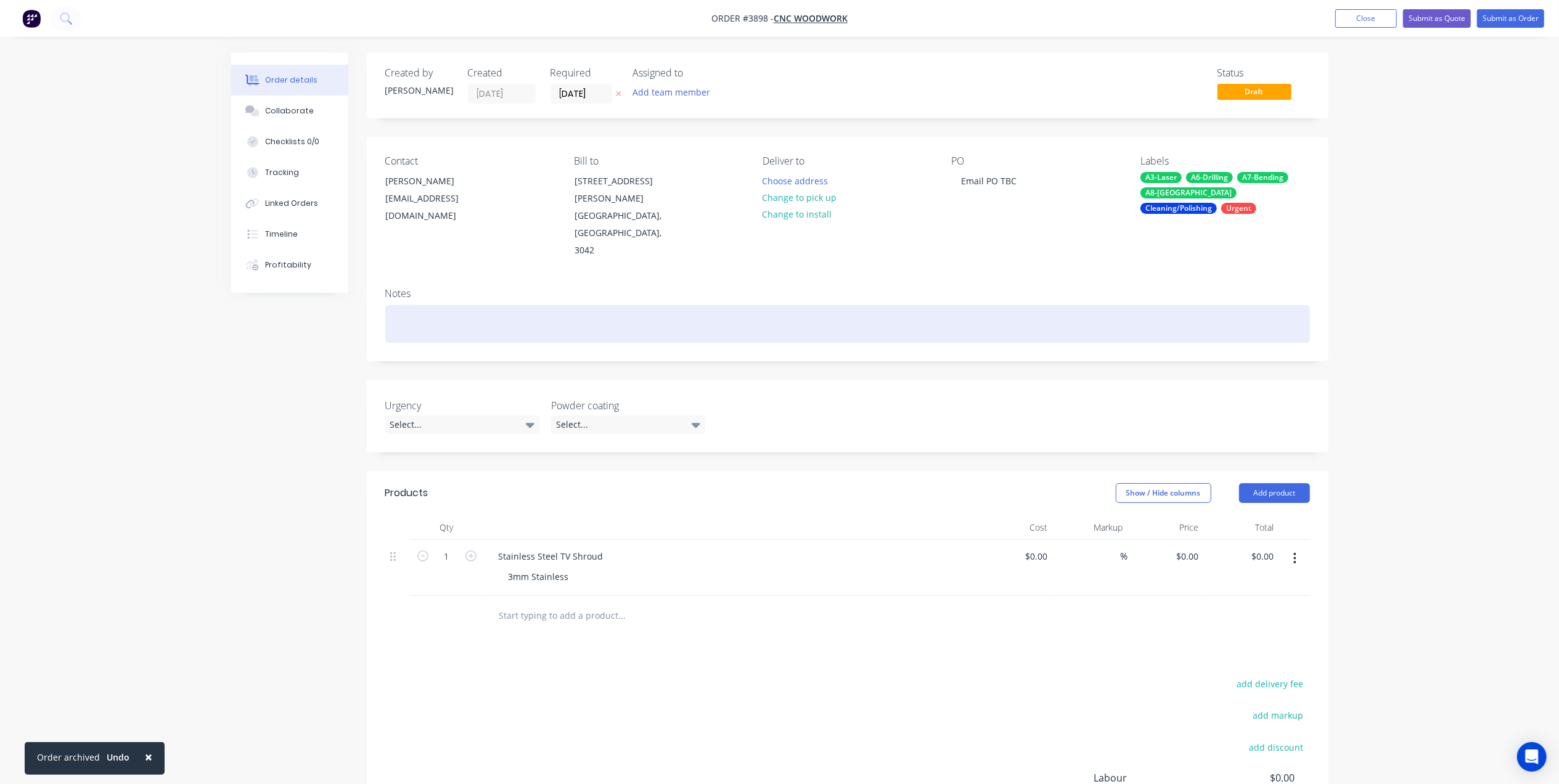
click at [431, 305] on div at bounding box center [848, 324] width 925 height 38
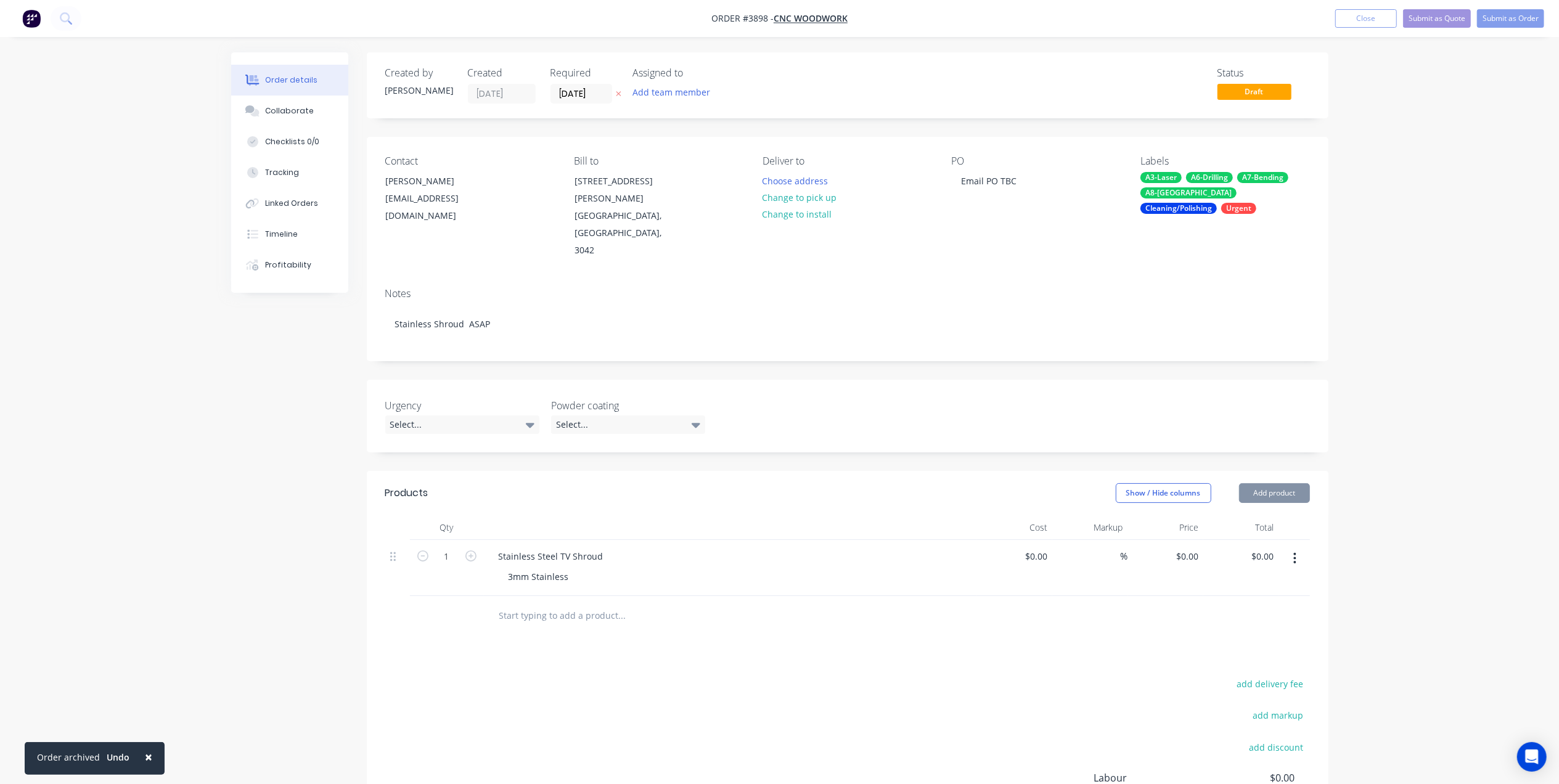
click at [518, 210] on div "Contact mike@cncwoodworks.com.au" at bounding box center [470, 207] width 169 height 104
click at [566, 88] on input "03/09/25" at bounding box center [582, 93] width 61 height 18
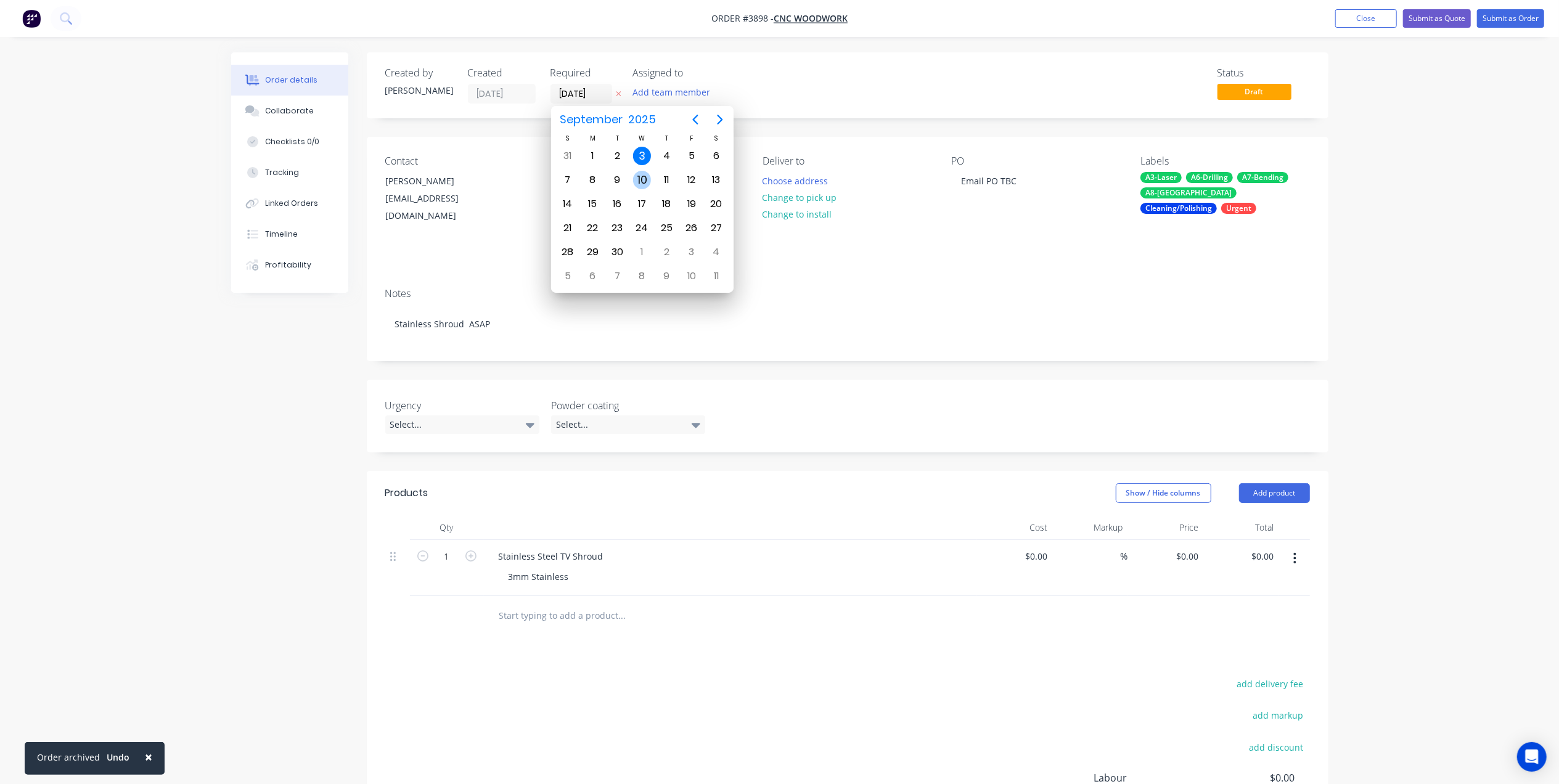
click at [647, 181] on div "10" at bounding box center [642, 179] width 18 height 18
type input "10/09/25"
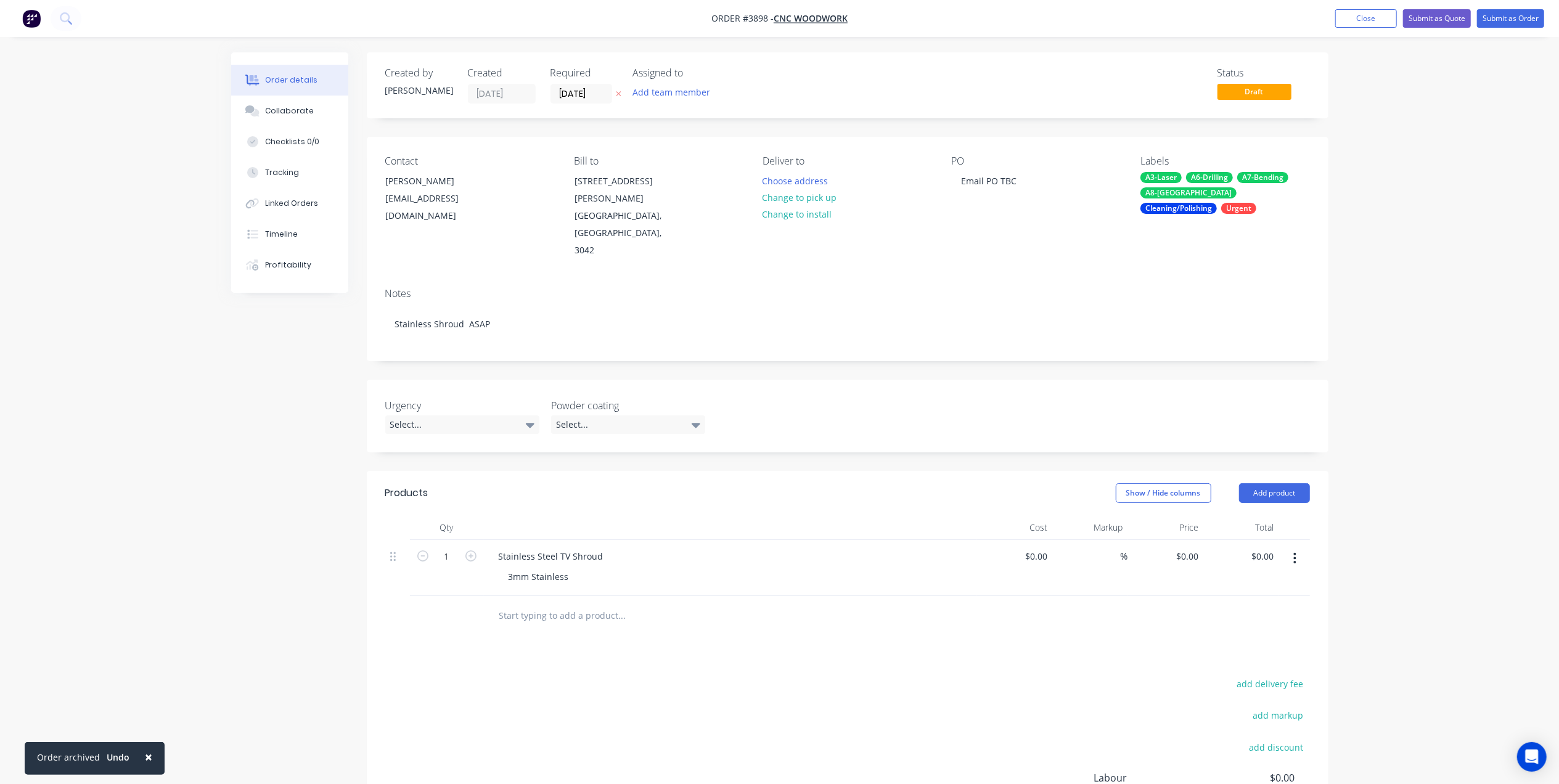
click at [903, 117] on div "Created by Gino Created 03/09/25 Required 10/09/25 Assigned to Add team member …" at bounding box center [847, 86] width 962 height 66
click at [1512, 16] on button "Submit as Order" at bounding box center [1511, 18] width 67 height 18
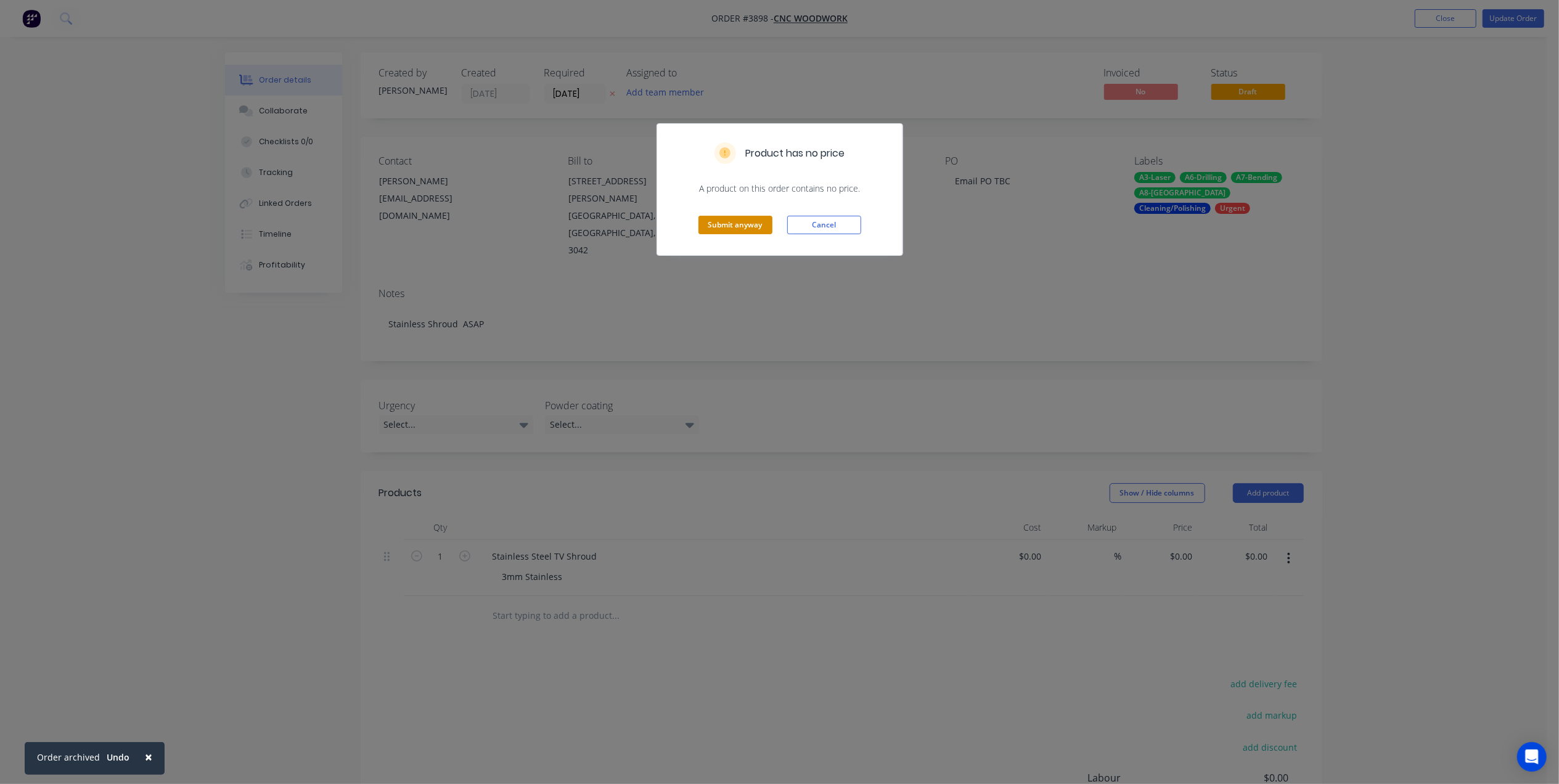
click at [734, 224] on button "Submit anyway" at bounding box center [736, 225] width 74 height 18
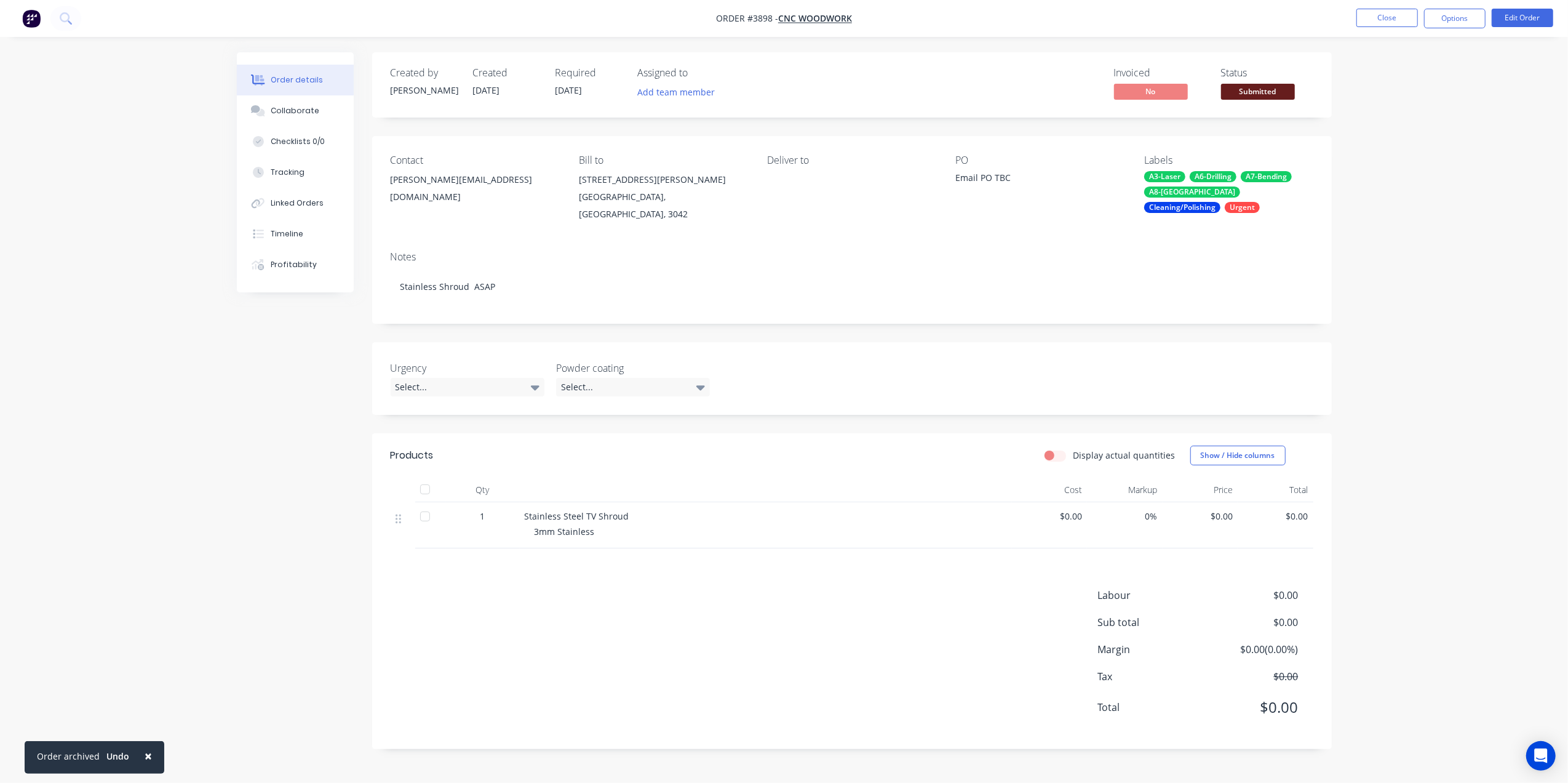
click at [1259, 95] on span "Submitted" at bounding box center [1258, 91] width 74 height 15
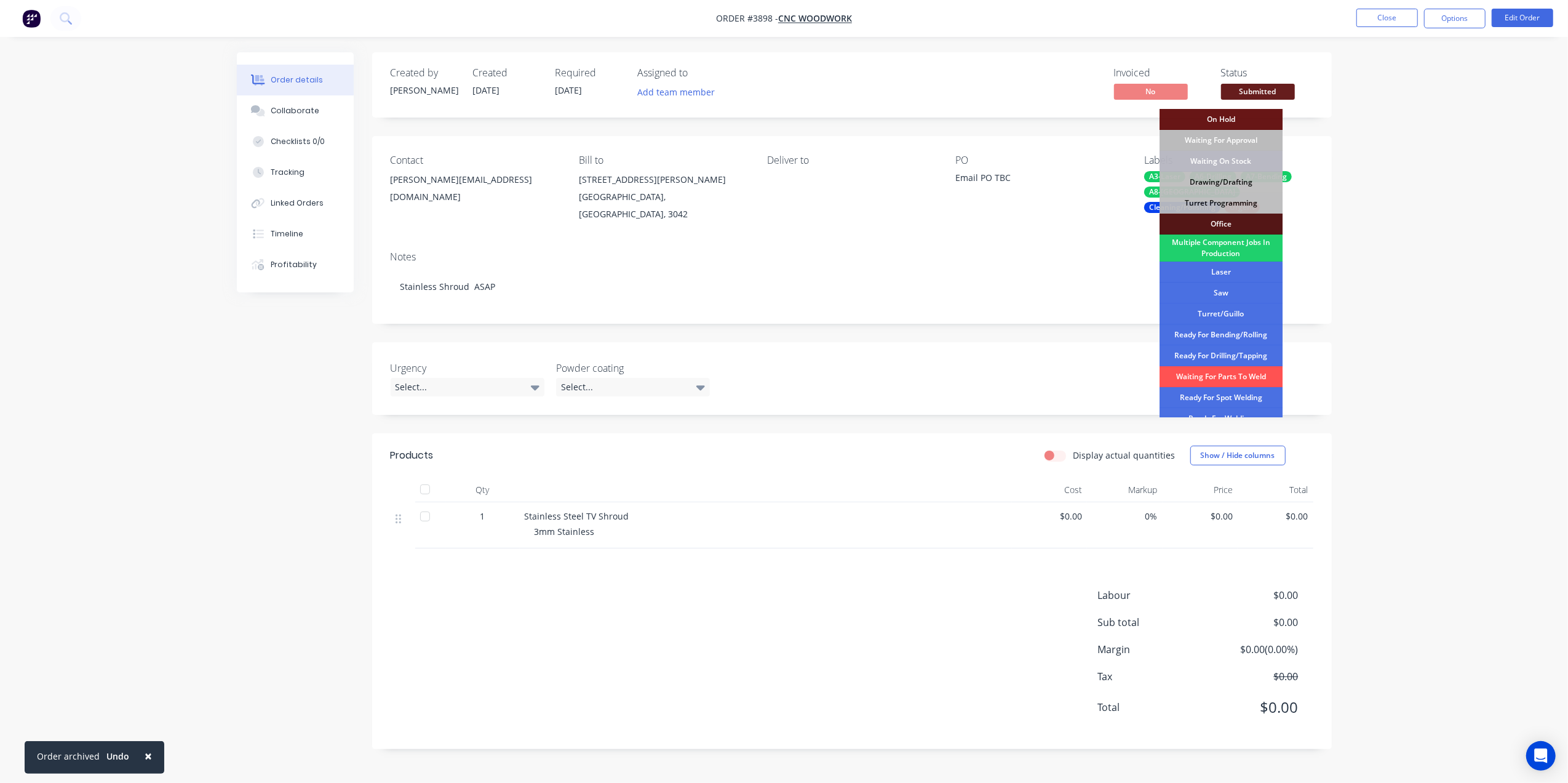
click at [1228, 181] on div "Drawing/Drafting" at bounding box center [1221, 182] width 123 height 21
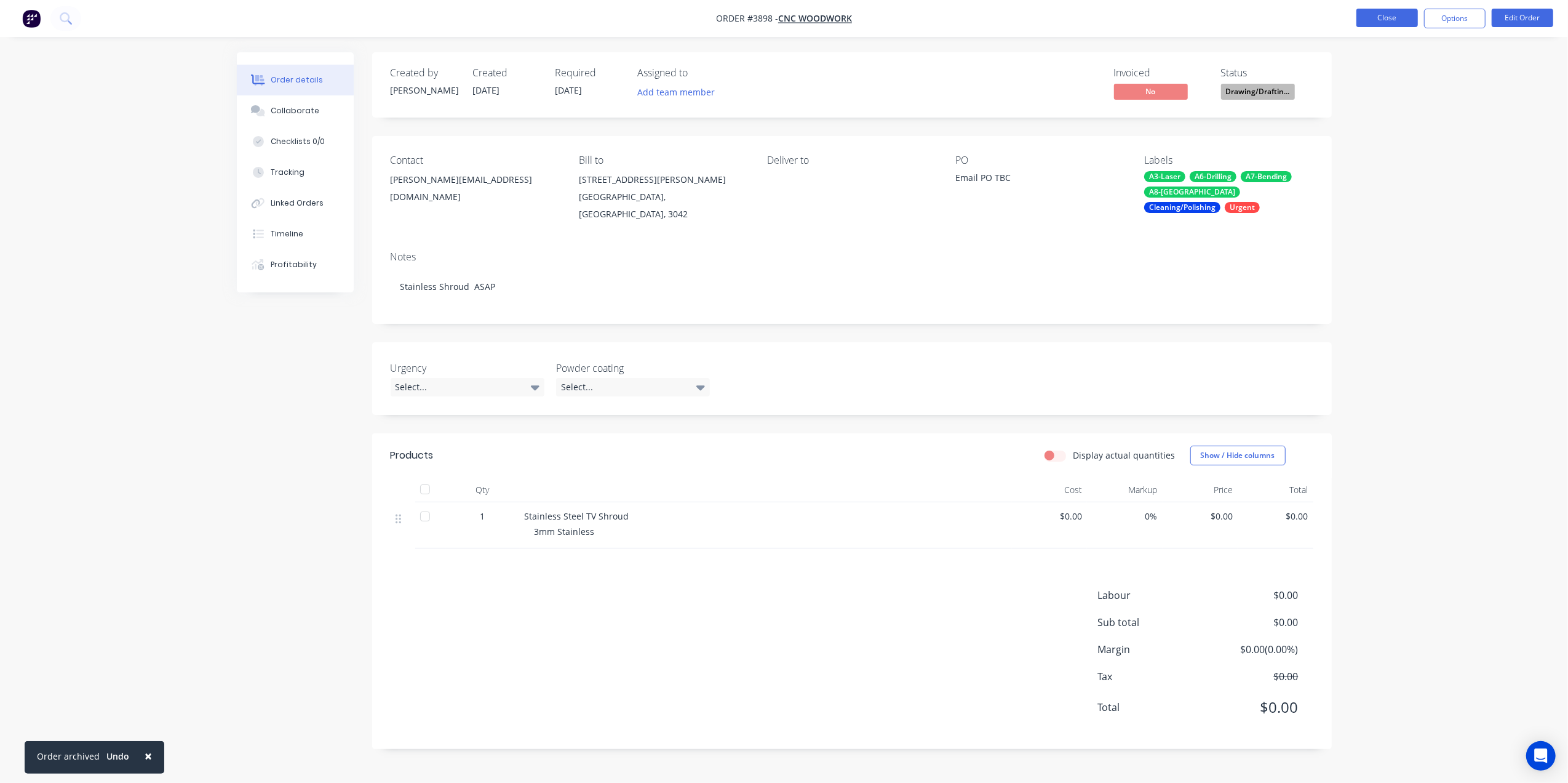
click at [1390, 18] on button "Close" at bounding box center [1387, 18] width 61 height 18
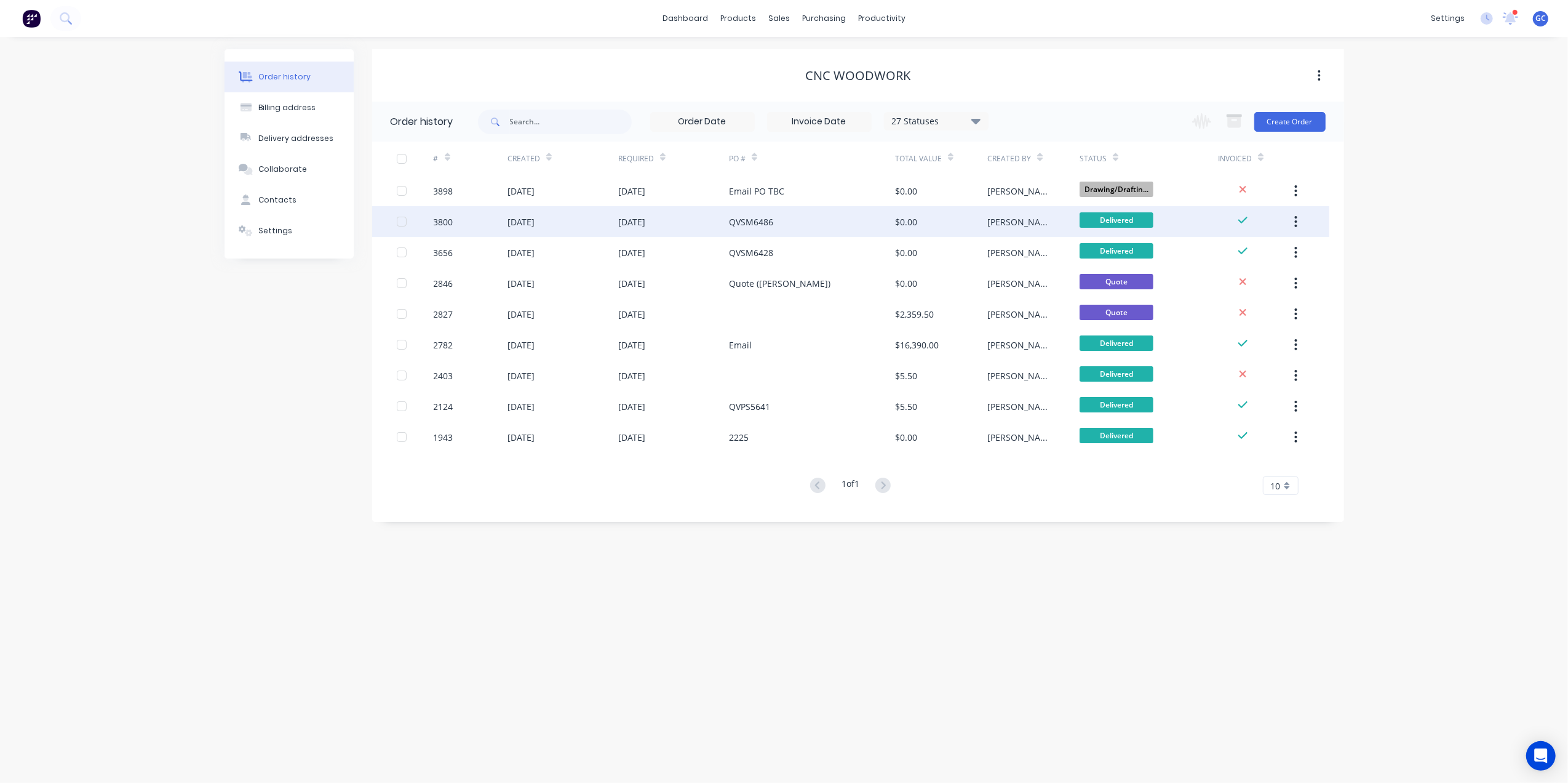
click at [799, 222] on div "QVSM6486" at bounding box center [812, 222] width 166 height 31
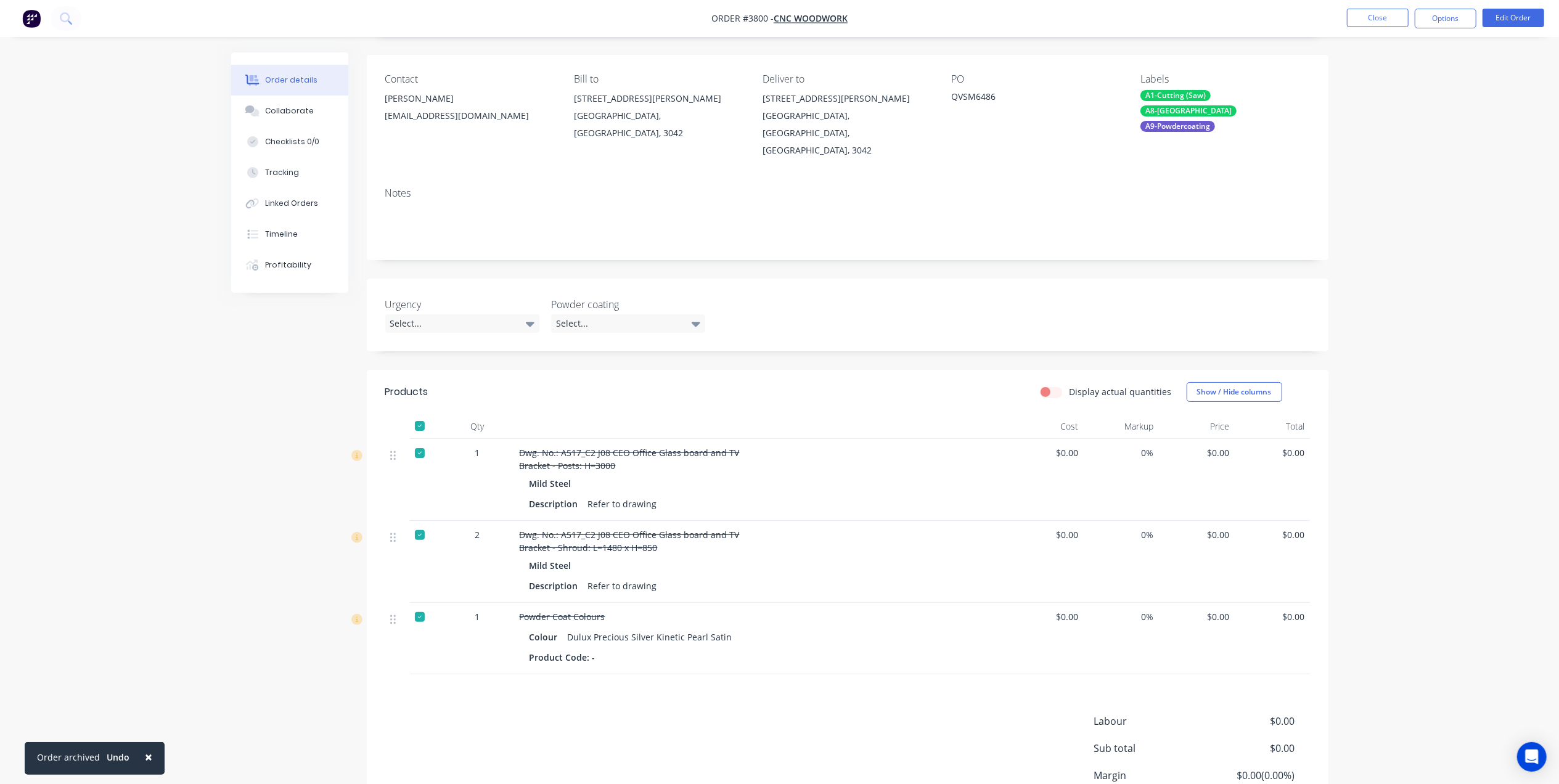
scroll to position [82, 0]
click at [1382, 13] on button "Close" at bounding box center [1377, 18] width 61 height 18
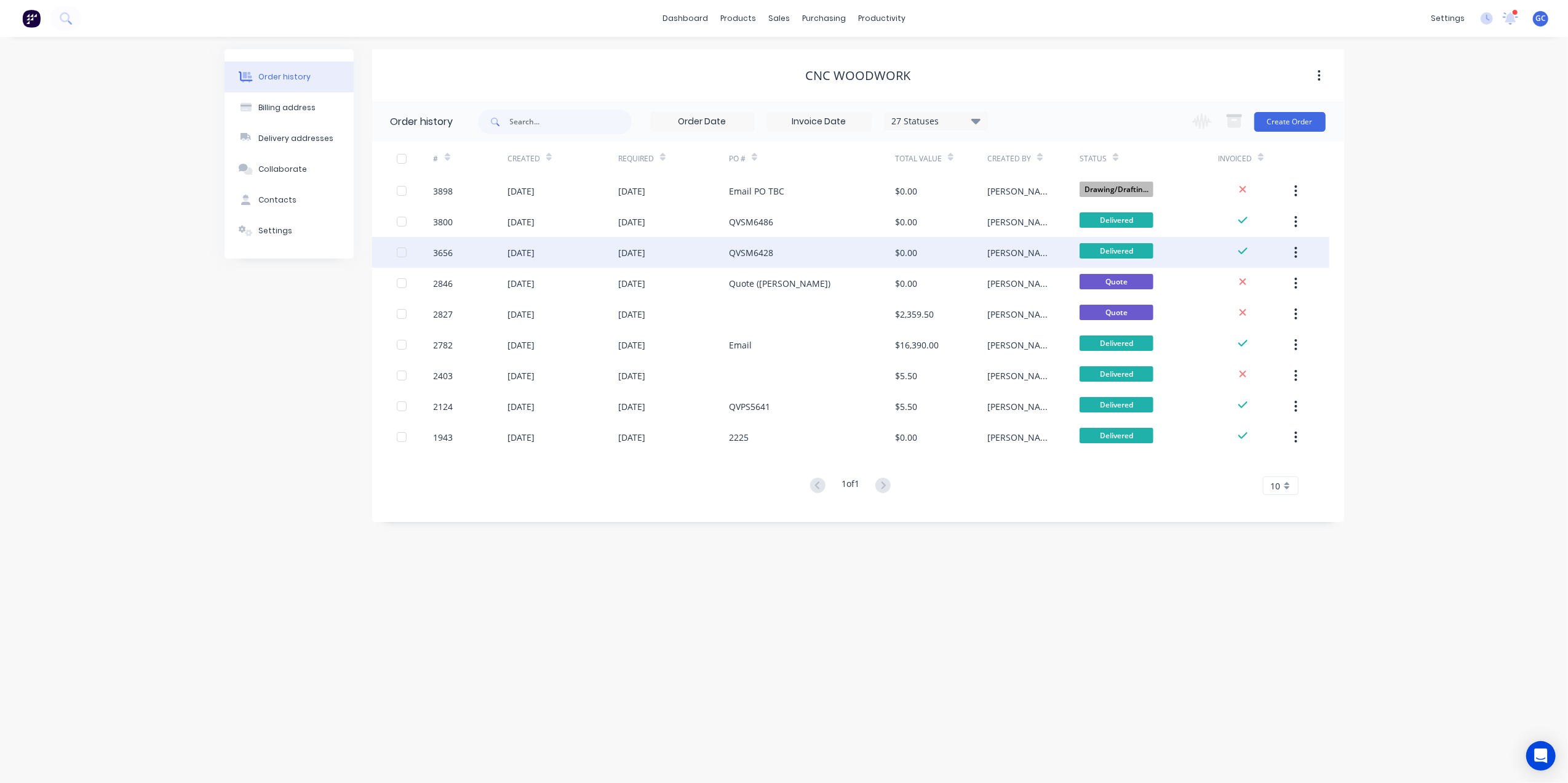
click at [857, 261] on div "QVSM6428" at bounding box center [812, 253] width 166 height 31
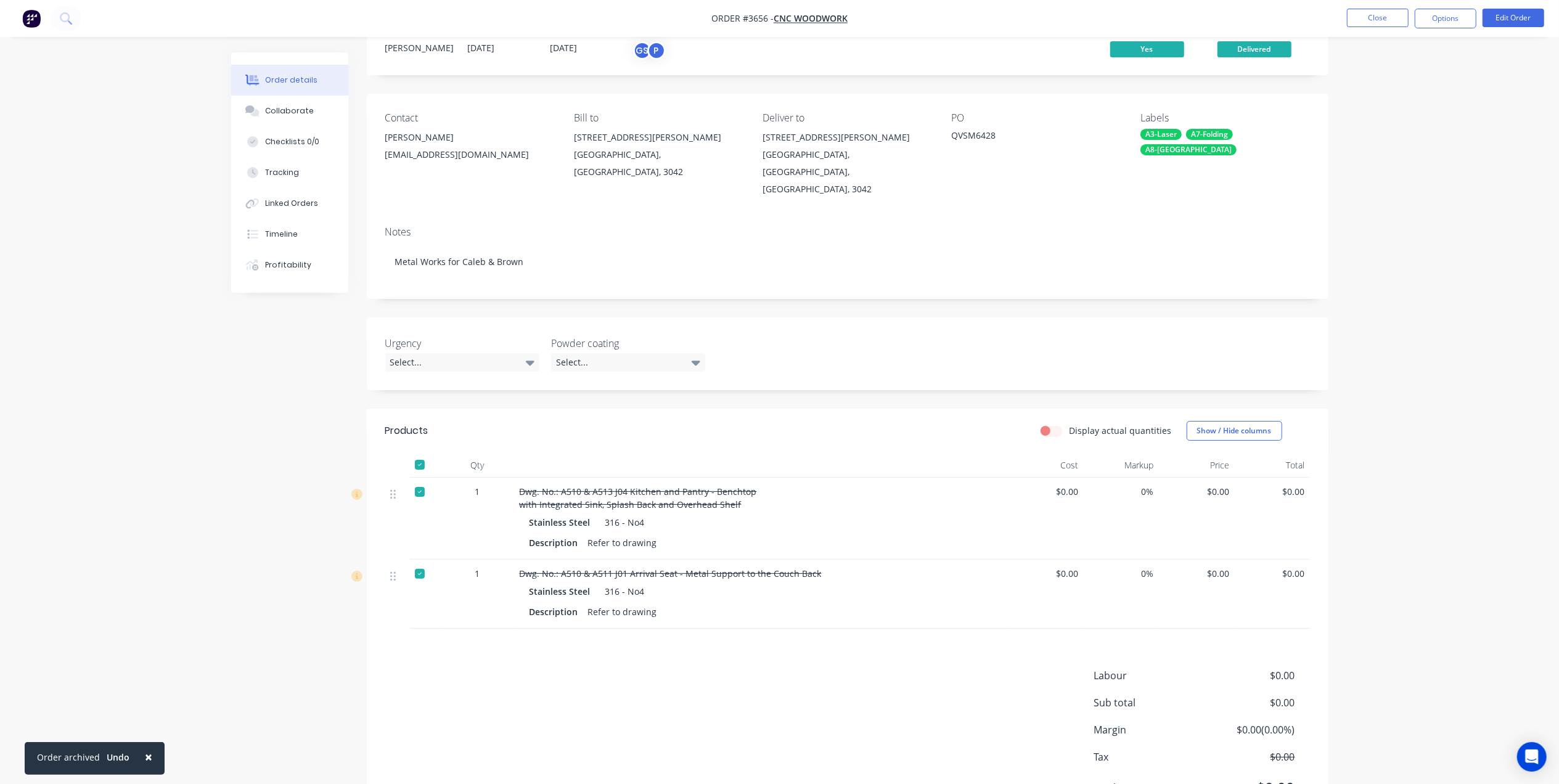
scroll to position [78, 0]
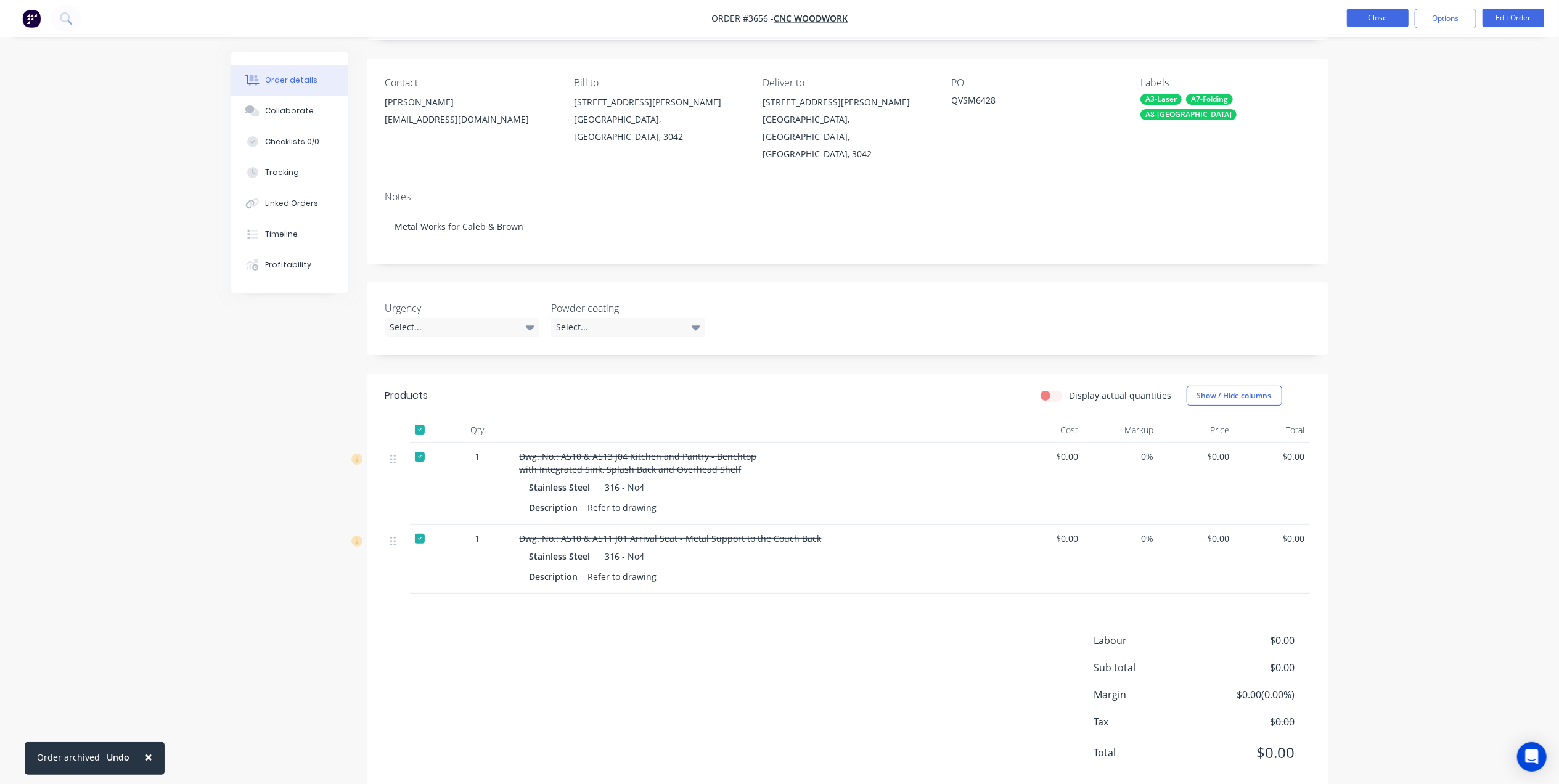
click at [1382, 15] on button "Close" at bounding box center [1377, 18] width 61 height 18
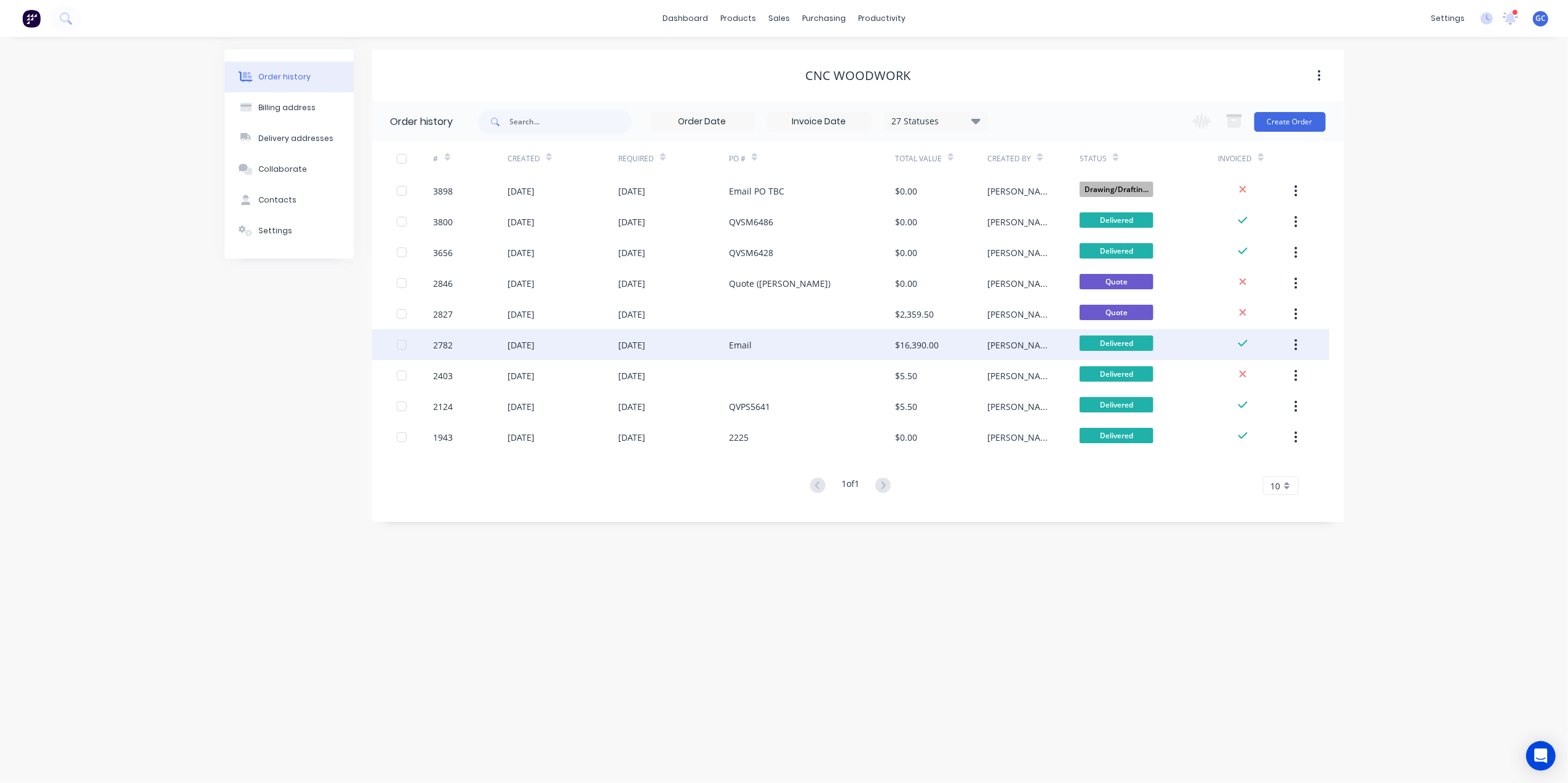
click at [802, 340] on div "Email" at bounding box center [812, 345] width 166 height 31
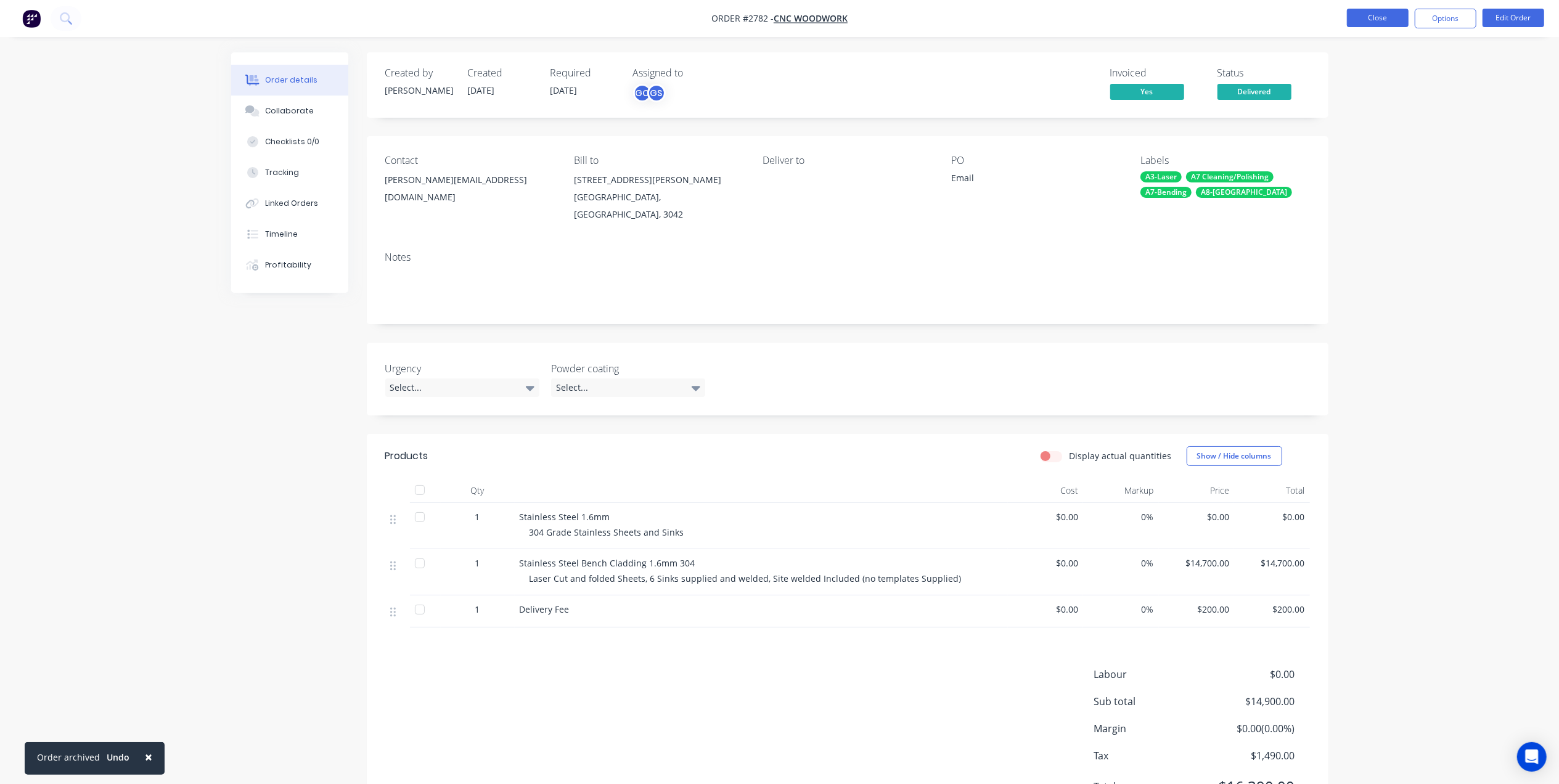
click at [1367, 18] on button "Close" at bounding box center [1377, 18] width 61 height 18
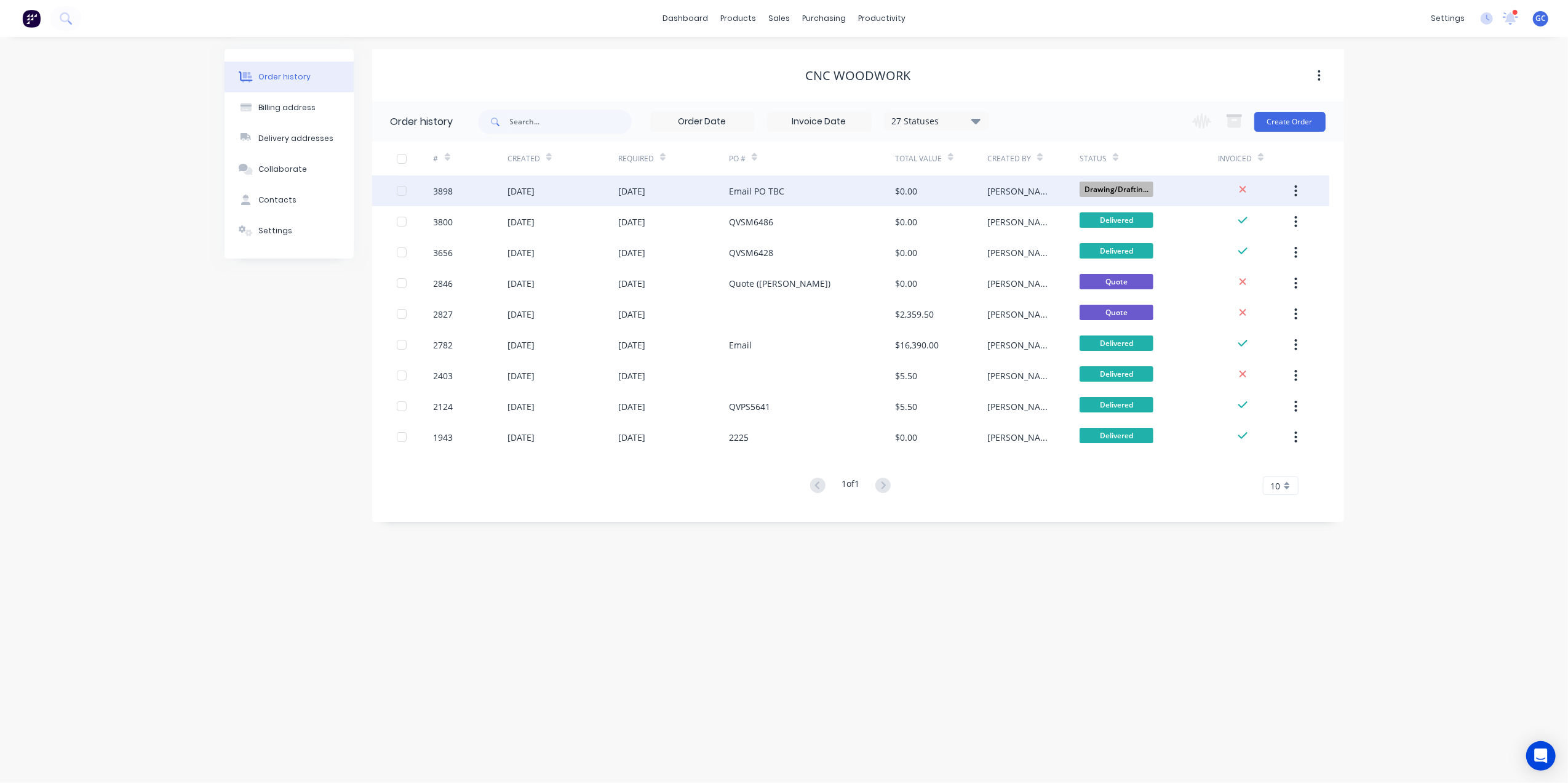
click at [857, 203] on div "Email PO TBC" at bounding box center [812, 191] width 166 height 31
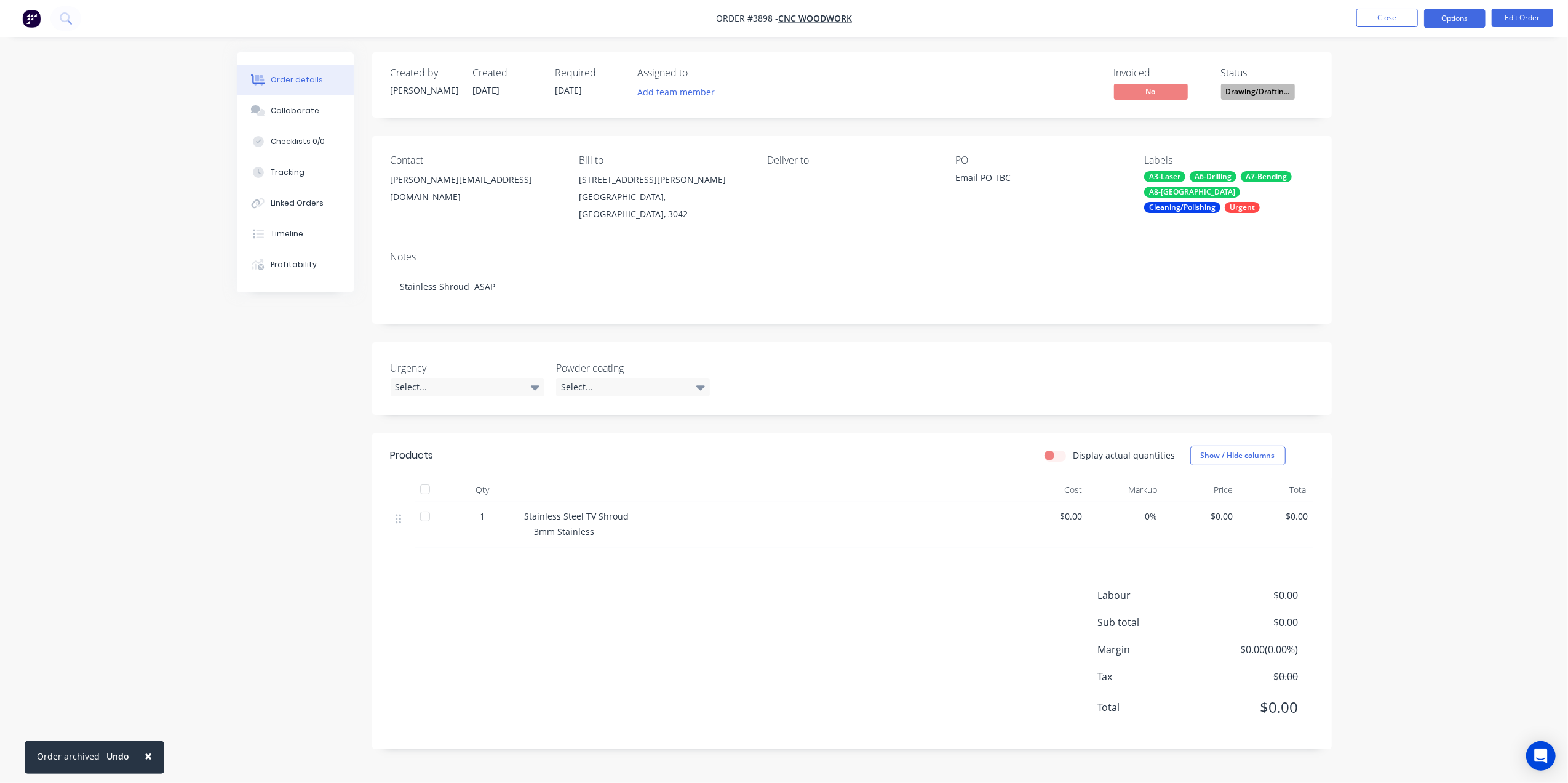
click at [1448, 15] on button "Options" at bounding box center [1455, 18] width 61 height 20
click at [1393, 152] on div "Work Order" at bounding box center [1418, 148] width 113 height 18
click at [1399, 119] on div "Without pricing" at bounding box center [1418, 124] width 113 height 18
drag, startPoint x: 863, startPoint y: 60, endPoint x: 927, endPoint y: 49, distance: 64.9
click at [866, 58] on div "Created by Gino Created 03/09/25 Required 10/09/25 Assigned to Add team member …" at bounding box center [852, 85] width 960 height 65
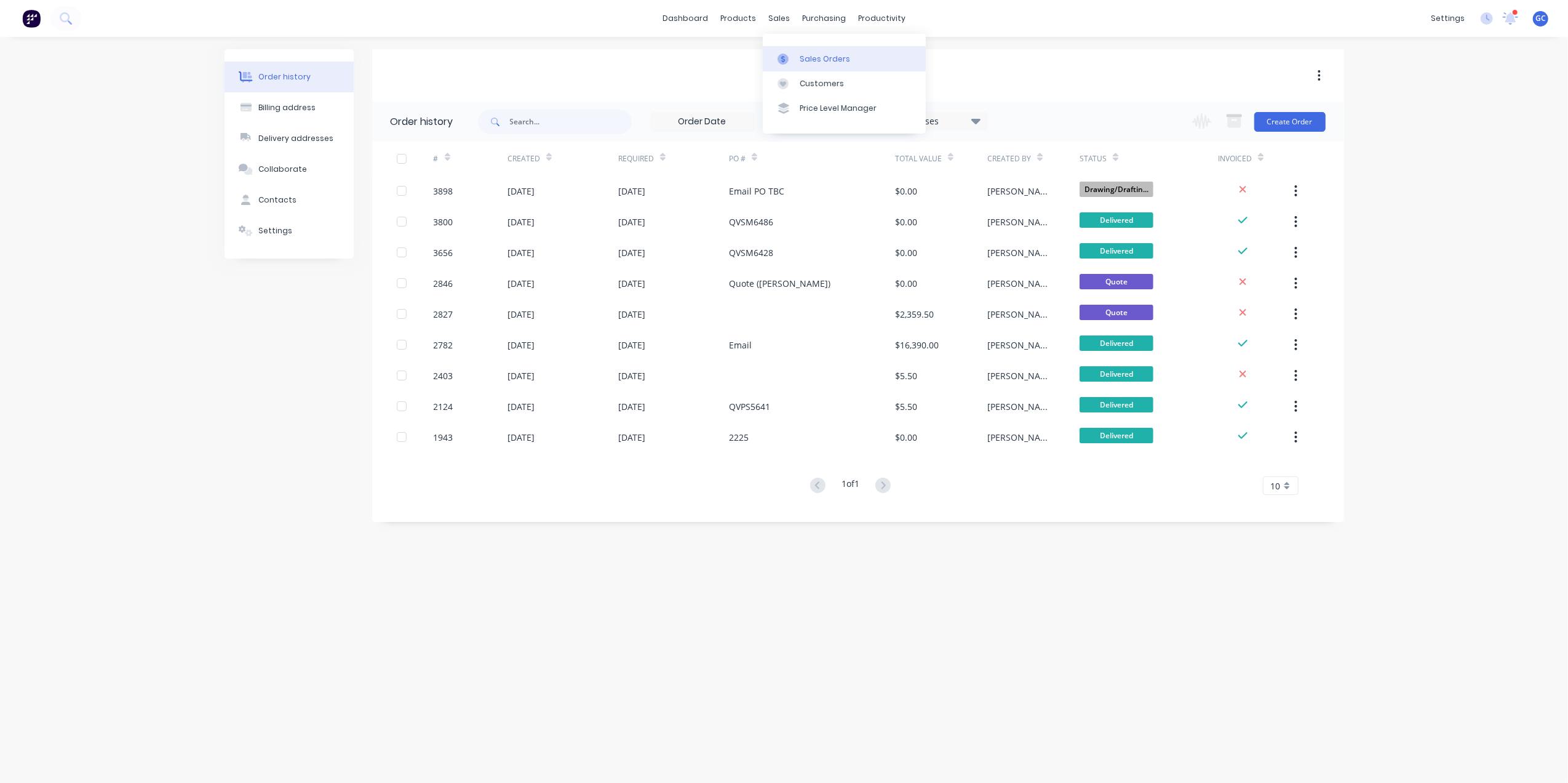
click at [820, 48] on link "Sales Orders" at bounding box center [845, 59] width 163 height 25
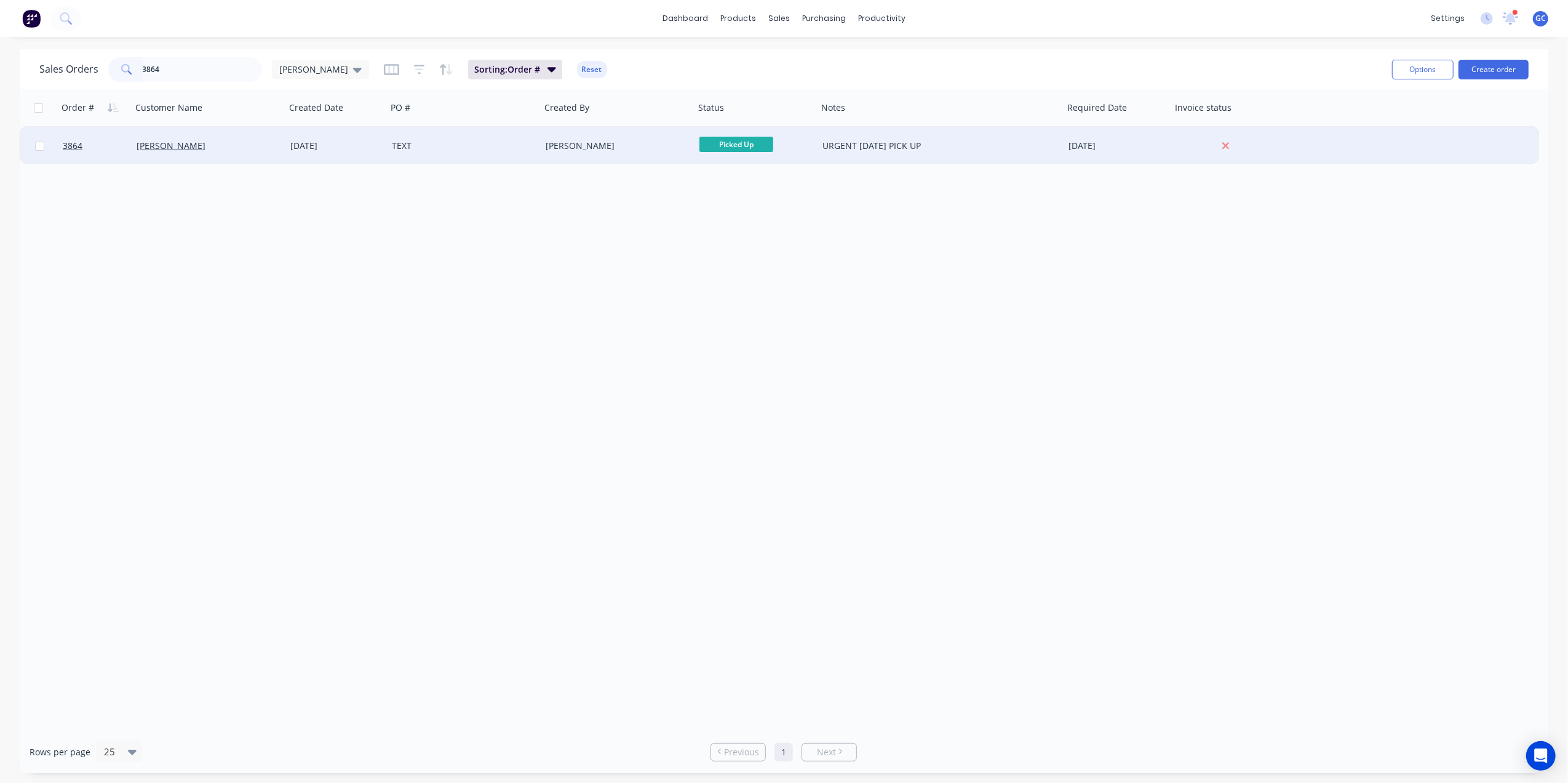
type input "3864"
click at [513, 143] on div "TEXT" at bounding box center [460, 146] width 137 height 12
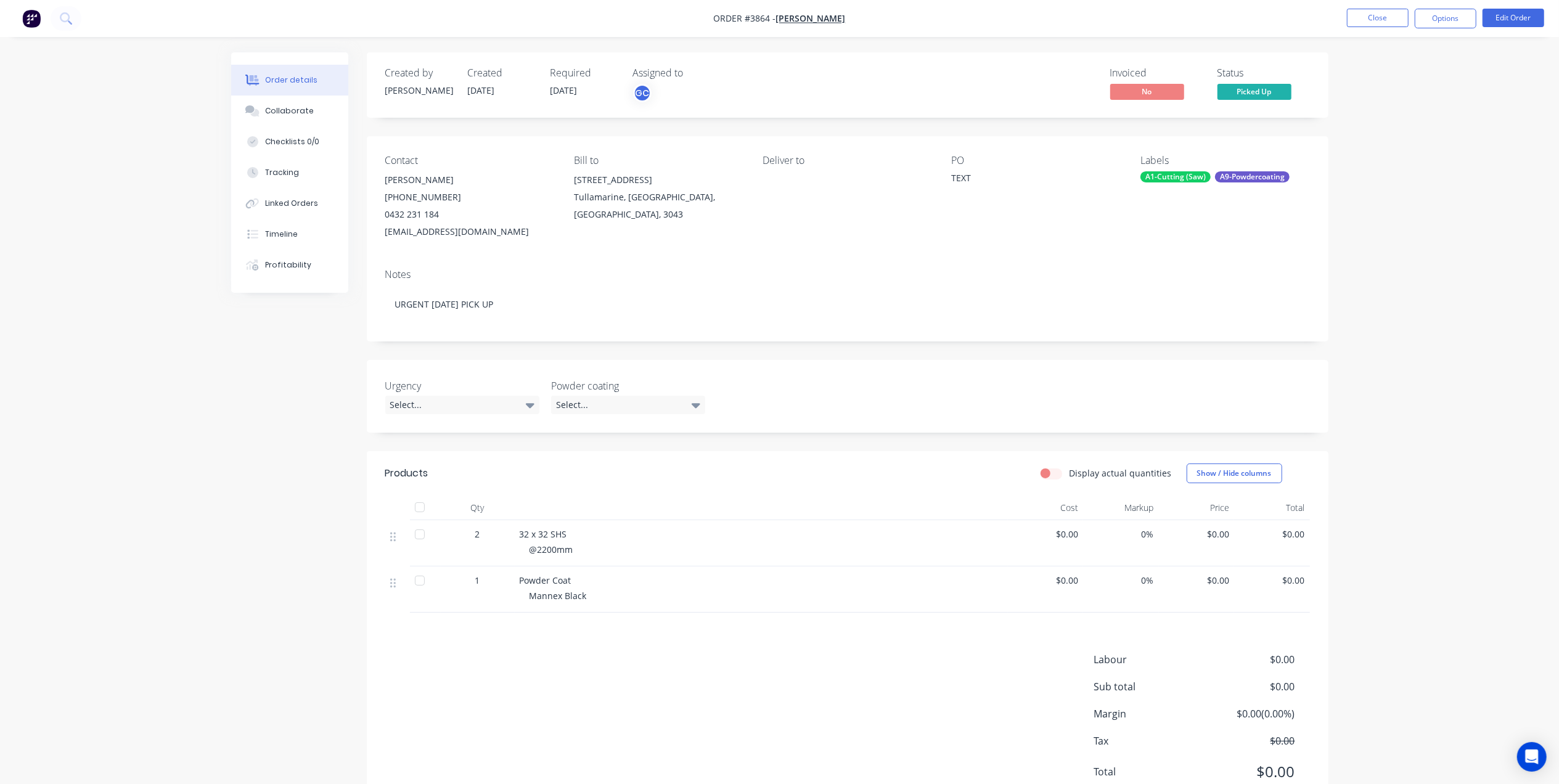
click at [825, 95] on div "Invoiced No Status Picked Up" at bounding box center [1033, 85] width 553 height 36
click at [876, 247] on div "Contact [PERSON_NAME] [PHONE_NUMBER] [EMAIL_ADDRESS][DOMAIN_NAME] Bill to [STRE…" at bounding box center [847, 198] width 962 height 123
click at [1367, 28] on li "Close" at bounding box center [1377, 18] width 61 height 20
click at [1375, 11] on button "Close" at bounding box center [1377, 18] width 61 height 18
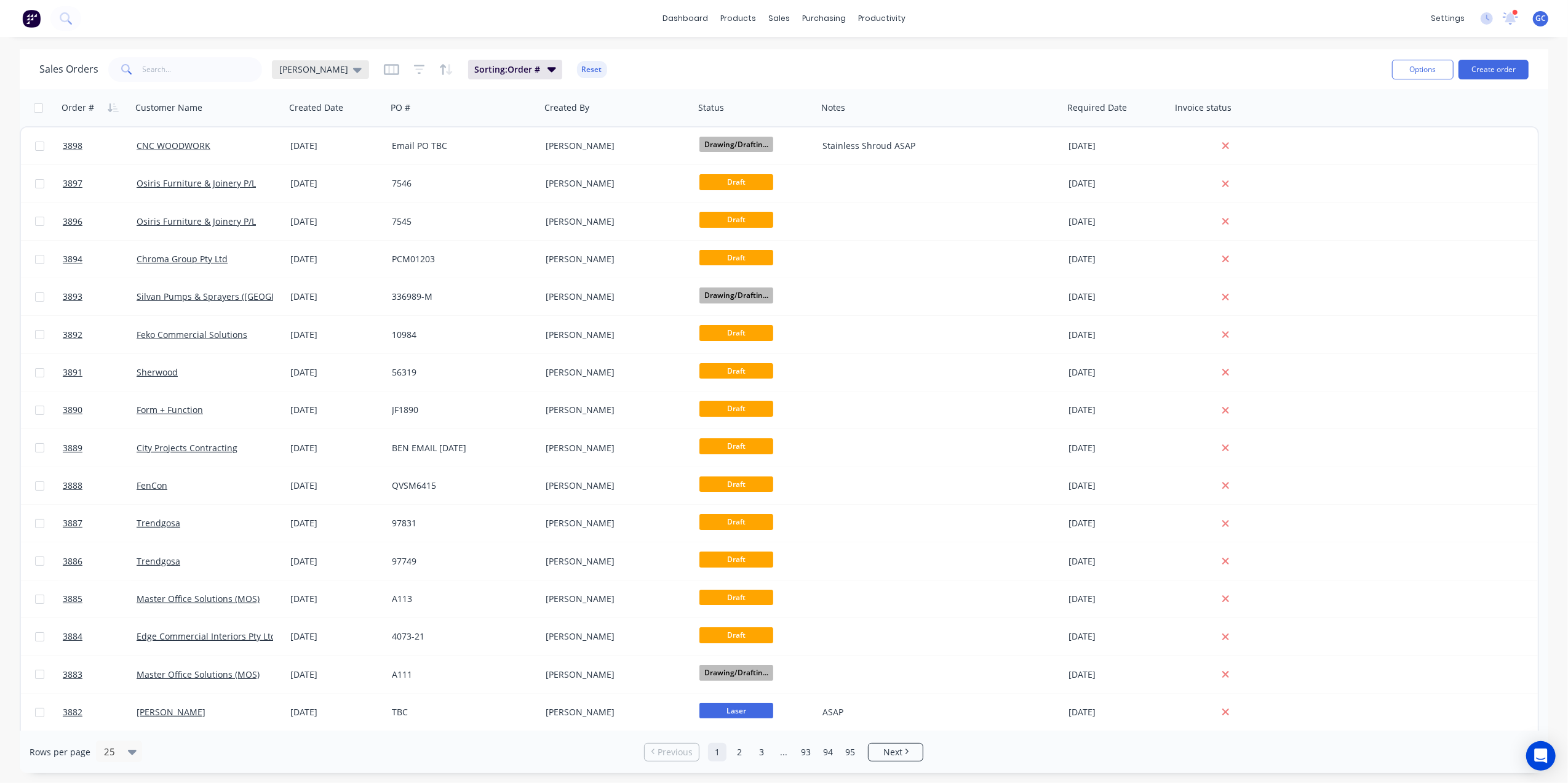
click at [294, 67] on span "[PERSON_NAME]" at bounding box center [314, 69] width 69 height 13
click at [303, 245] on button "Drafts" at bounding box center [346, 247] width 140 height 14
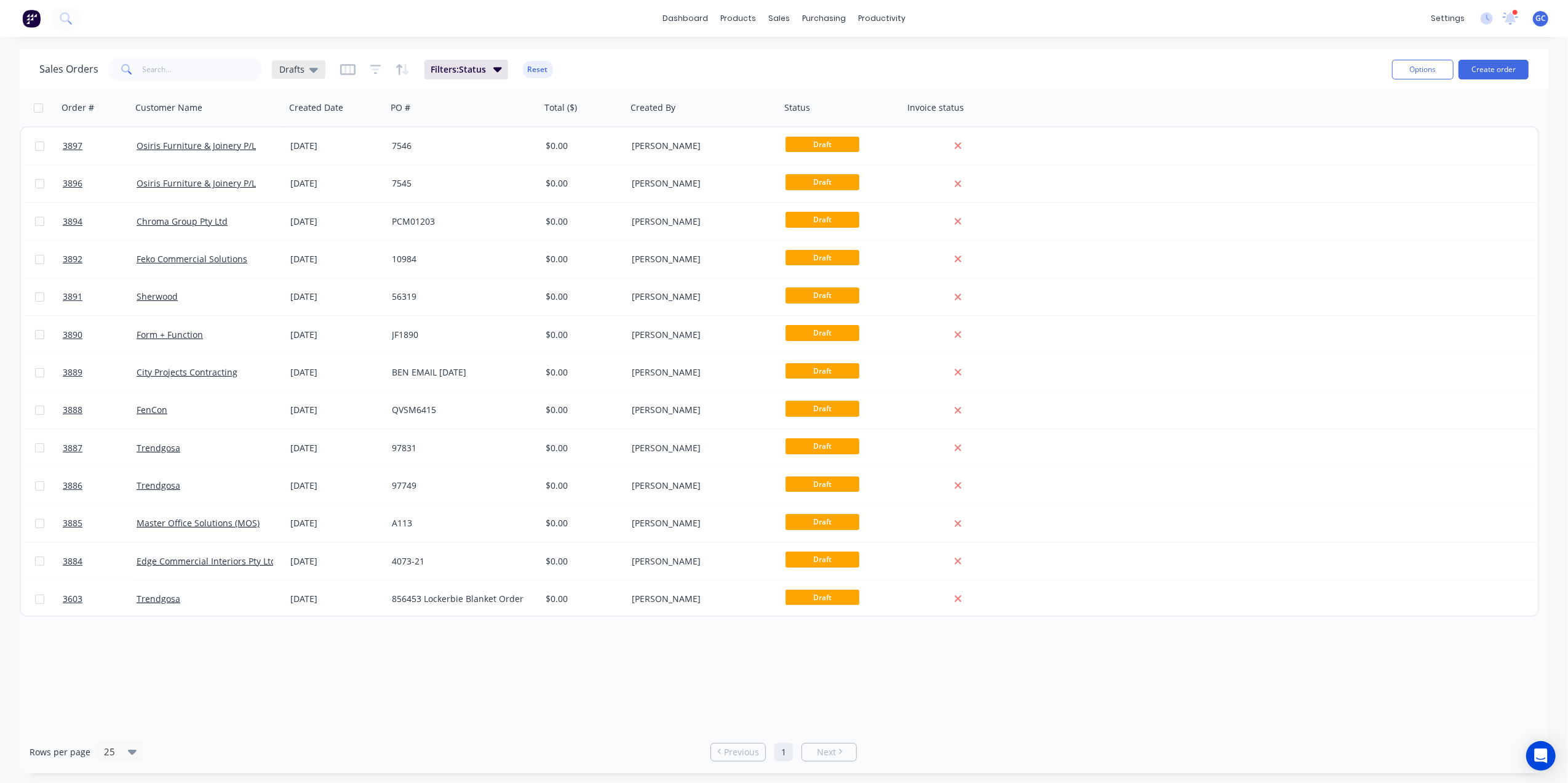
click at [286, 67] on span "Drafts" at bounding box center [292, 69] width 25 height 13
click at [305, 195] on button "Gino (Default)" at bounding box center [346, 198] width 140 height 14
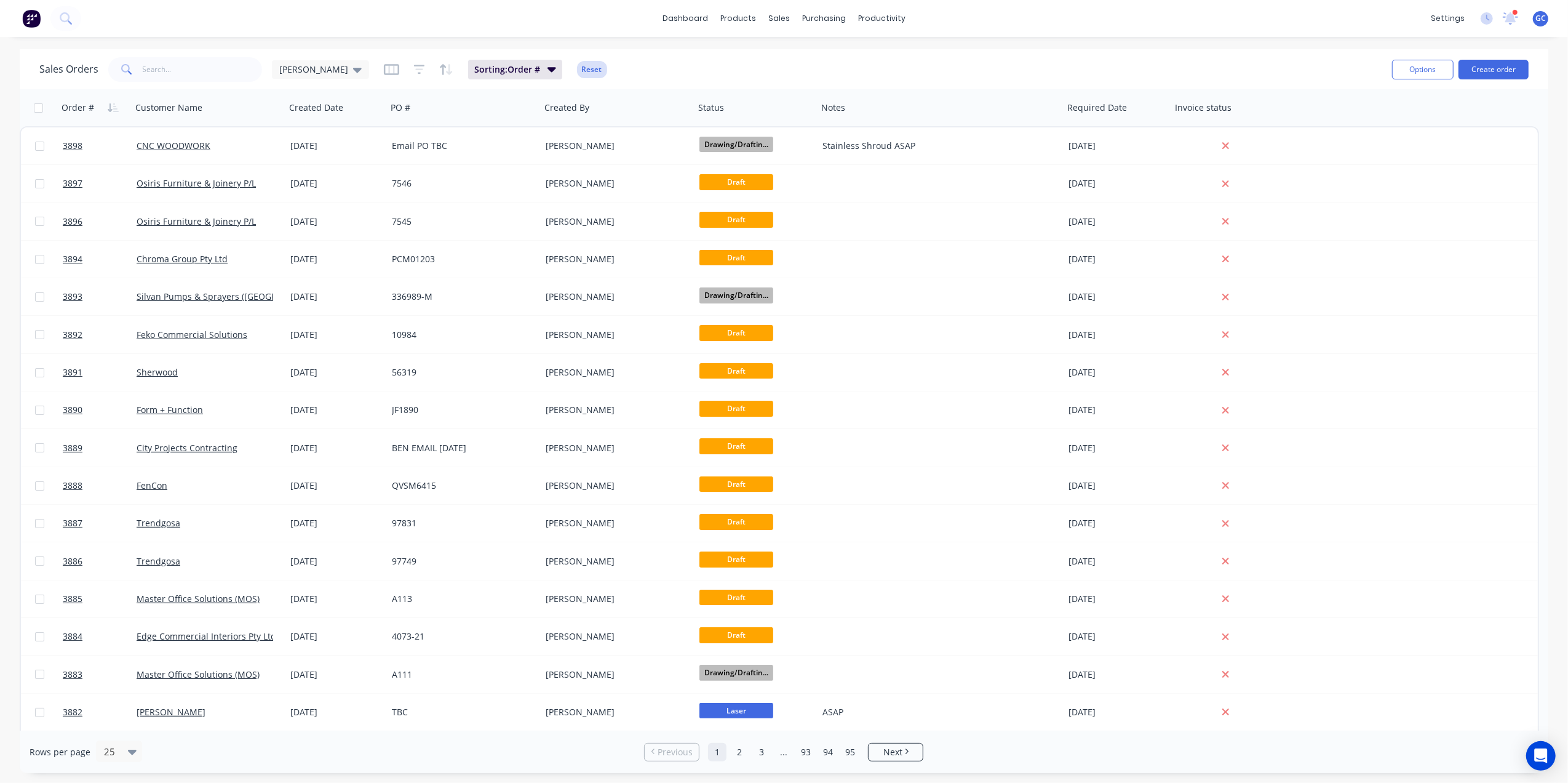
click at [577, 63] on button "Reset" at bounding box center [592, 69] width 30 height 18
